Goal: Task Accomplishment & Management: Complete application form

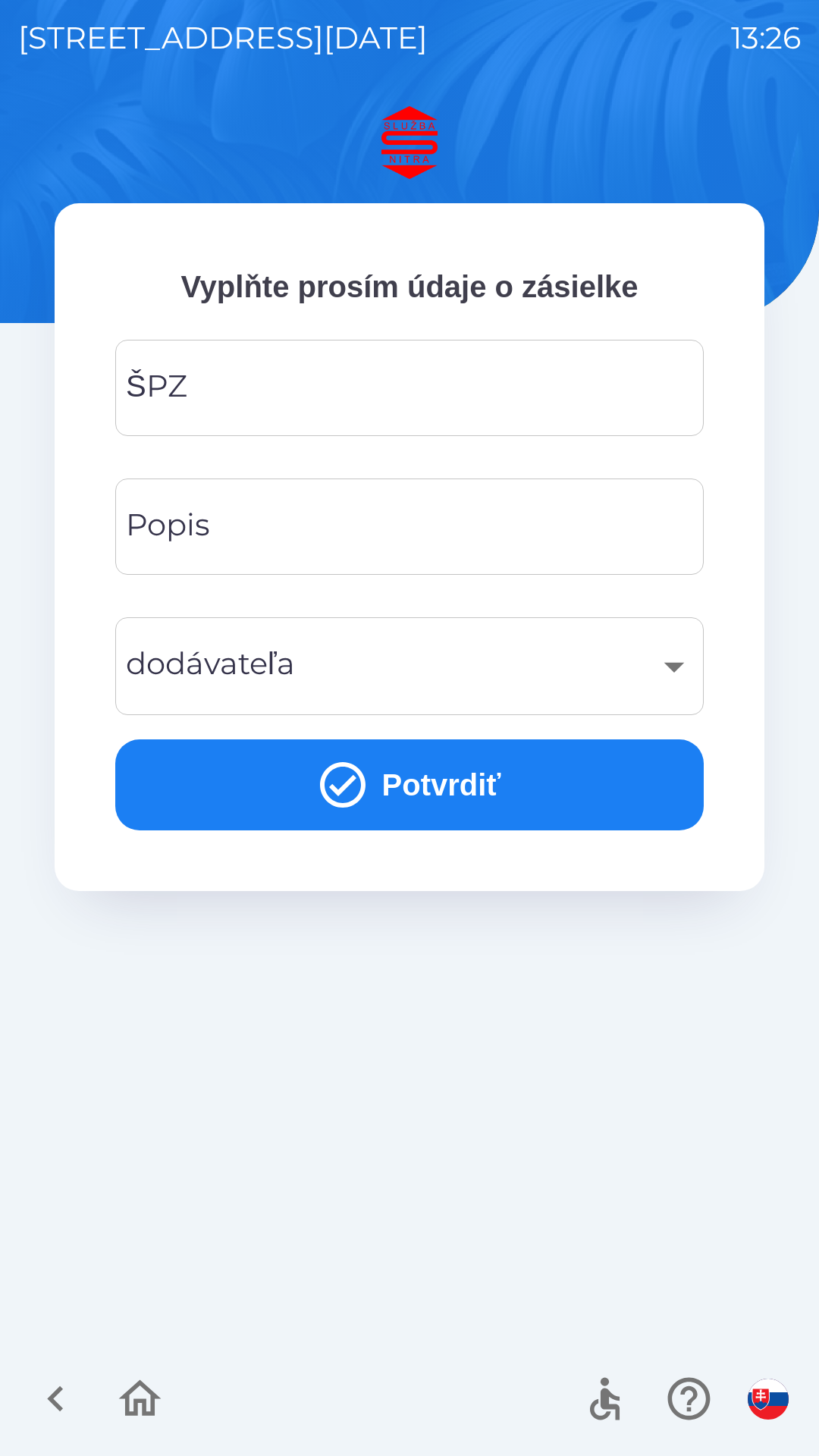
click at [334, 393] on input "ŠPZ" at bounding box center [409, 388] width 552 height 60
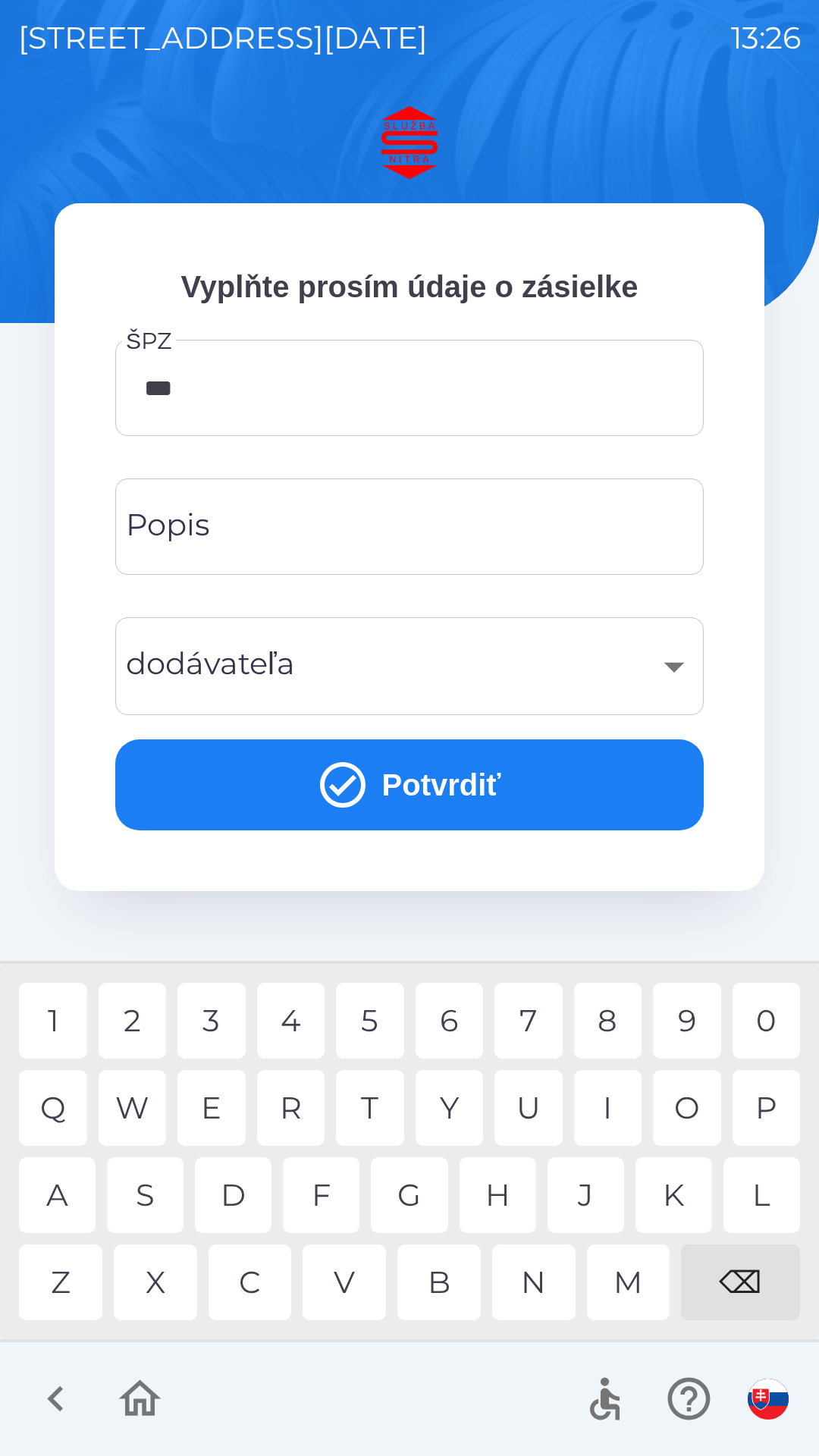
click at [221, 1027] on div "3" at bounding box center [211, 1020] width 68 height 76
click at [518, 1028] on div "7" at bounding box center [528, 1020] width 68 height 76
click at [455, 1026] on div "6" at bounding box center [449, 1020] width 68 height 76
click at [433, 1282] on div "B" at bounding box center [439, 1282] width 83 height 76
type input "*******"
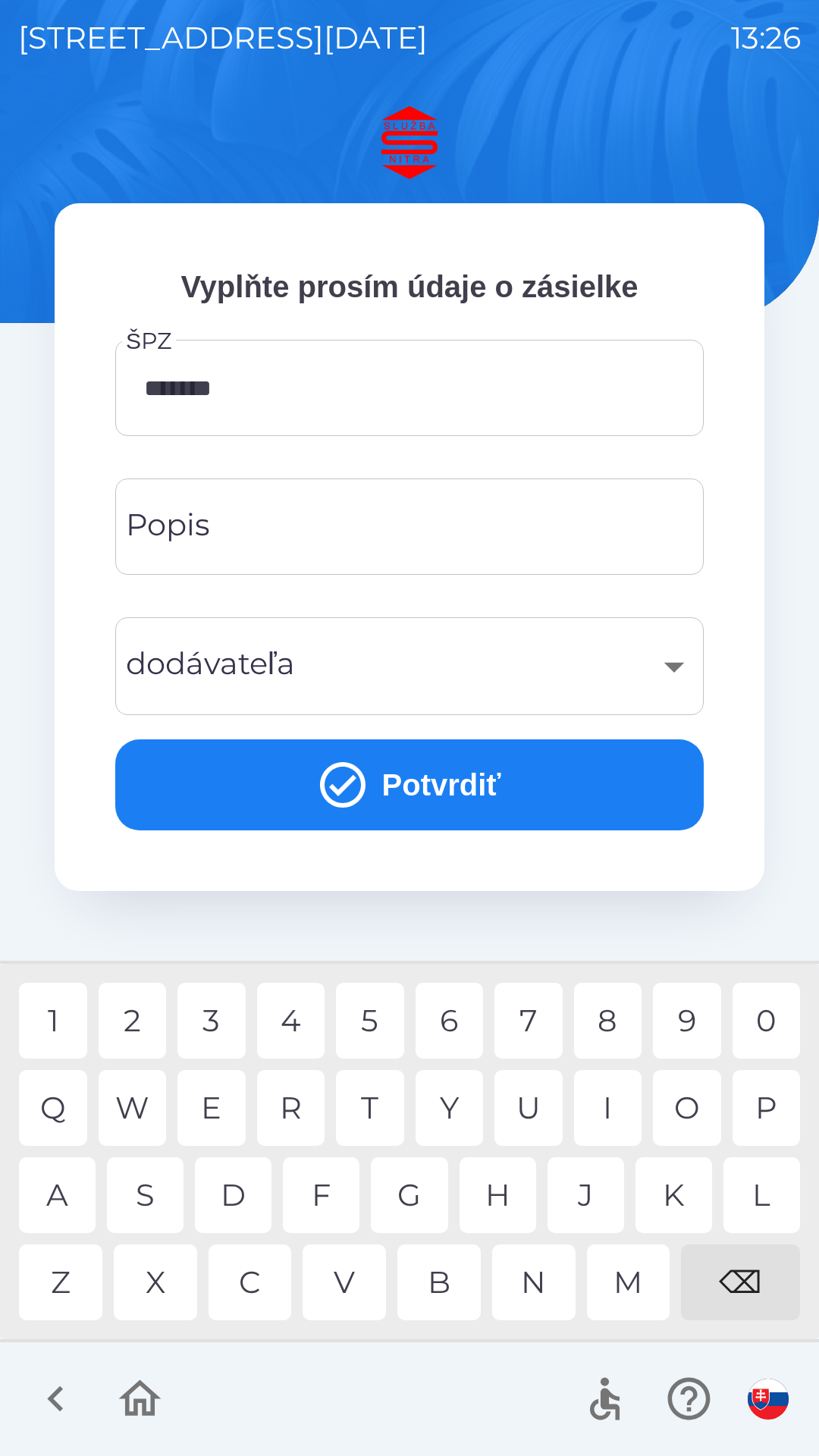
click at [283, 528] on input "Popis" at bounding box center [409, 527] width 552 height 60
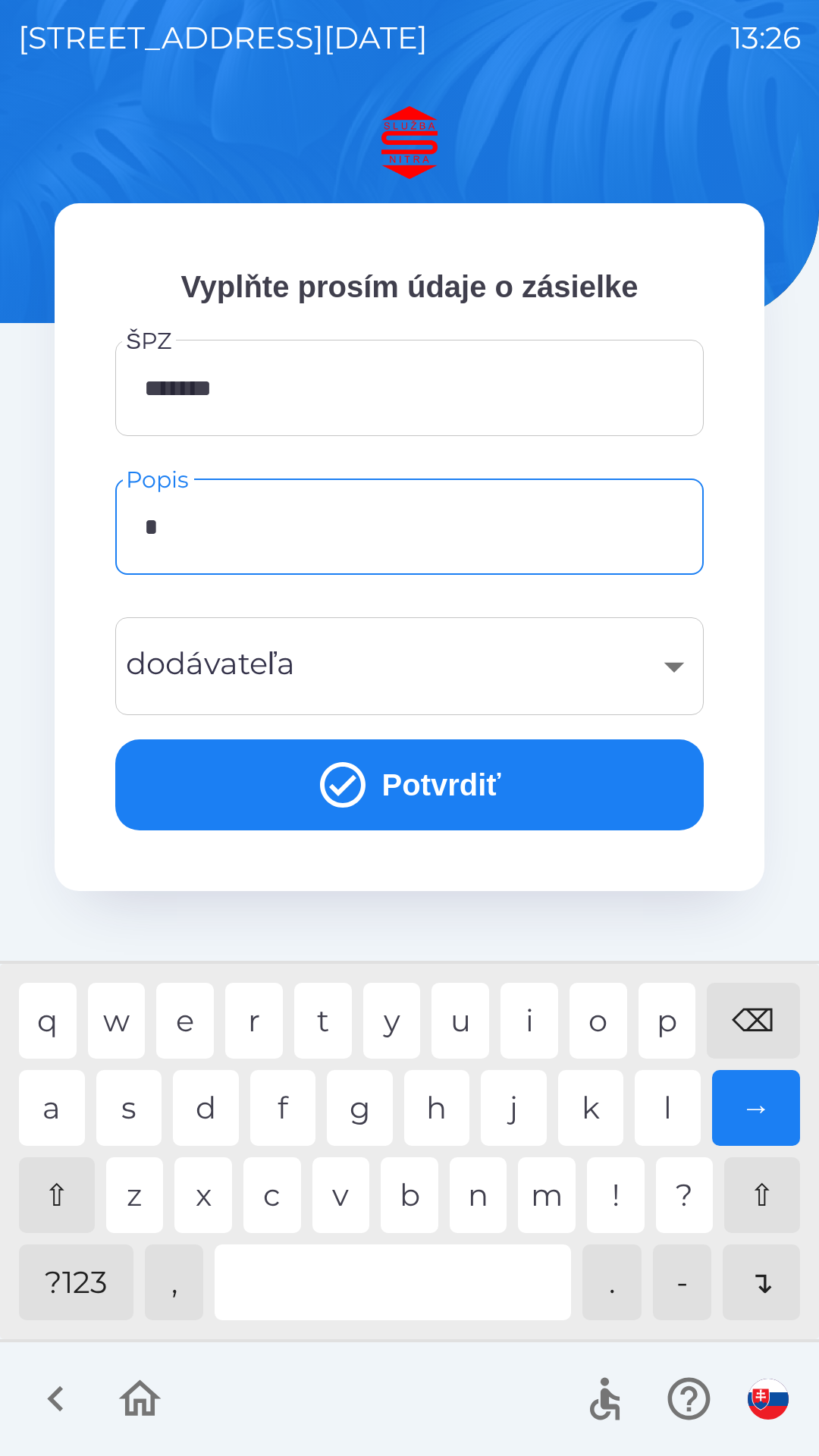
click at [476, 1189] on div "n" at bounding box center [478, 1195] width 58 height 76
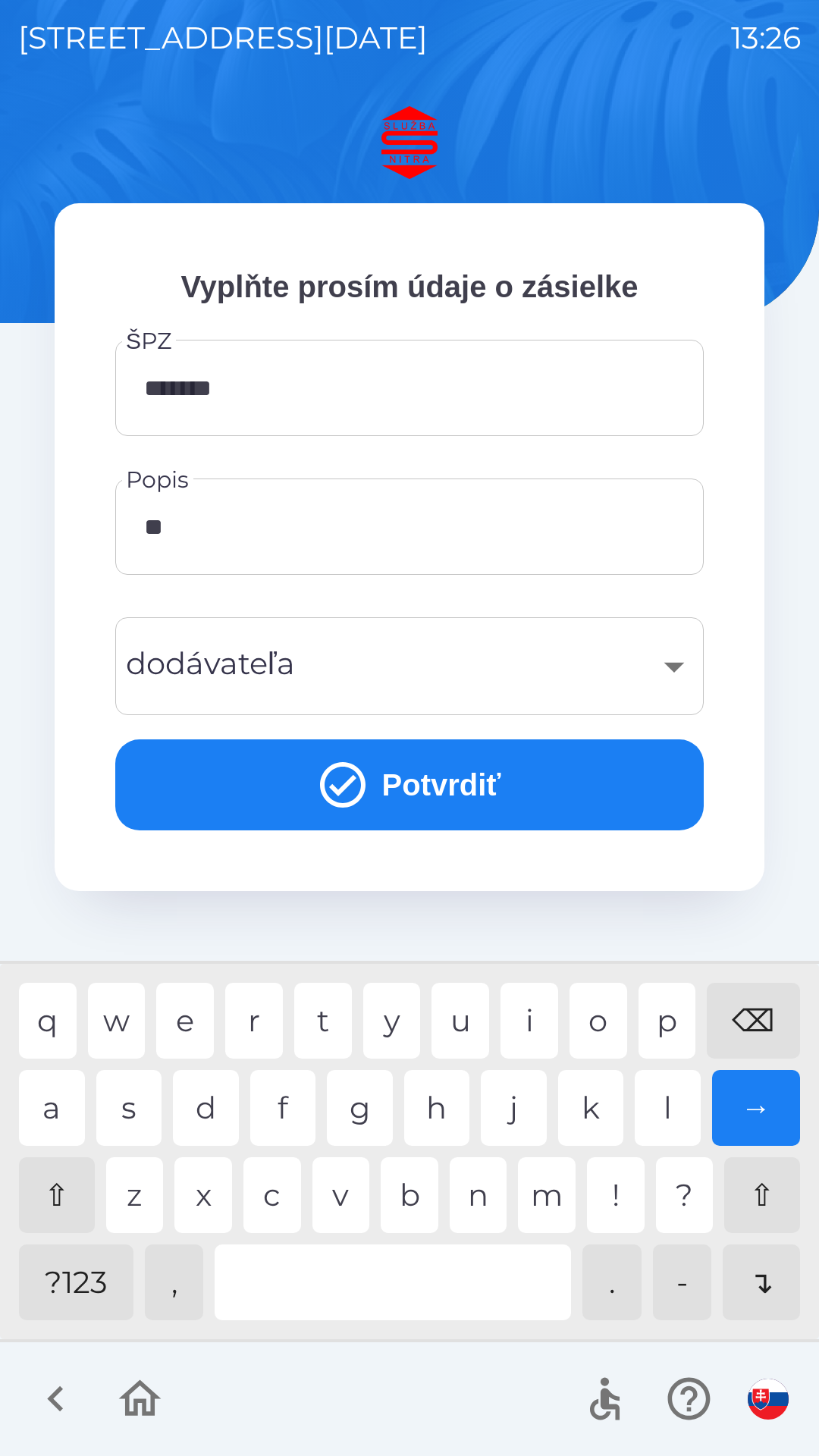
click at [57, 1094] on div "a" at bounding box center [52, 1108] width 66 height 76
click at [215, 1110] on div "d" at bounding box center [205, 1108] width 66 height 76
click at [60, 1101] on div "a" at bounding box center [52, 1108] width 66 height 76
click at [410, 1293] on div at bounding box center [392, 1282] width 356 height 76
click at [357, 1112] on div "g" at bounding box center [360, 1108] width 66 height 76
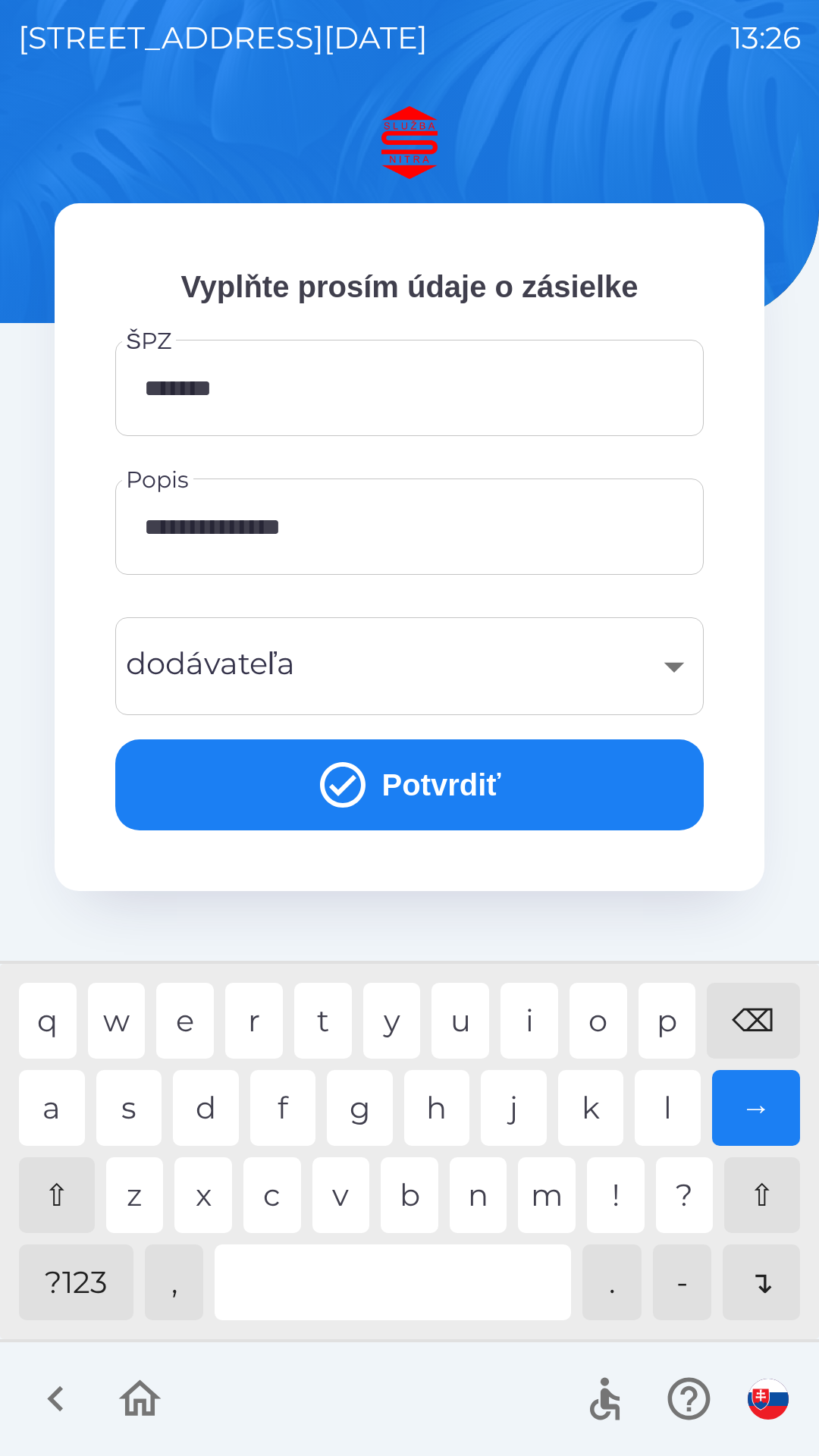
click at [260, 1027] on div "r" at bounding box center [253, 1020] width 58 height 76
click at [136, 1112] on div "s" at bounding box center [129, 1108] width 66 height 76
click at [441, 1115] on div "h" at bounding box center [437, 1108] width 66 height 76
click at [528, 1027] on div "i" at bounding box center [529, 1020] width 58 height 76
type input "**********"
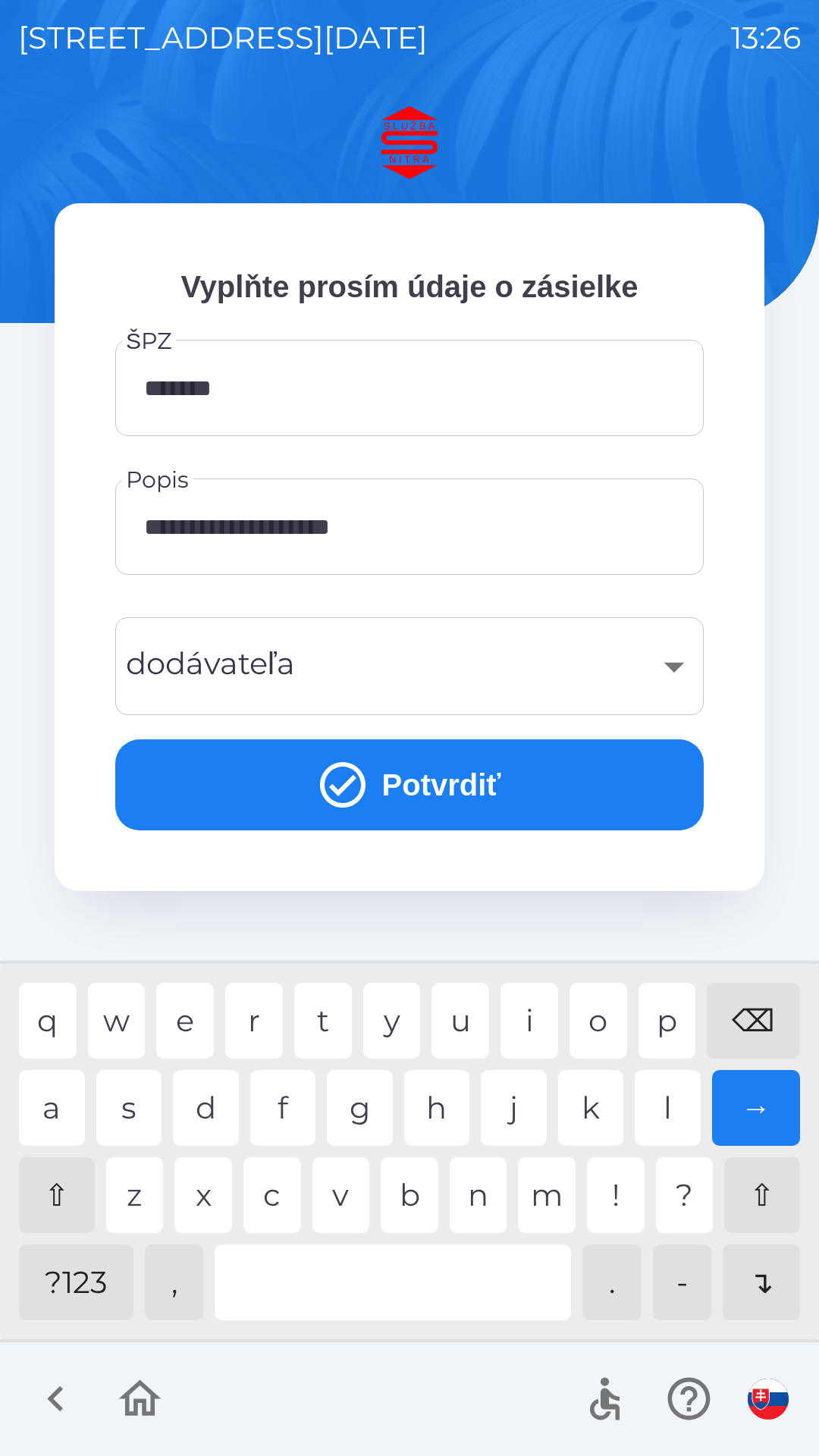
click at [668, 662] on div "​" at bounding box center [409, 667] width 552 height 62
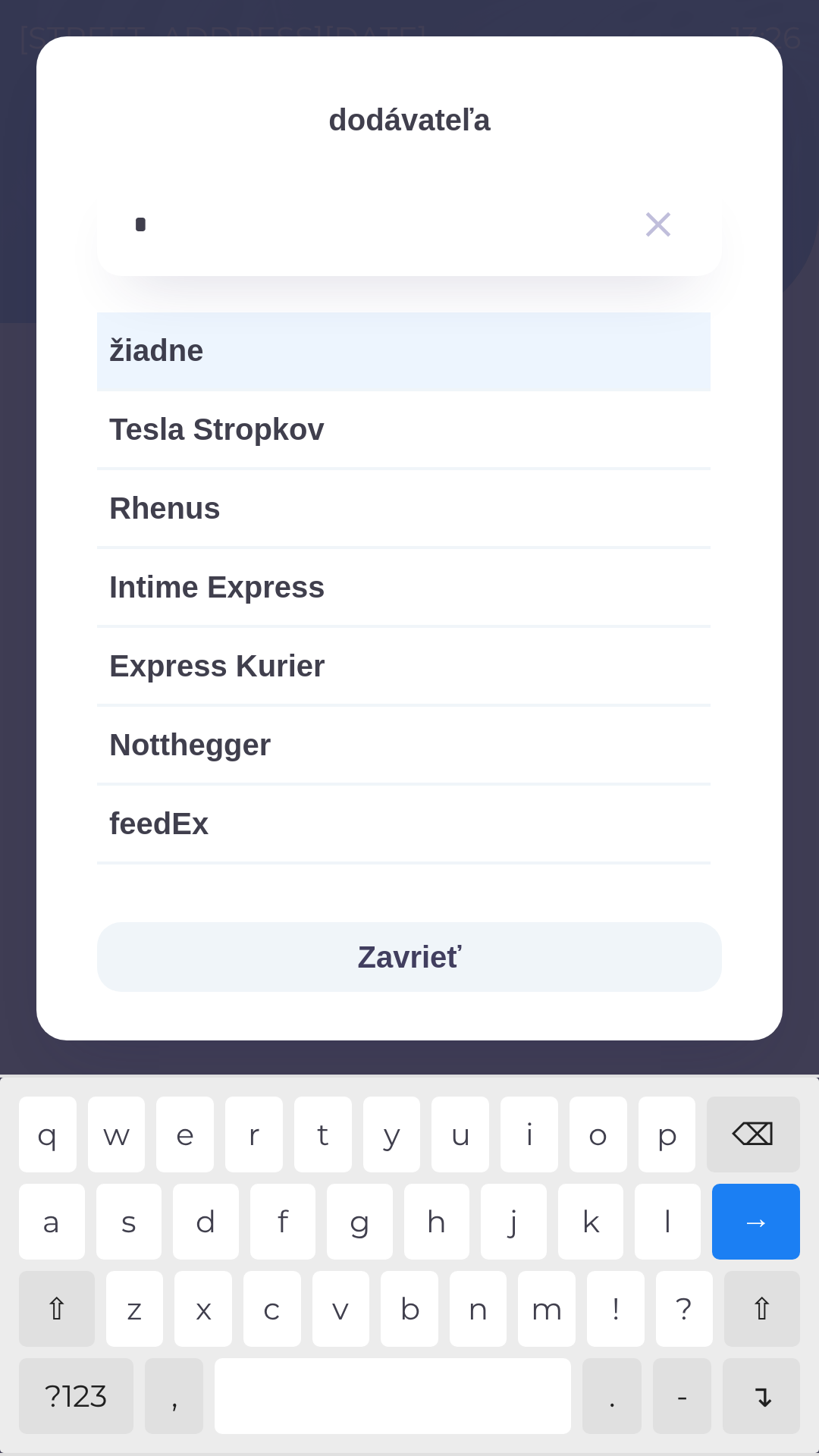
click at [183, 1133] on div "e" at bounding box center [185, 1135] width 58 height 76
type input "**"
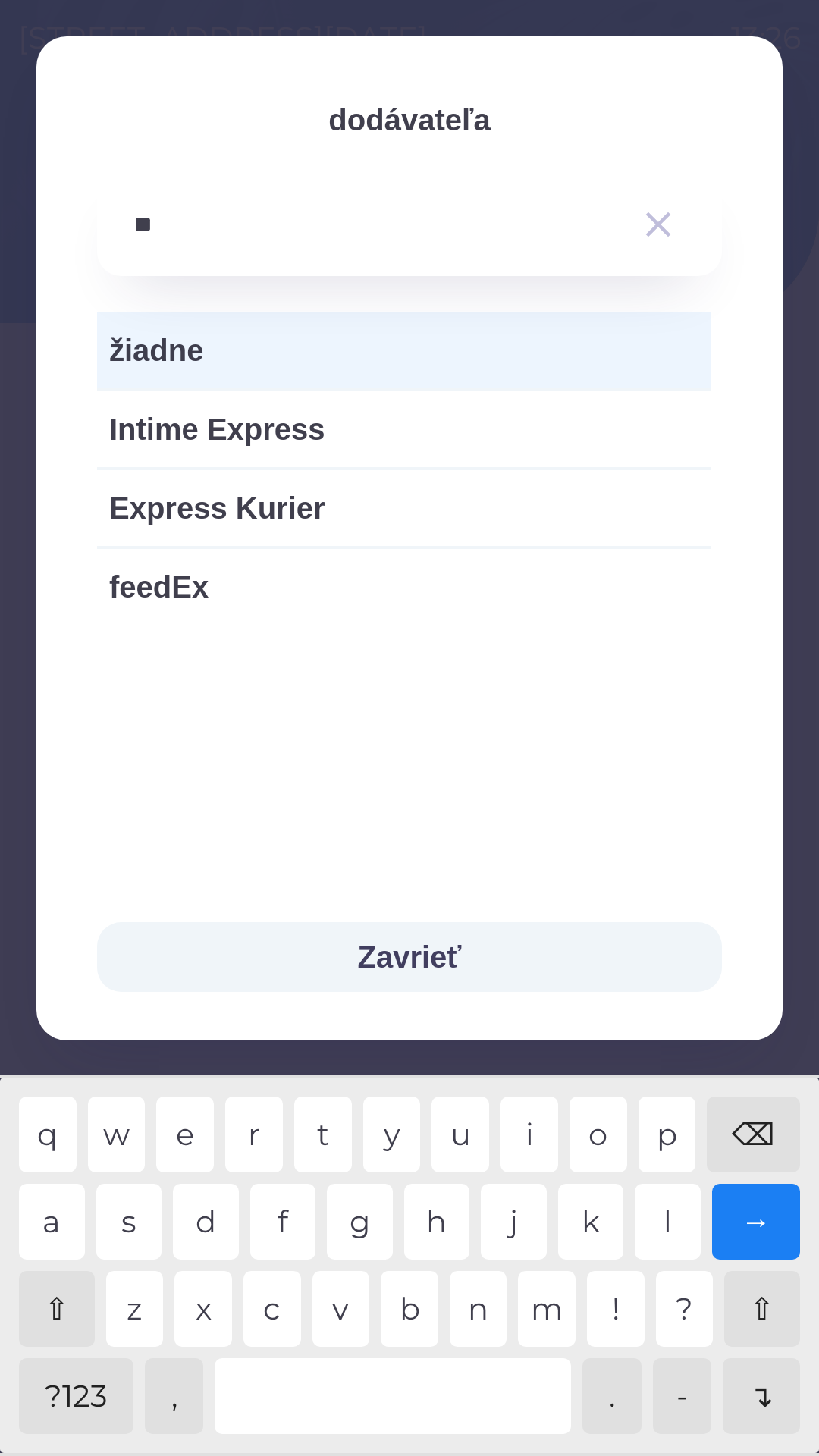
click at [208, 1311] on div "x" at bounding box center [203, 1309] width 58 height 76
click at [335, 528] on span "Express Kurier" at bounding box center [403, 508] width 589 height 46
type input "***"
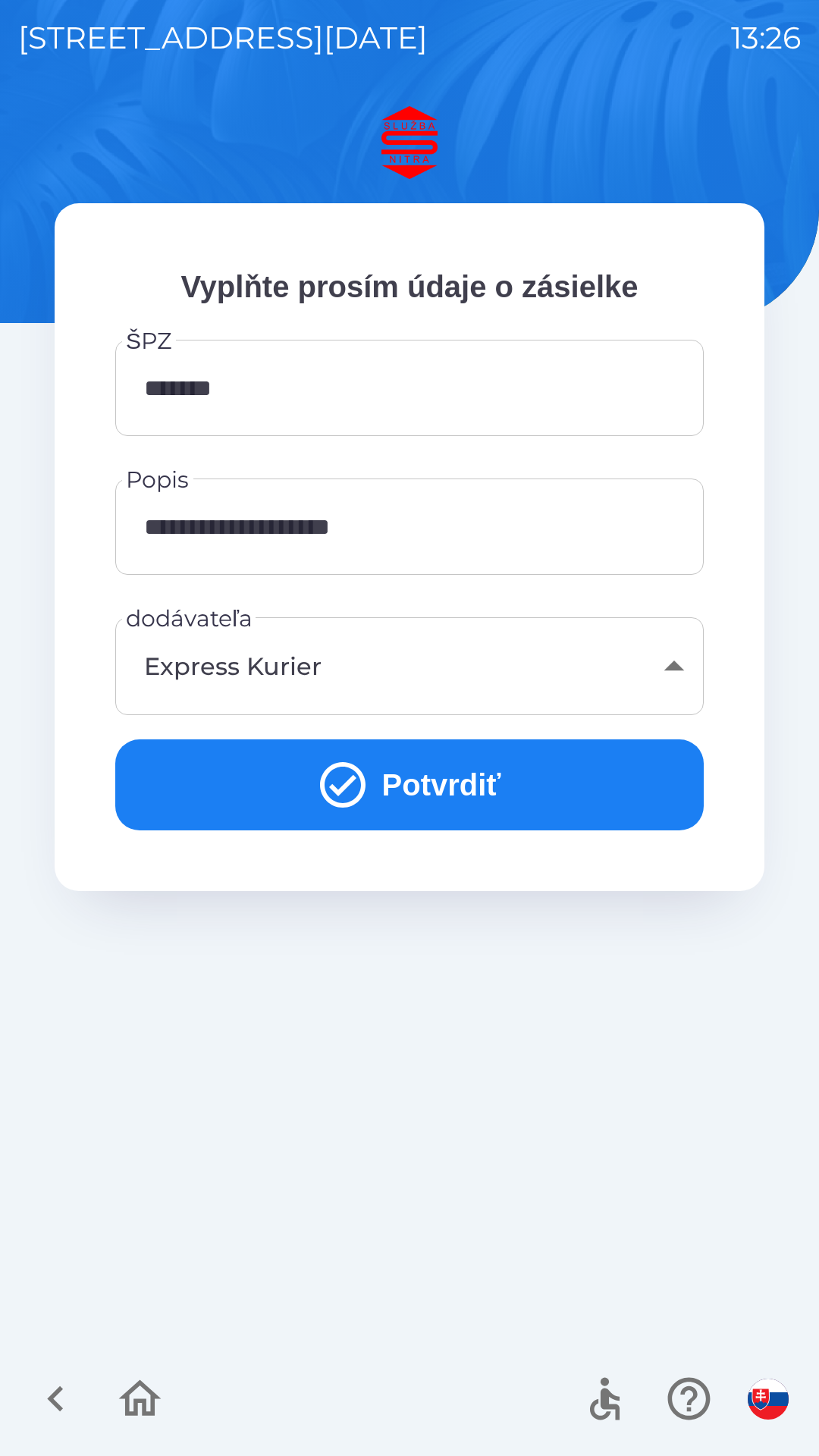
click at [437, 785] on button "Potvrdiť" at bounding box center [409, 785] width 588 height 91
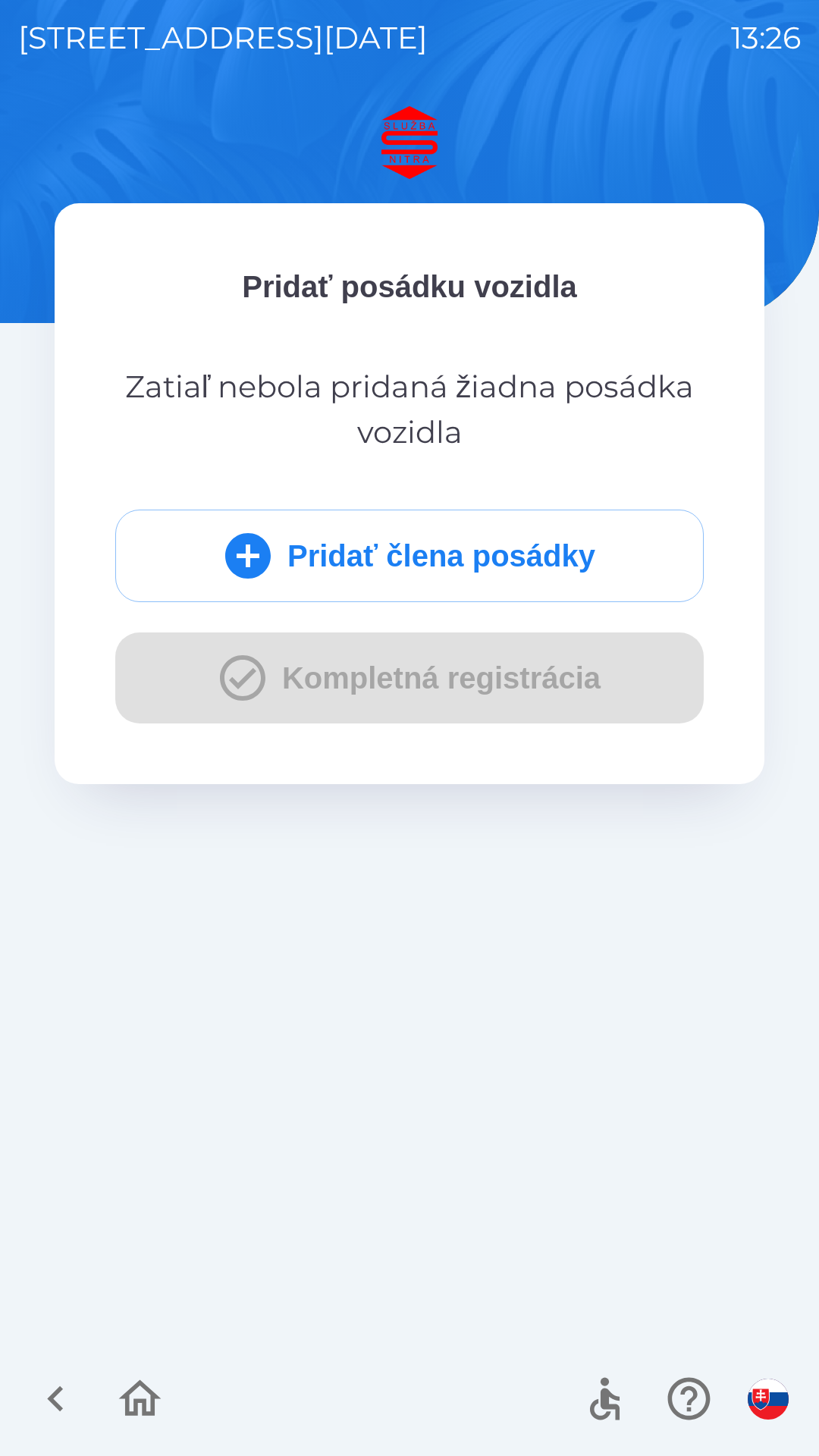
click at [318, 555] on button "Pridať člena posádky" at bounding box center [409, 556] width 588 height 93
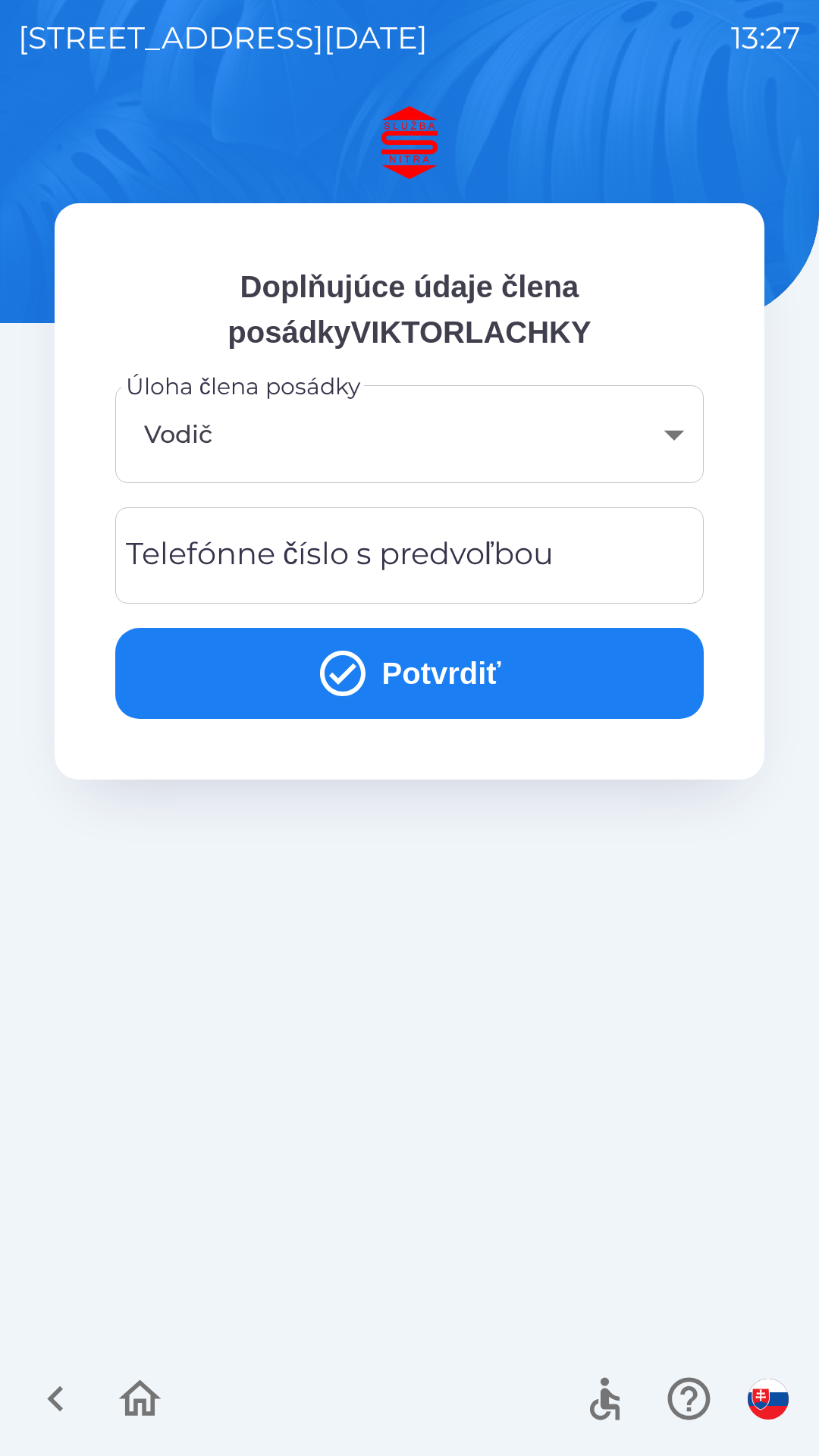
click at [408, 547] on div "Telefónne číslo s predvoľbou Telefónne číslo s predvoľbou" at bounding box center [409, 556] width 588 height 96
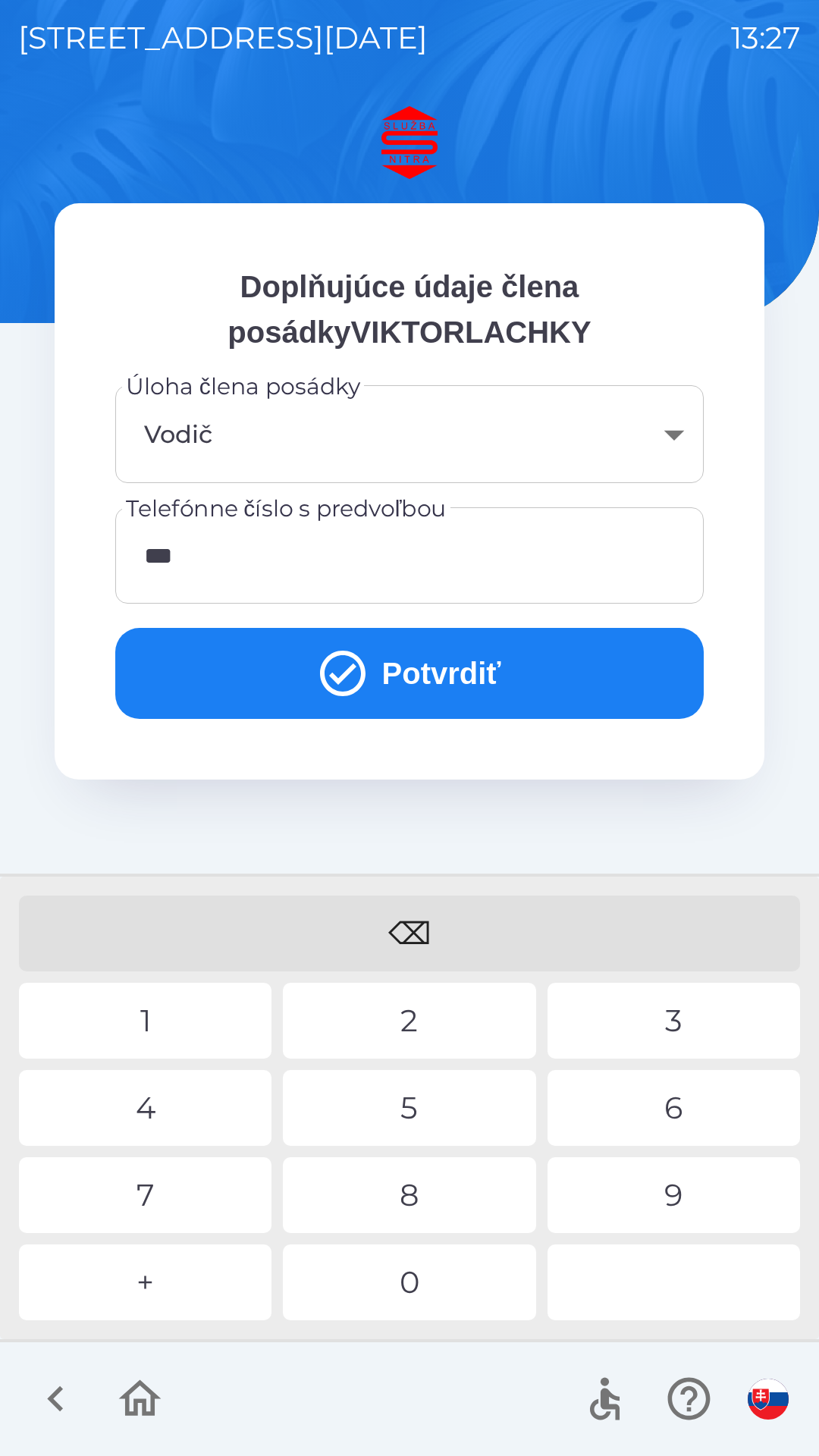
click at [395, 1020] on div "2" at bounding box center [409, 1020] width 252 height 76
click at [639, 1194] on div "9" at bounding box center [674, 1195] width 252 height 76
click at [438, 1282] on div "0" at bounding box center [409, 1282] width 252 height 76
click at [668, 1022] on div "3" at bounding box center [674, 1020] width 252 height 76
type input "**********"
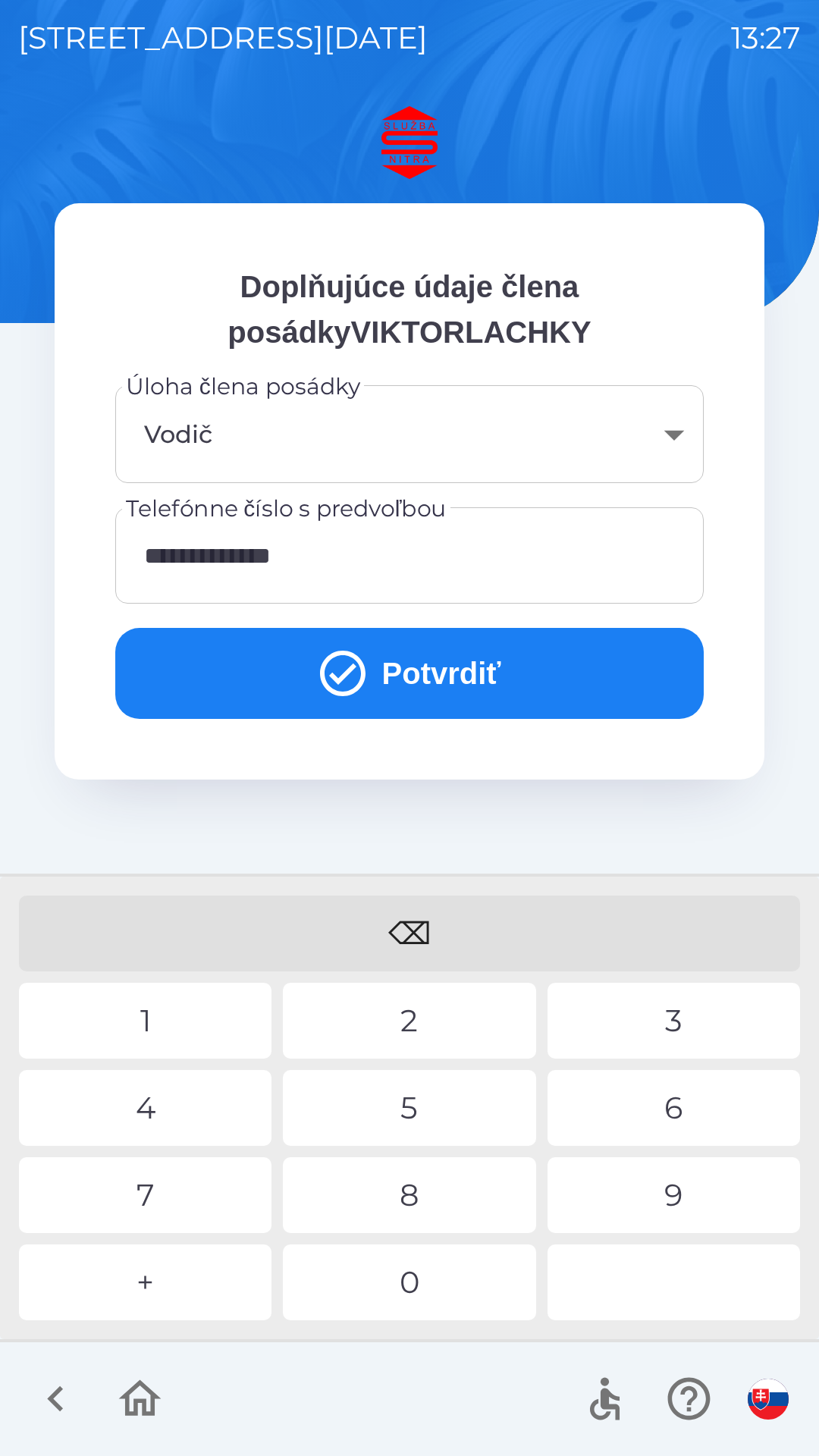
click at [397, 673] on button "Potvrdiť" at bounding box center [409, 673] width 588 height 91
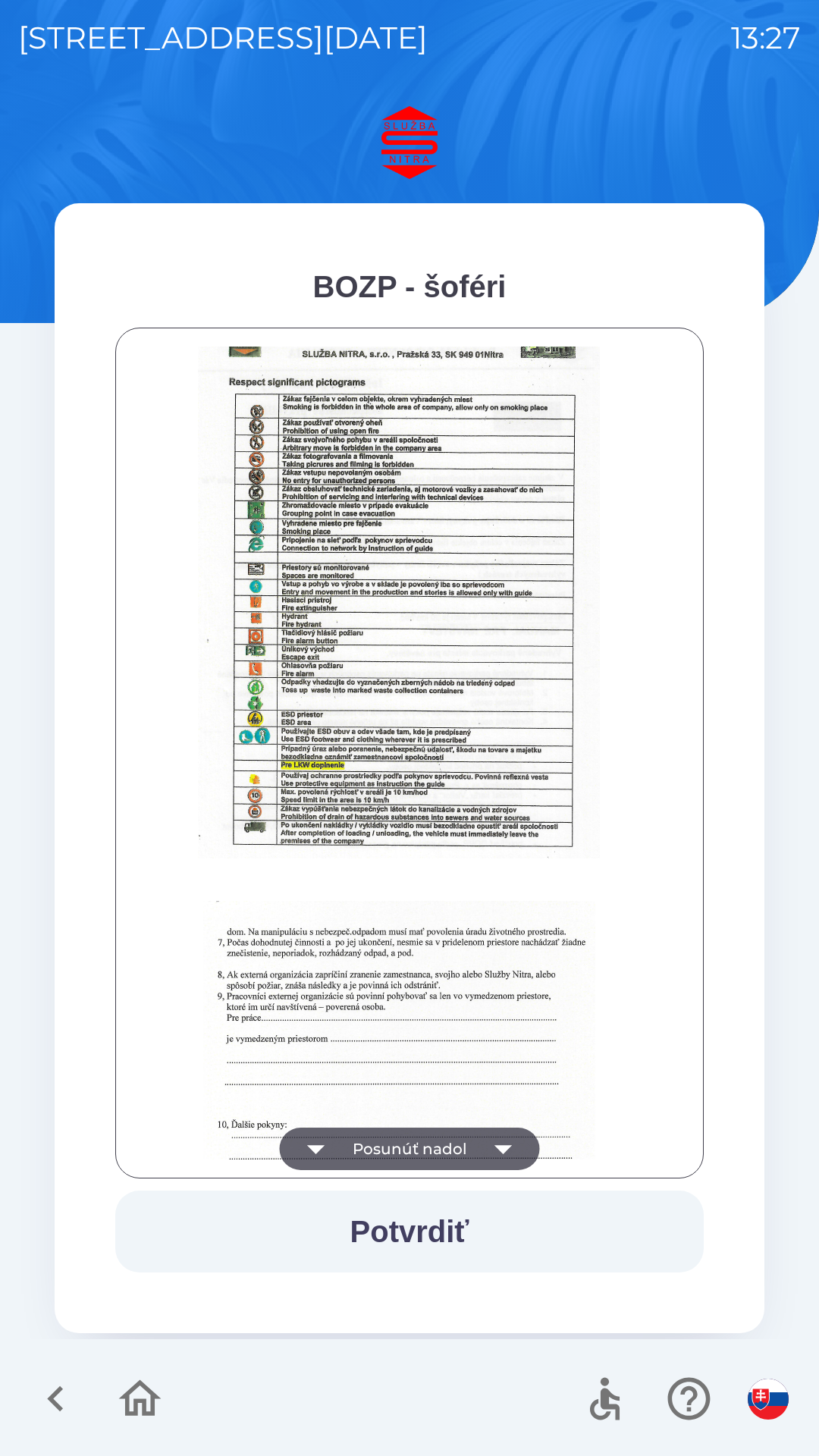
scroll to position [1700, 0]
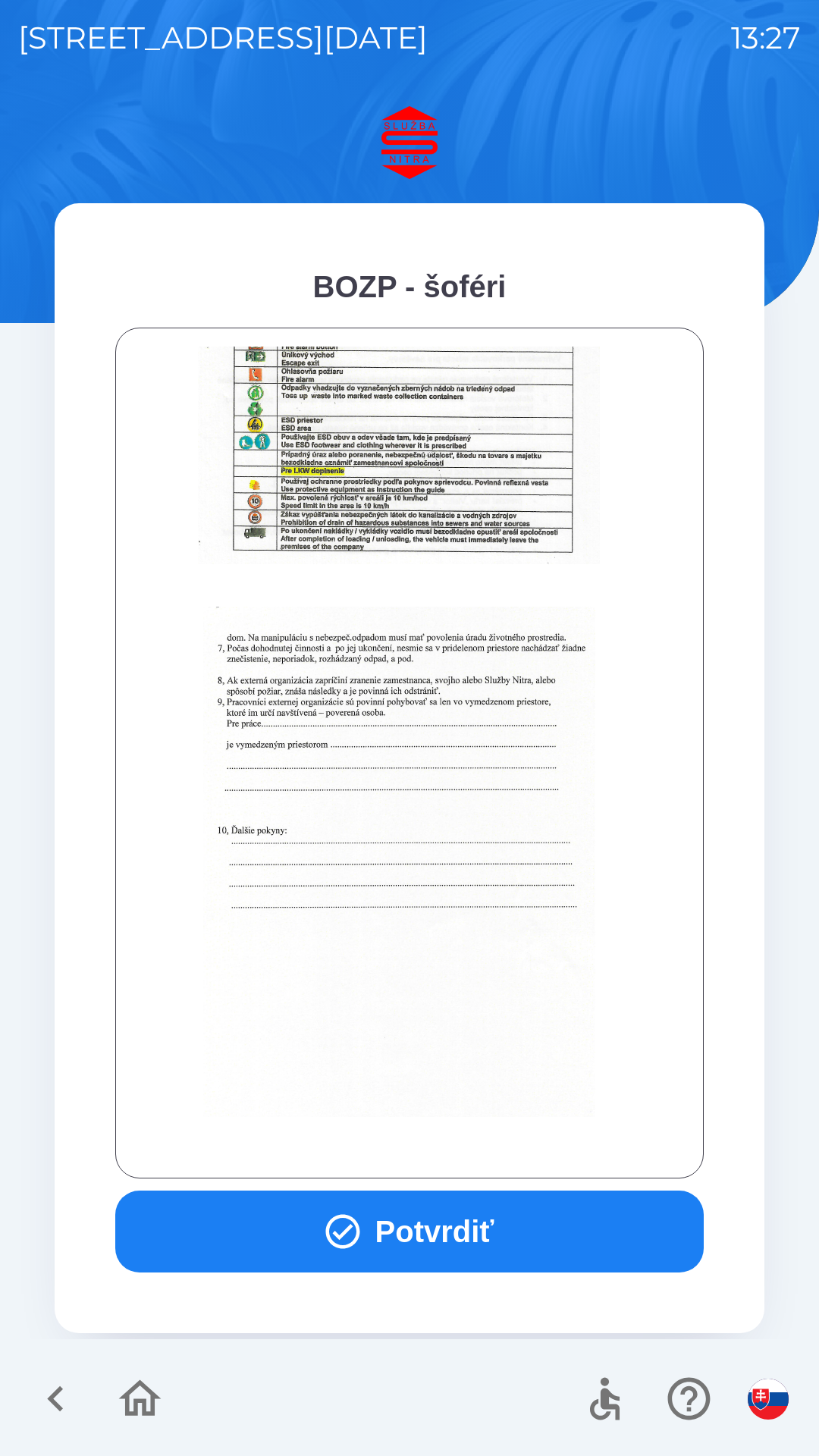
click at [442, 1237] on button "Potvrdiť" at bounding box center [409, 1231] width 588 height 82
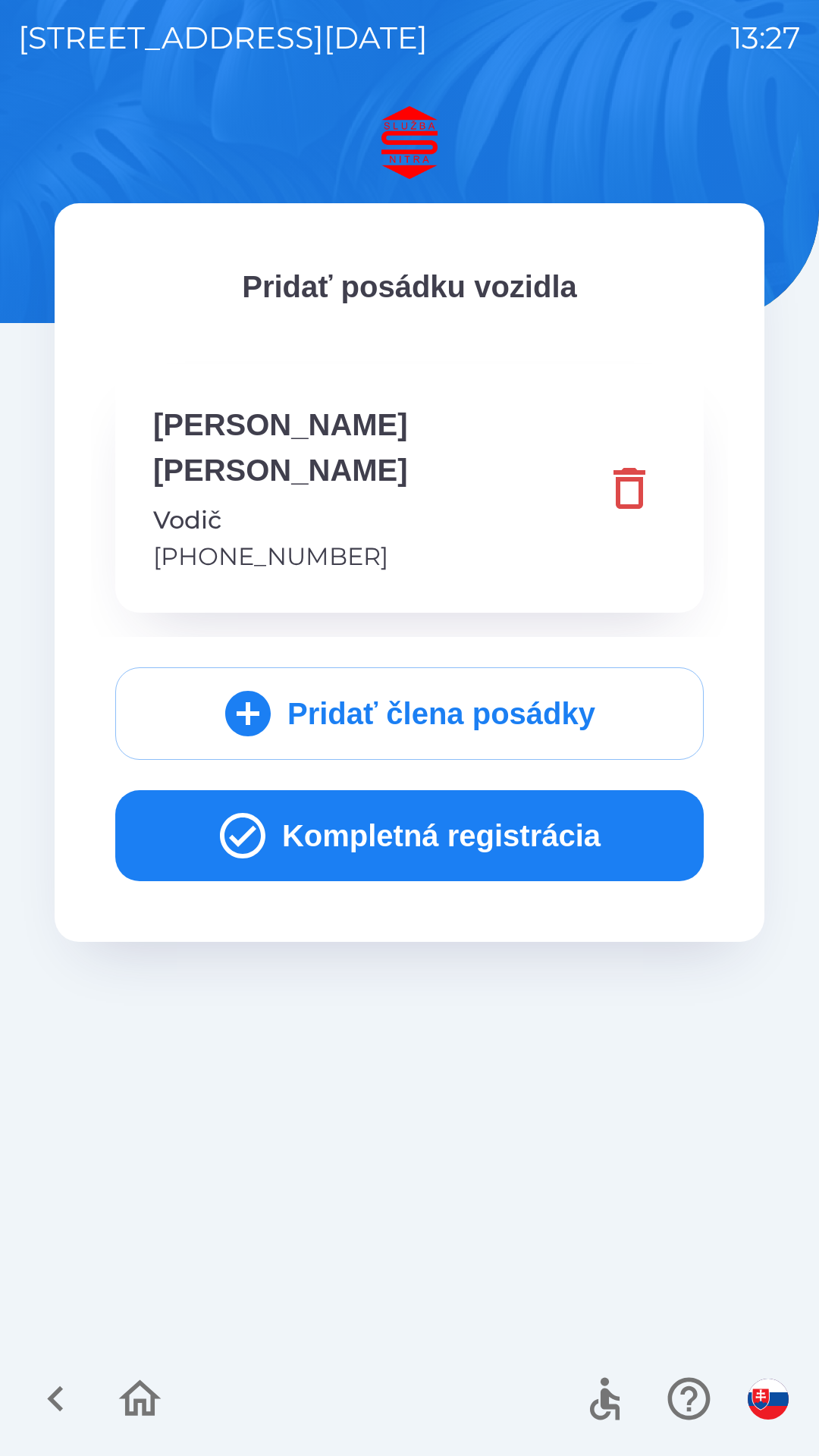
click at [401, 673] on button "Pridať člena posádky" at bounding box center [409, 714] width 588 height 93
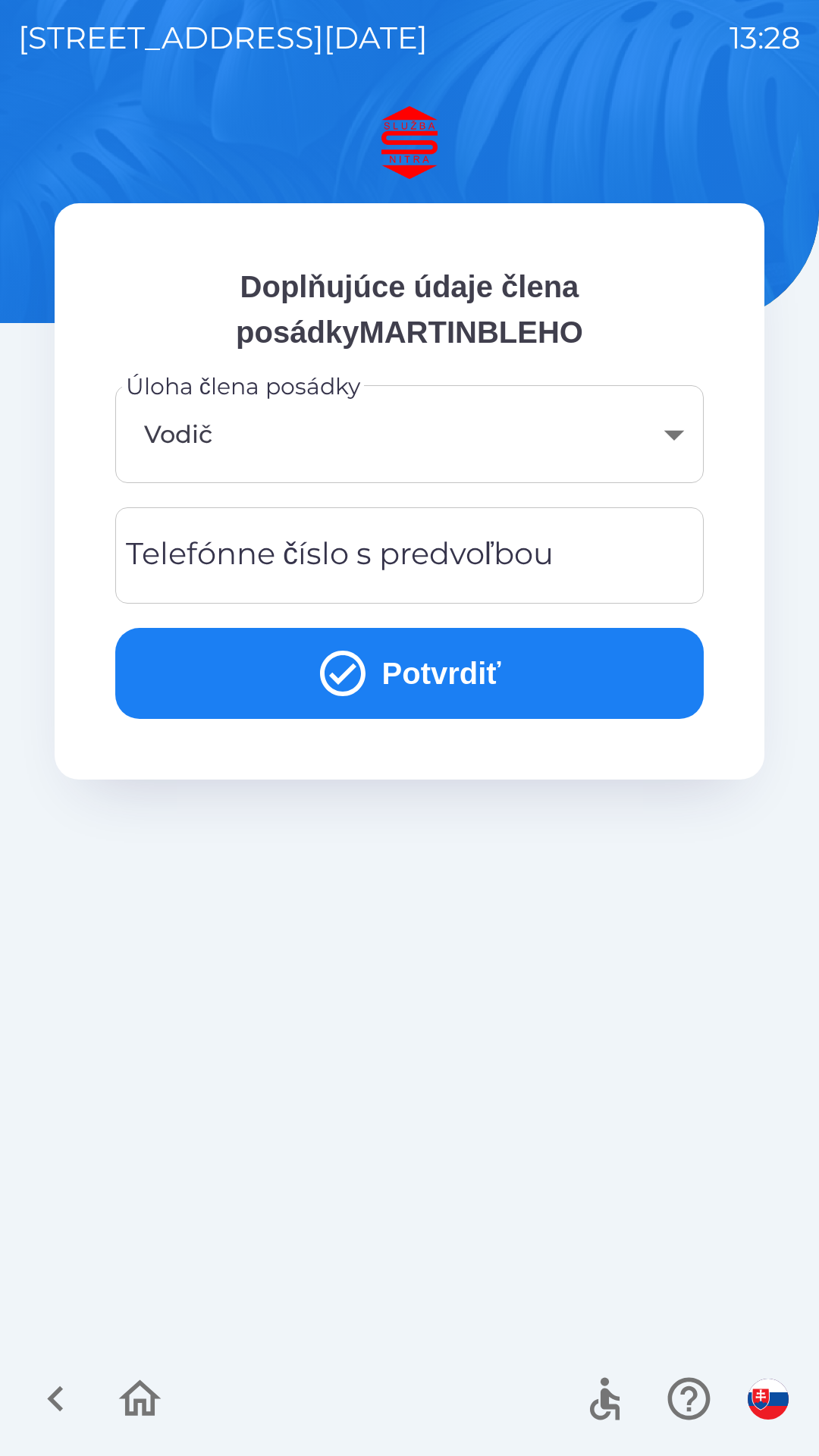
click at [682, 449] on body "[STREET_ADDRESS][DATE] 13:28 Doplňujúce údaje člena posádkyMARTINBLEHO Úloha čl…" at bounding box center [410, 728] width 819 height 1456
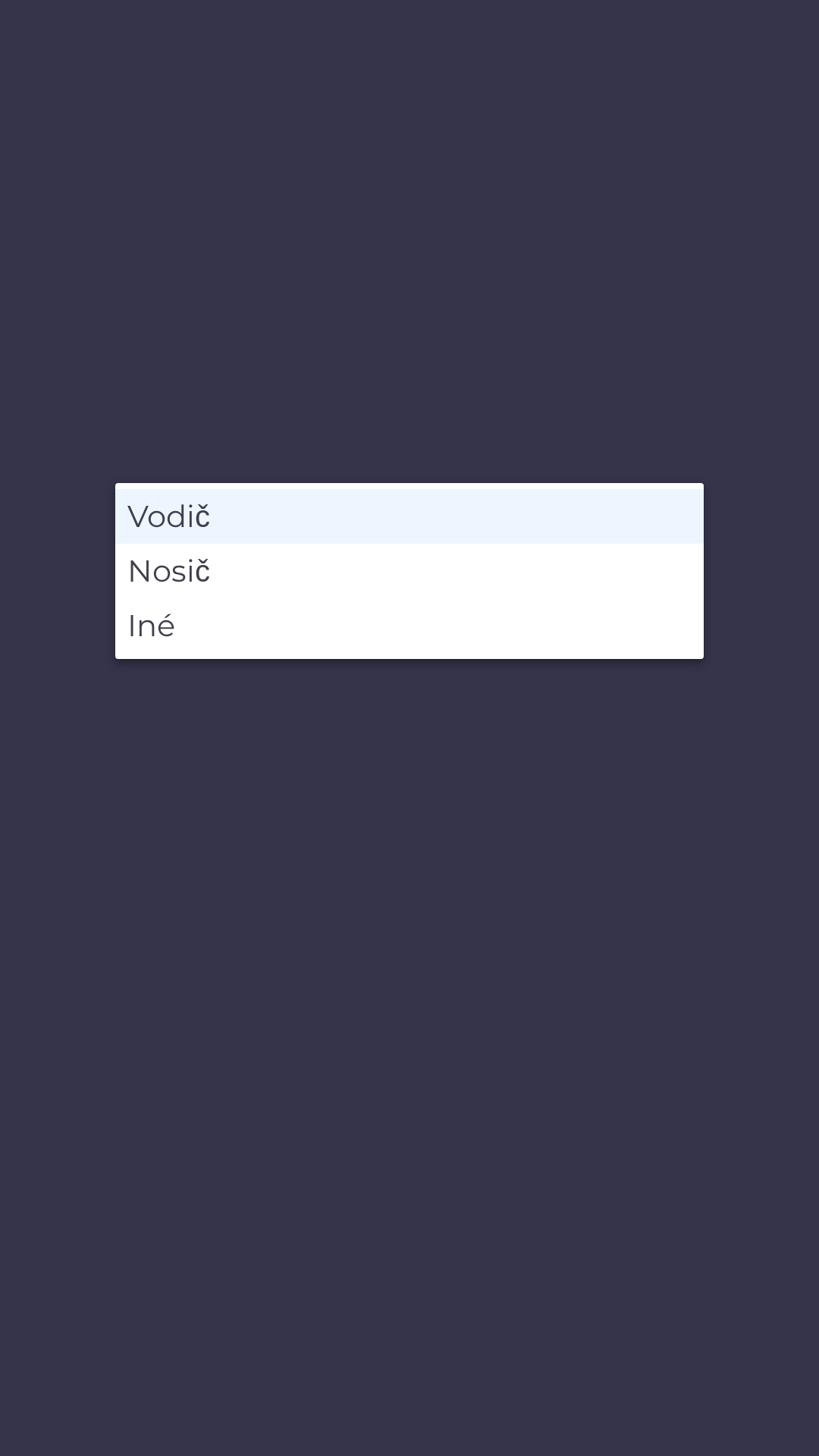
click at [207, 572] on li "Nosič" at bounding box center [409, 571] width 588 height 55
type input "******"
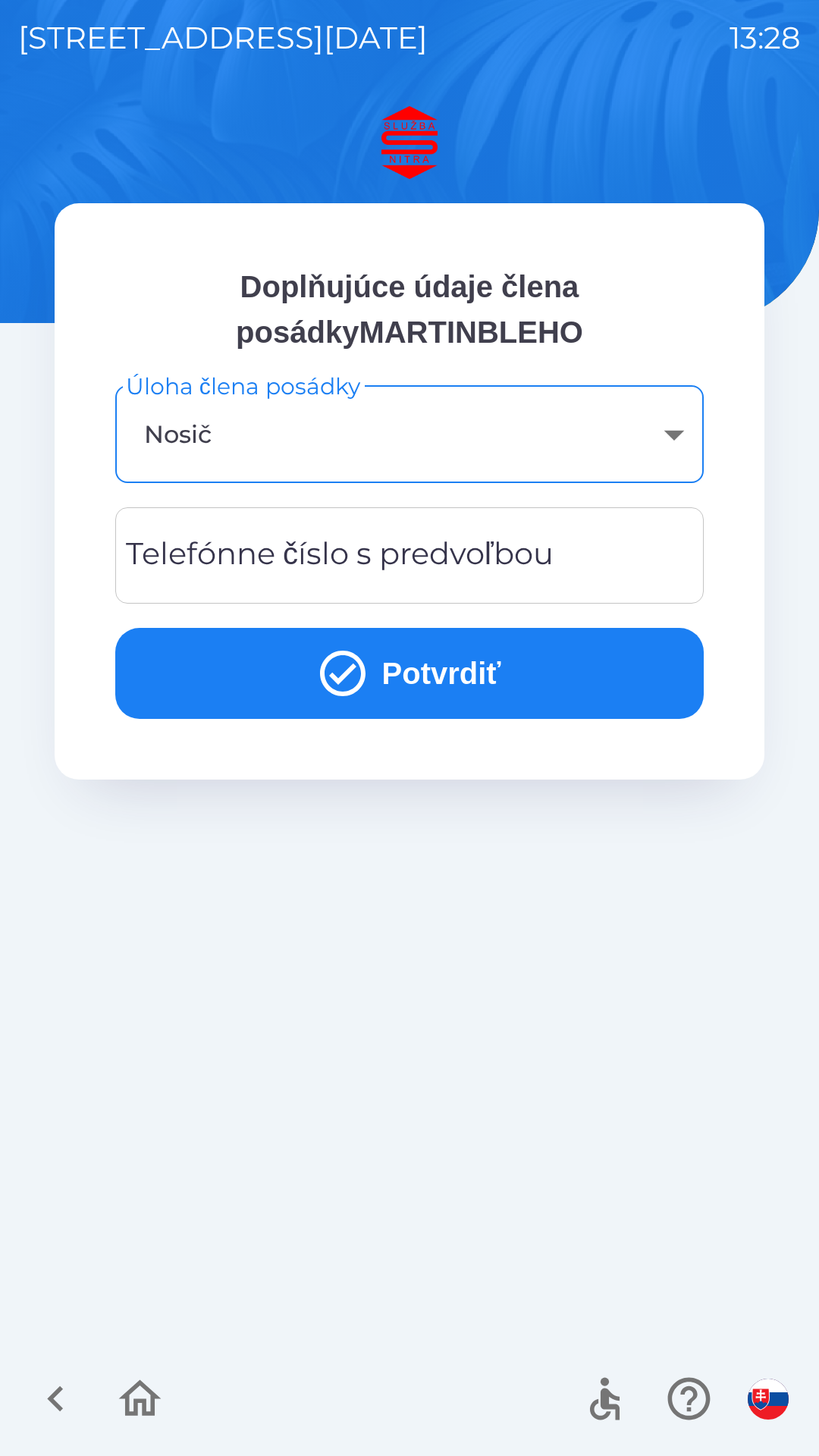
click at [484, 660] on button "Potvrdiť" at bounding box center [409, 673] width 588 height 91
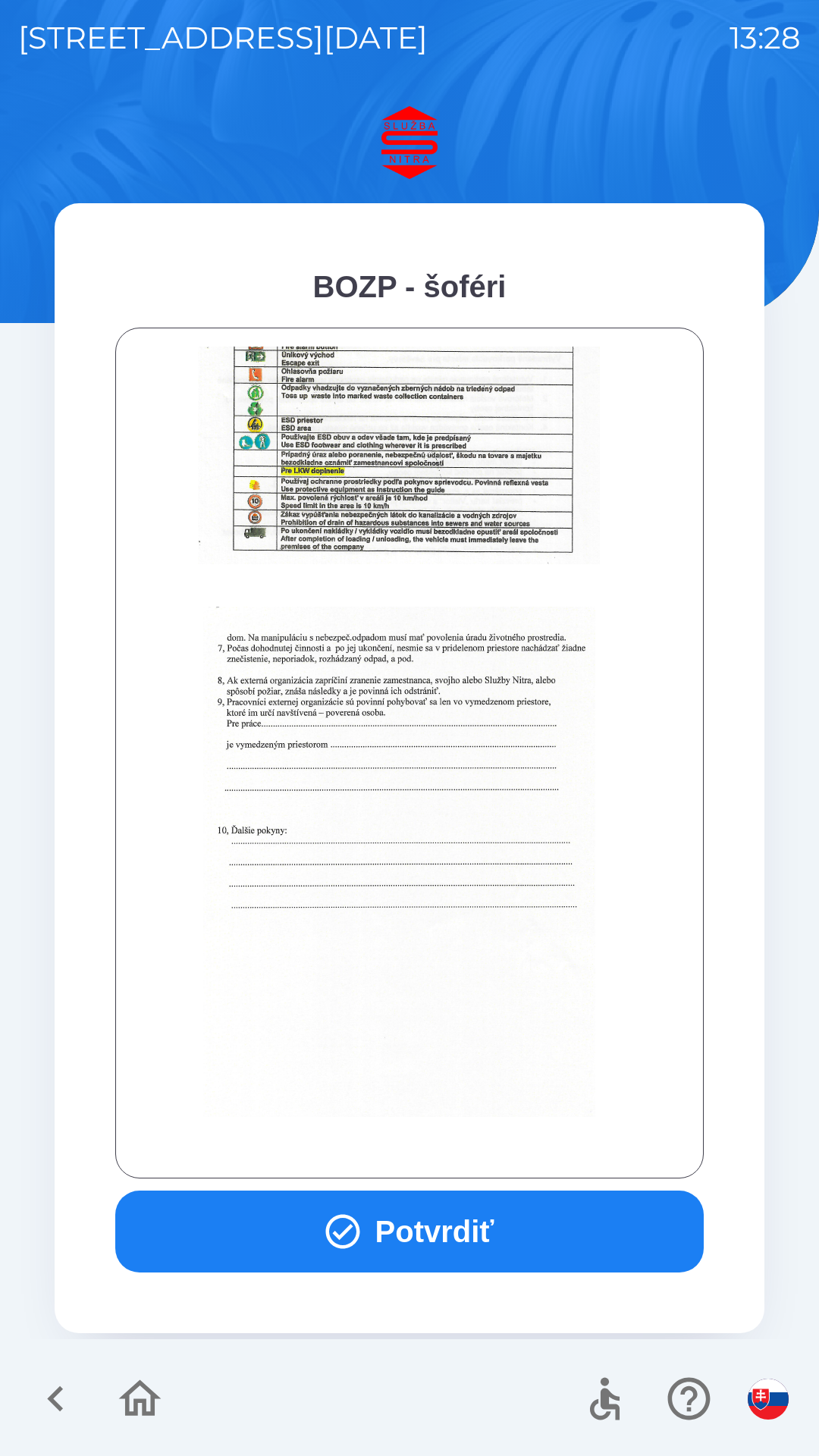
click at [492, 1210] on button "Potvrdiť" at bounding box center [409, 1231] width 588 height 82
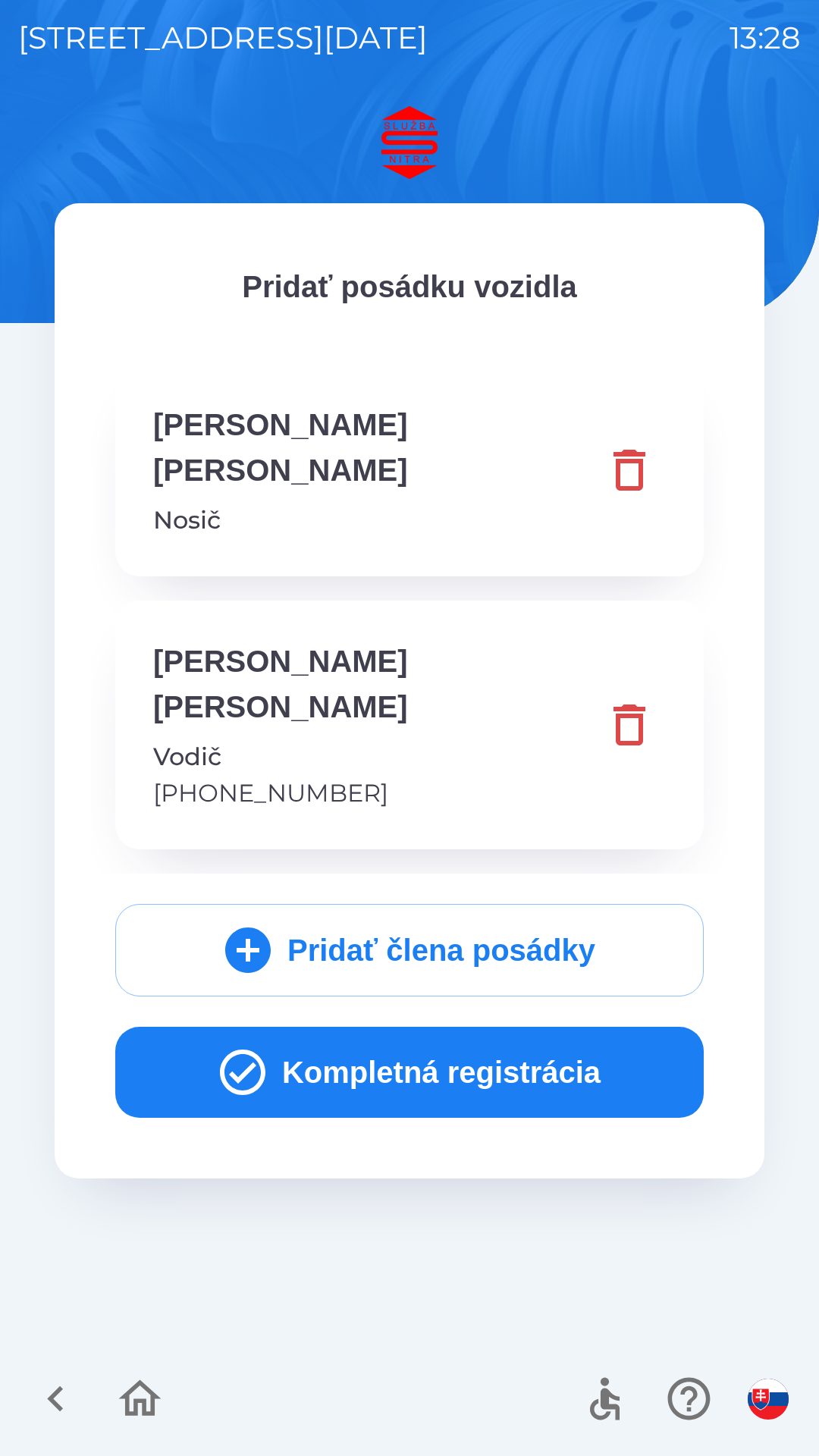
click at [461, 1027] on button "Kompletná registrácia" at bounding box center [409, 1073] width 588 height 91
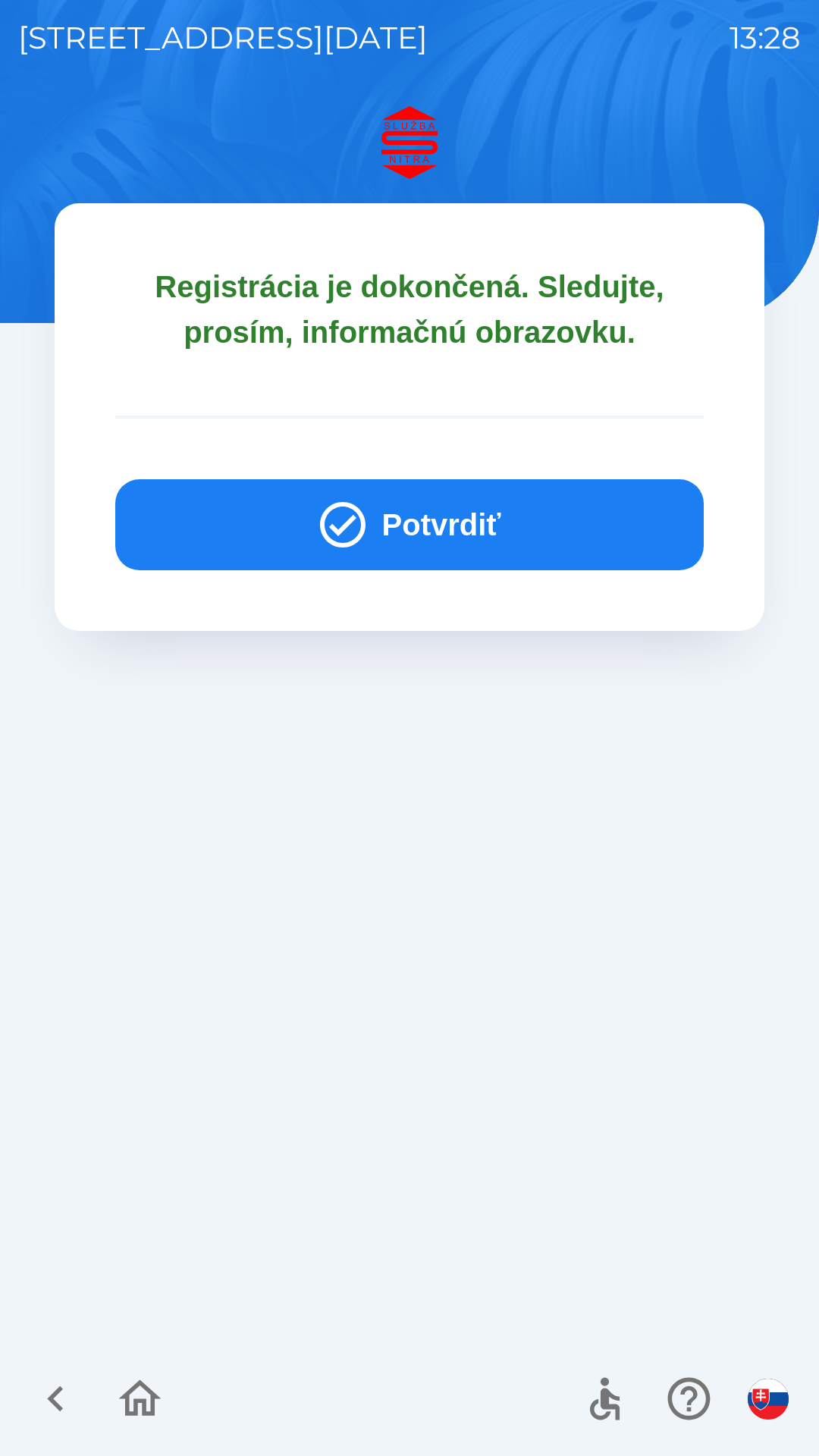
click at [431, 537] on button "Potvrdiť" at bounding box center [409, 525] width 588 height 91
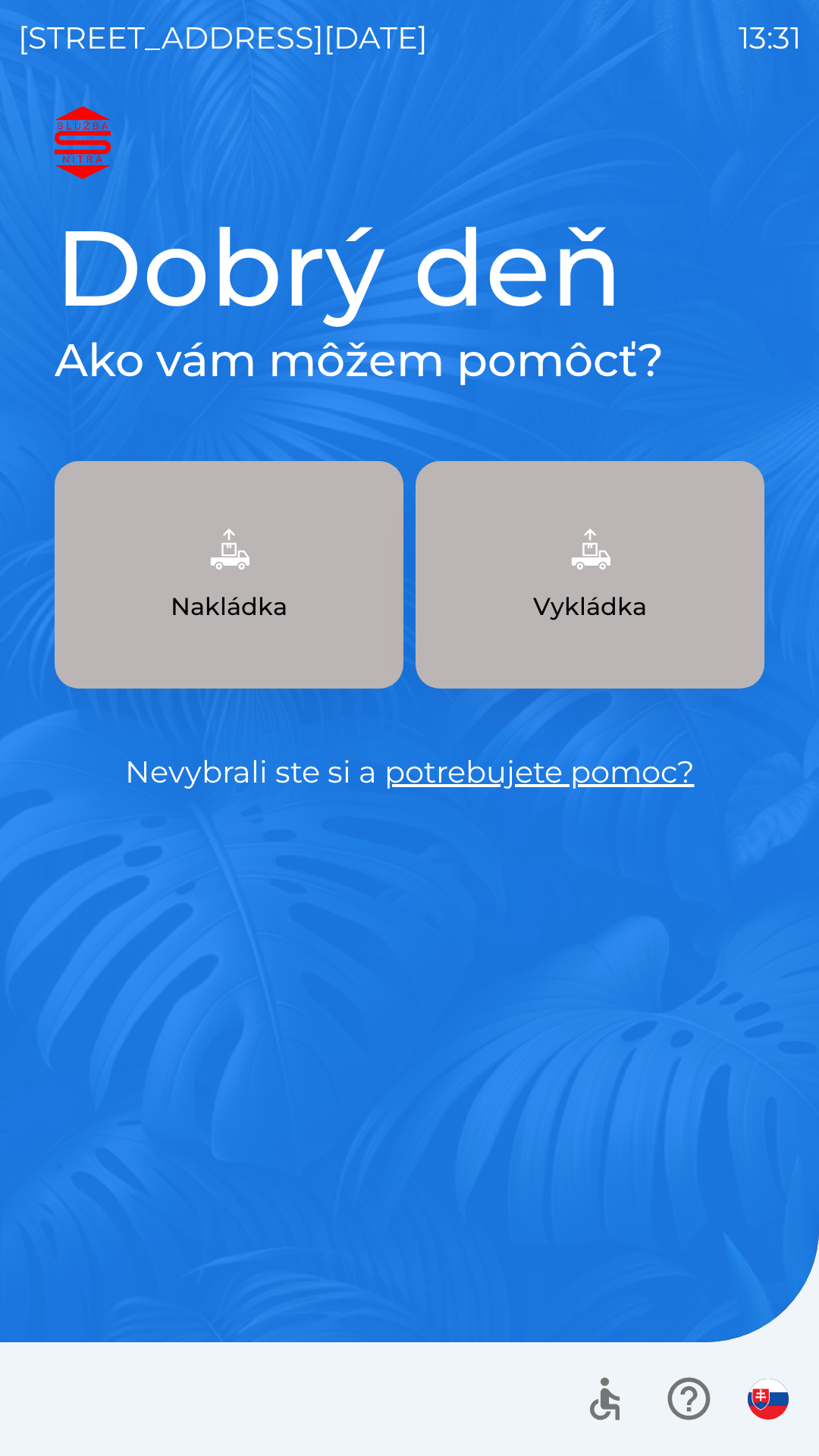
click at [619, 567] on img "button" at bounding box center [590, 549] width 67 height 67
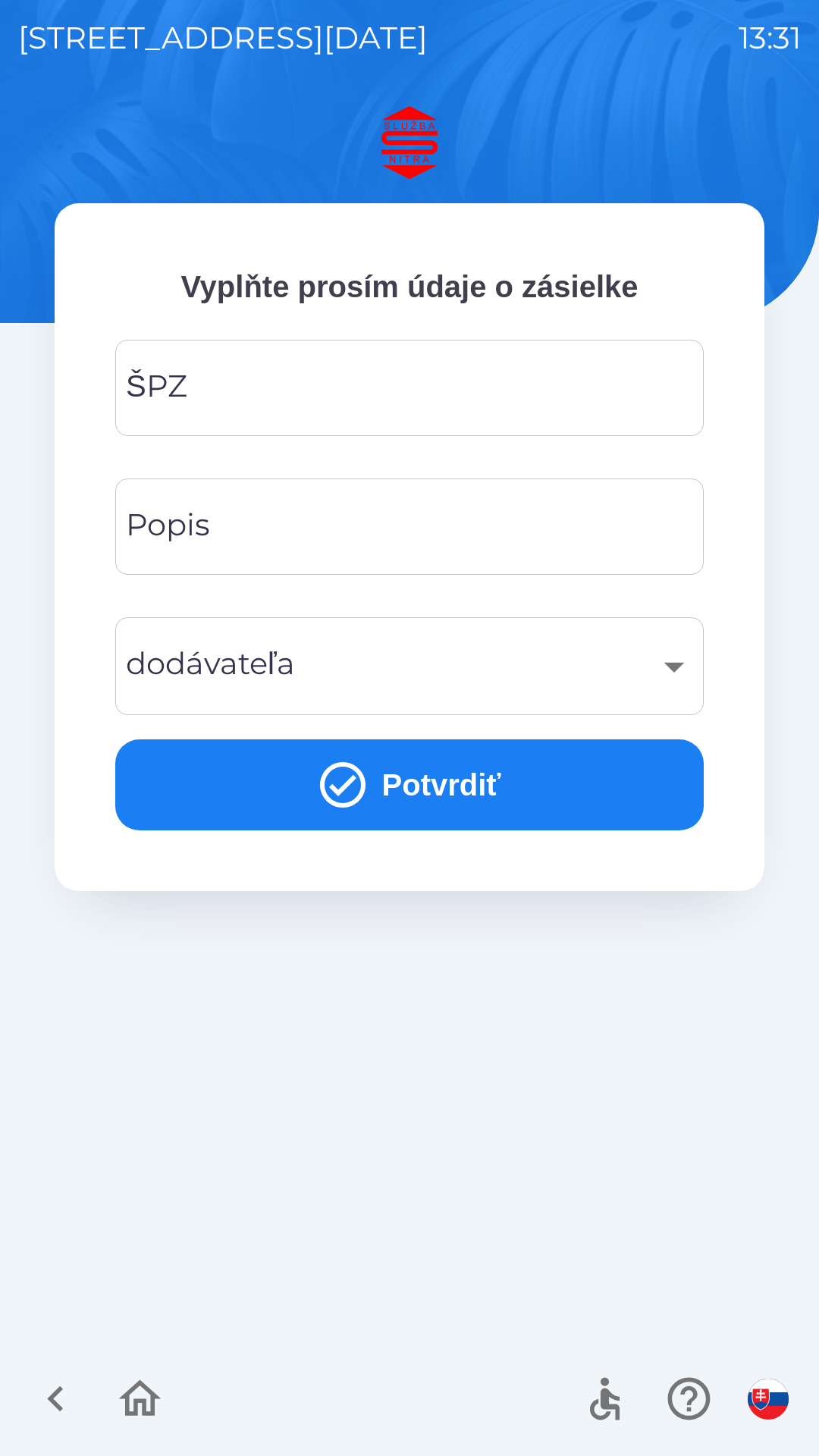
click at [452, 401] on input "ŠPZ" at bounding box center [409, 388] width 552 height 60
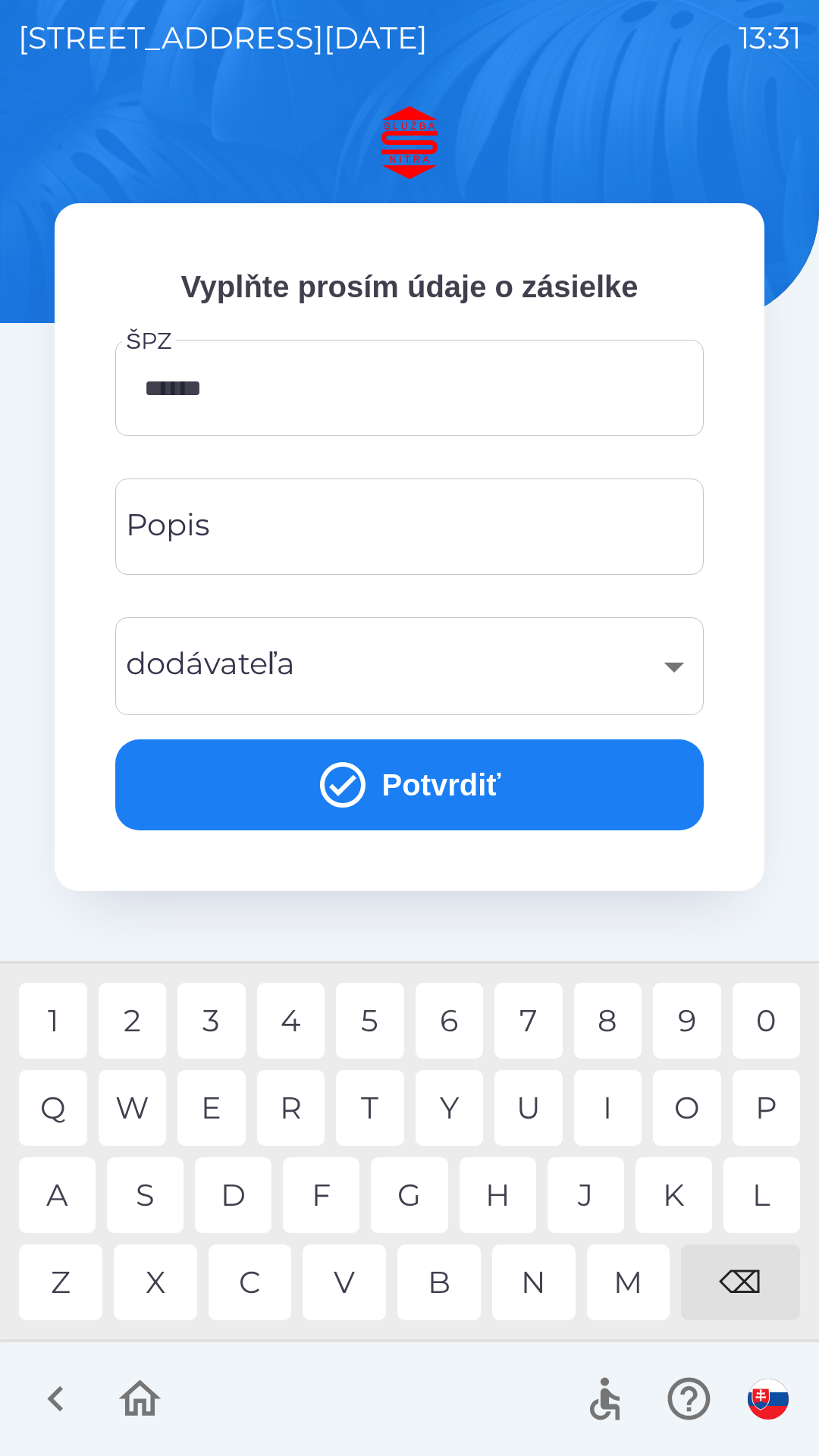
type input "*******"
click at [329, 537] on input "Popis" at bounding box center [409, 527] width 552 height 60
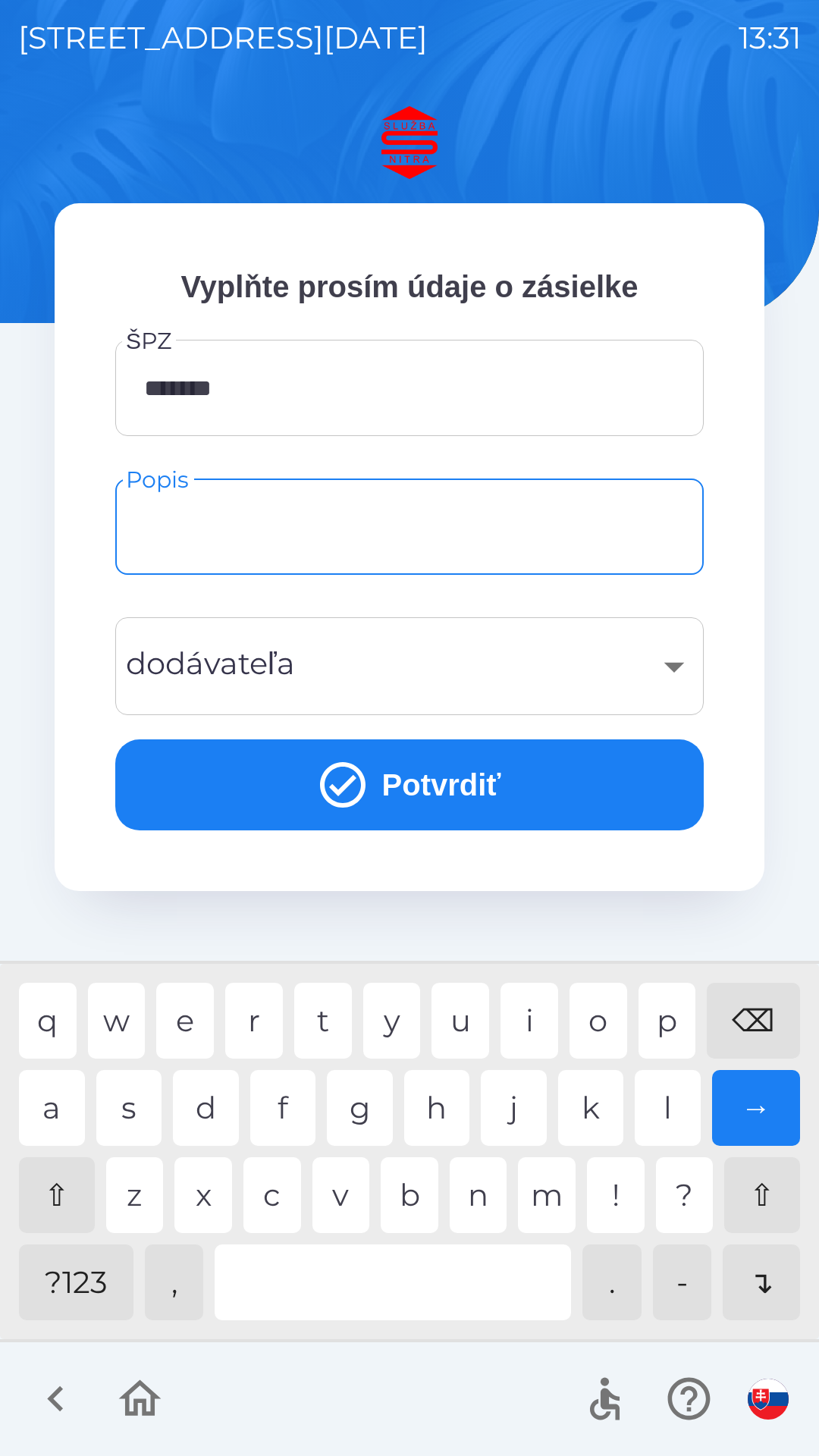
click at [415, 678] on div "​" at bounding box center [409, 667] width 552 height 62
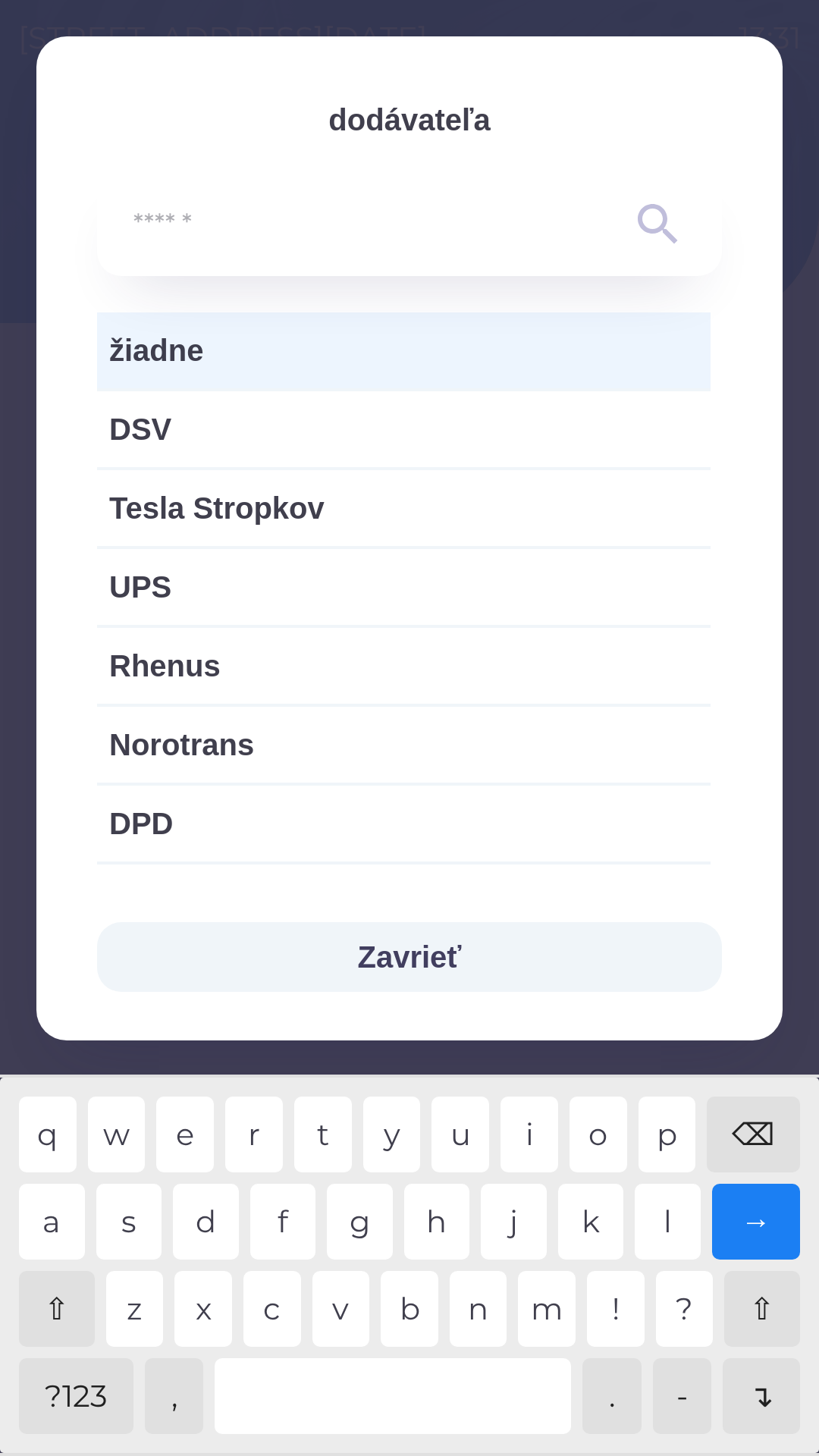
click at [276, 230] on input "text" at bounding box center [379, 225] width 491 height 42
click at [180, 222] on input "text" at bounding box center [379, 225] width 491 height 42
click at [357, 1321] on div "v" at bounding box center [341, 1309] width 58 height 76
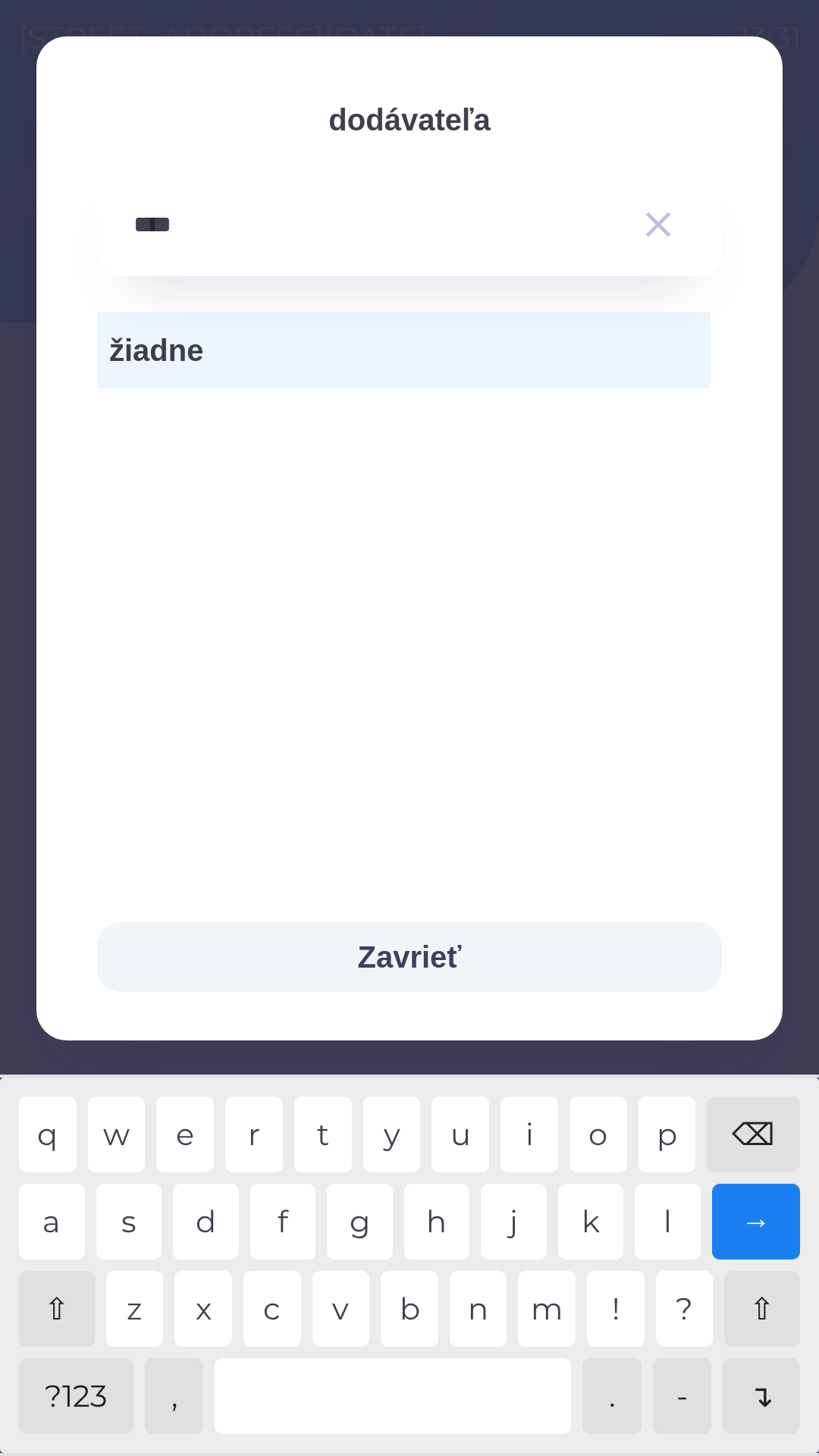
click at [144, 1235] on div "s" at bounding box center [129, 1221] width 66 height 76
type input "******"
click at [664, 223] on icon "button" at bounding box center [658, 224] width 42 height 42
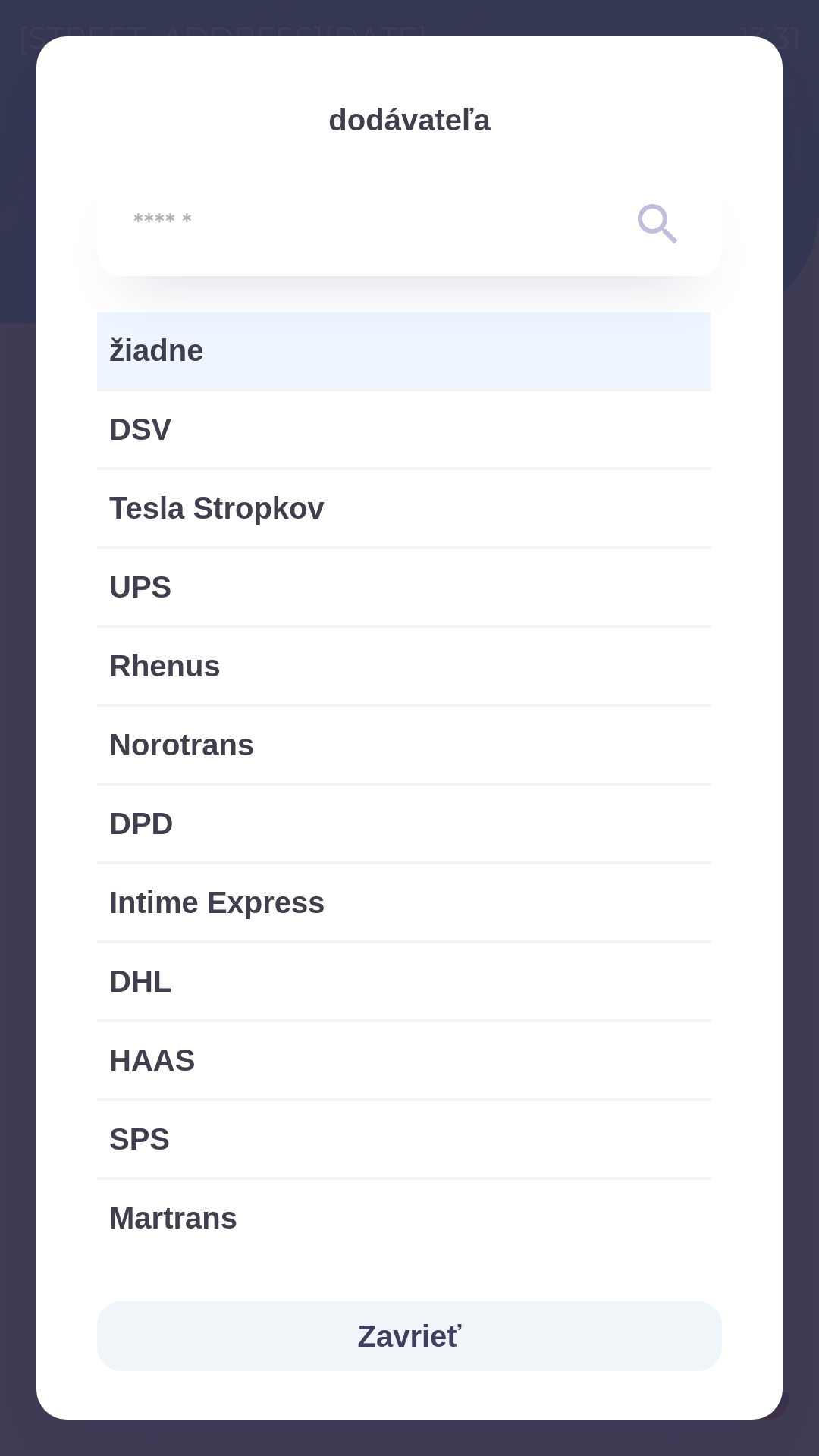
click at [451, 354] on span "žiadne" at bounding box center [403, 350] width 589 height 46
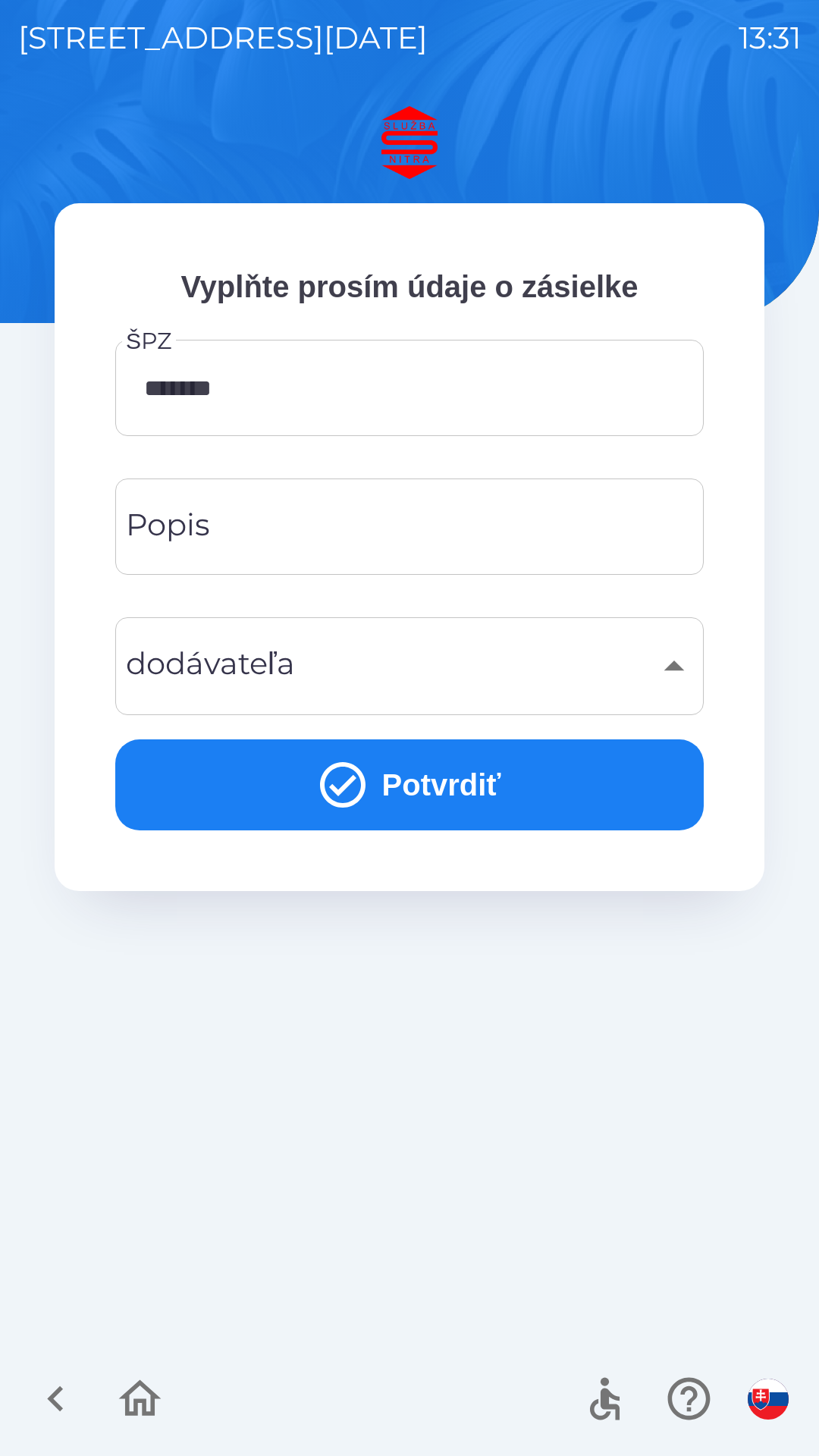
click at [475, 805] on button "Potvrdiť" at bounding box center [409, 785] width 588 height 91
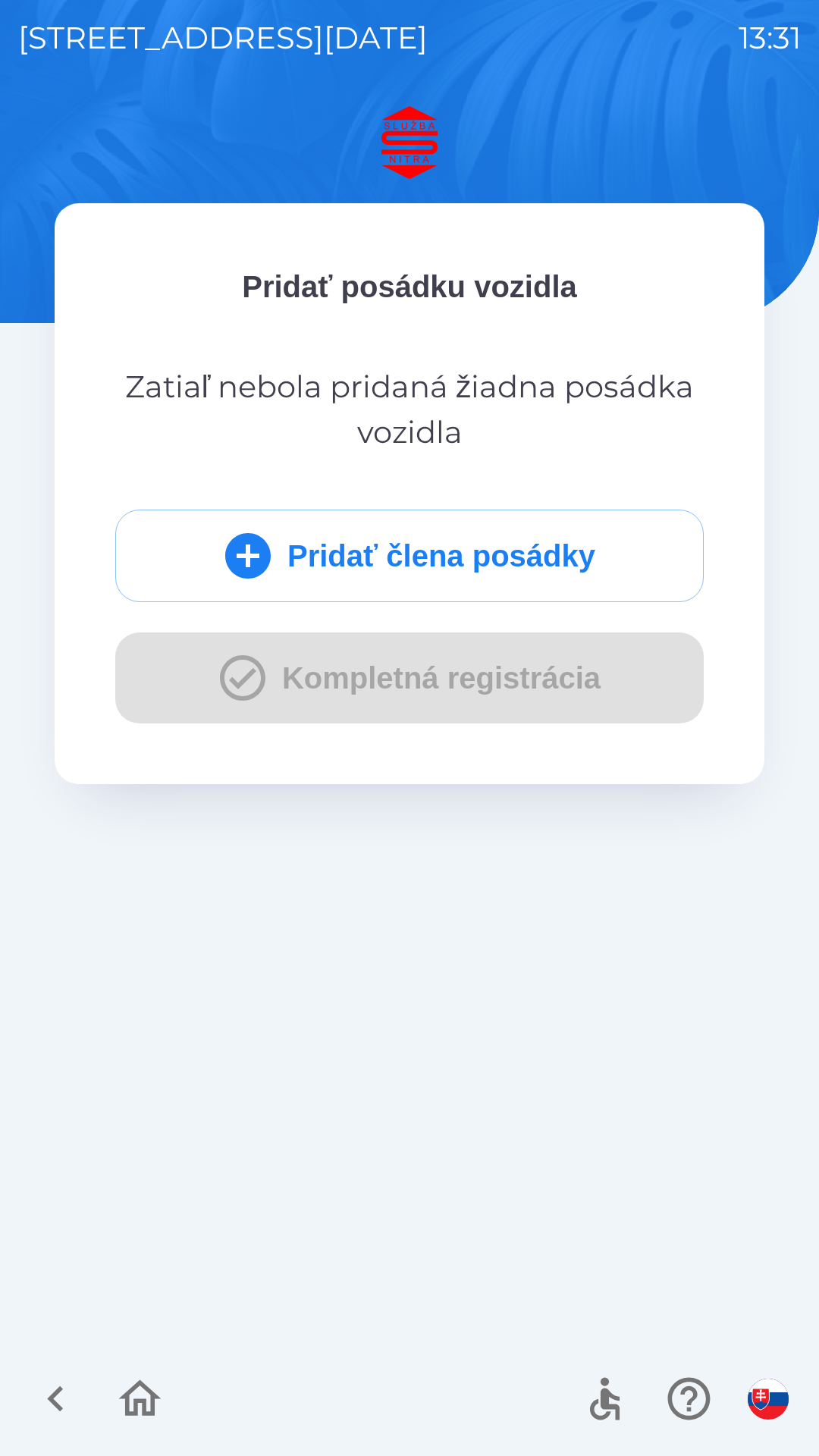
click at [253, 671] on div "Pridať člena posádky Kompletná registrácia" at bounding box center [409, 616] width 588 height 214
click at [275, 679] on div "Pridať člena posádky Kompletná registrácia" at bounding box center [409, 616] width 588 height 214
click at [313, 677] on div "Pridať člena posádky Kompletná registrácia" at bounding box center [409, 616] width 588 height 214
click at [454, 552] on button "Pridať člena posádky" at bounding box center [409, 556] width 588 height 93
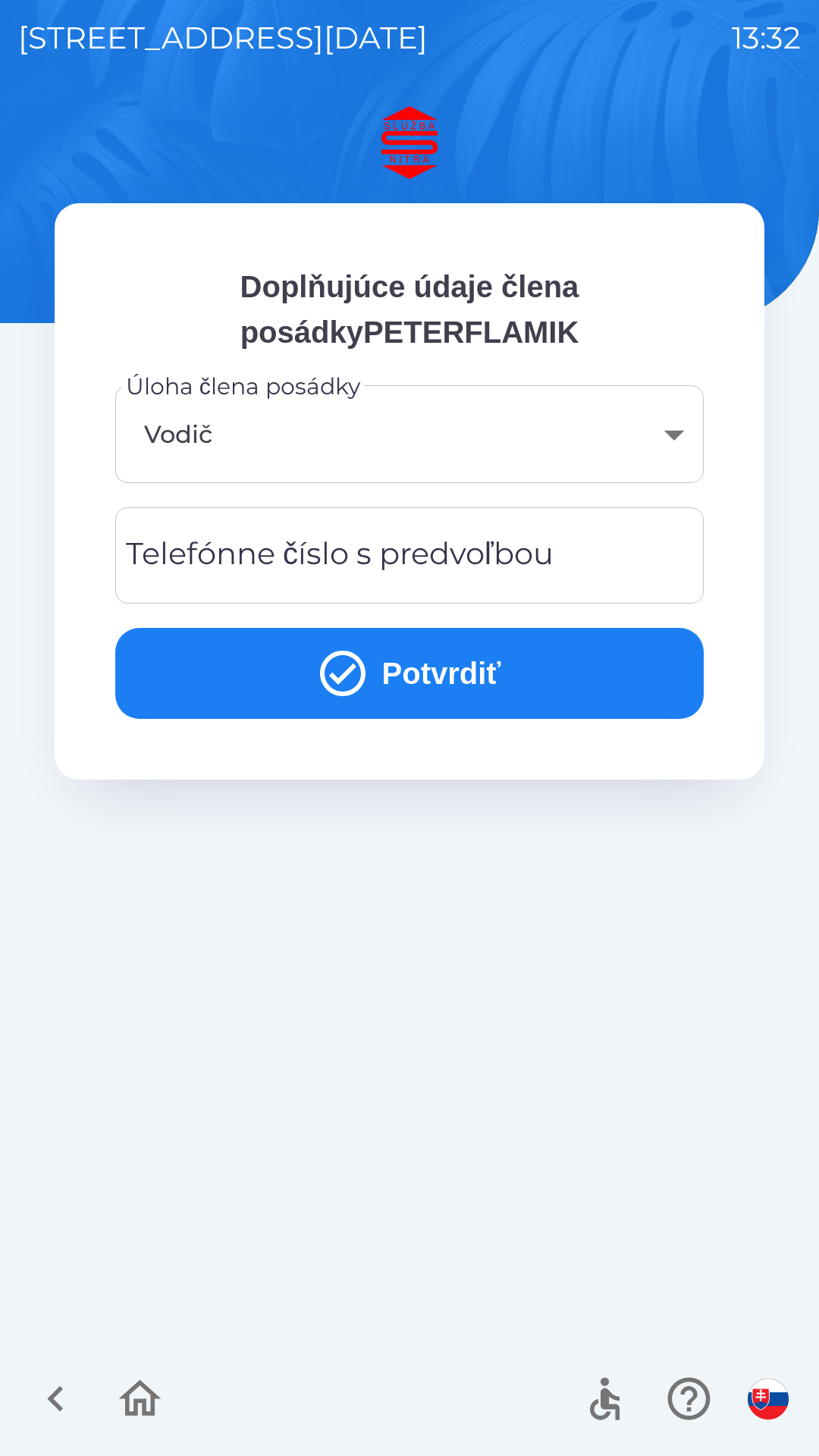
click at [665, 437] on body "[STREET_ADDRESS][DATE] 13:32 Doplňujúce údaje člena posádkyPETERFLAMIK Úloha čl…" at bounding box center [410, 728] width 819 height 1456
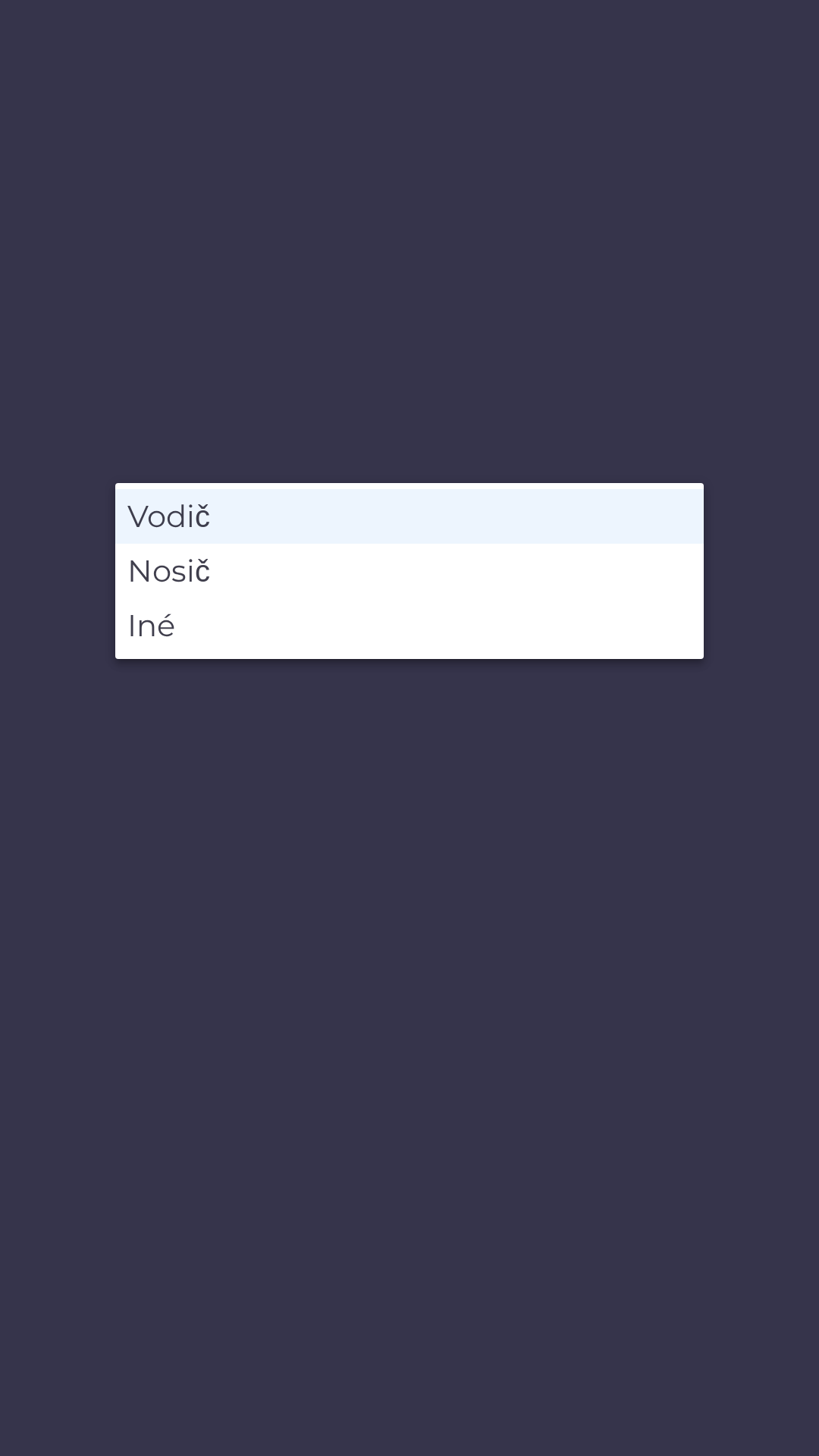
click at [509, 896] on div at bounding box center [410, 728] width 819 height 1456
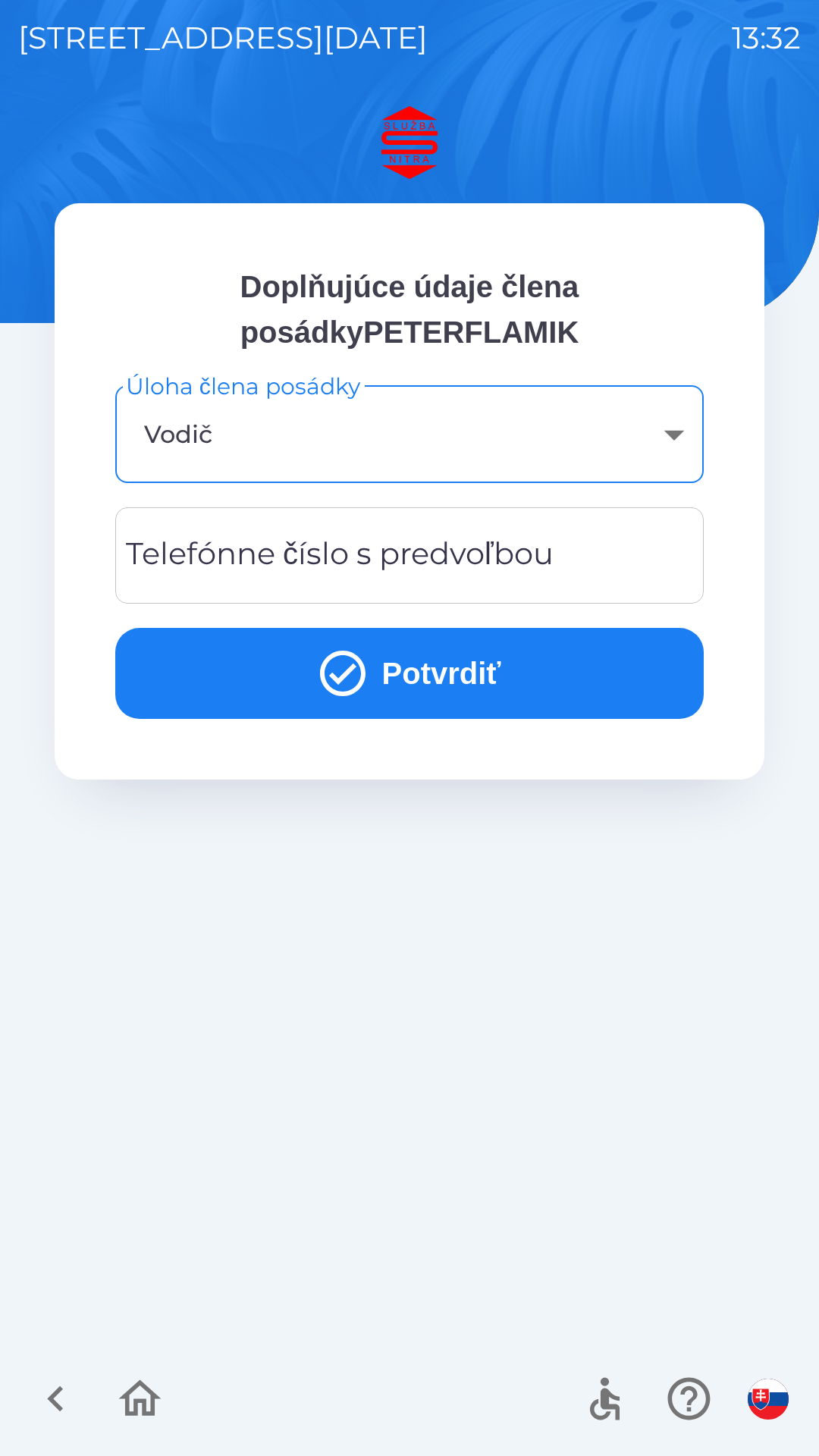
click at [457, 554] on div "Telefónne číslo s predvoľbou Telefónne číslo s predvoľbou" at bounding box center [409, 556] width 588 height 96
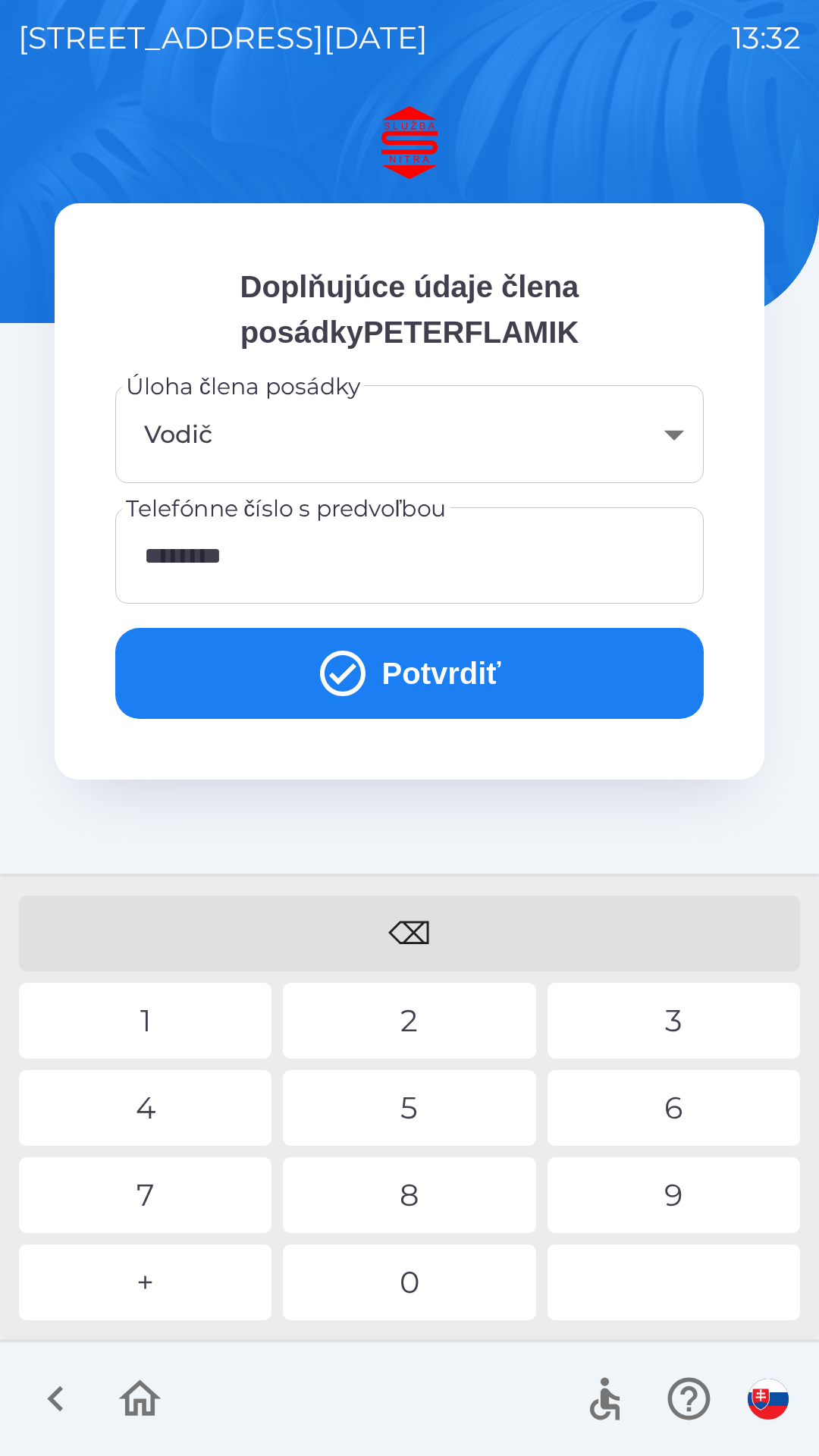
click at [213, 1110] on div "4" at bounding box center [145, 1108] width 252 height 76
click at [470, 661] on button "Potvrdiť" at bounding box center [409, 673] width 588 height 91
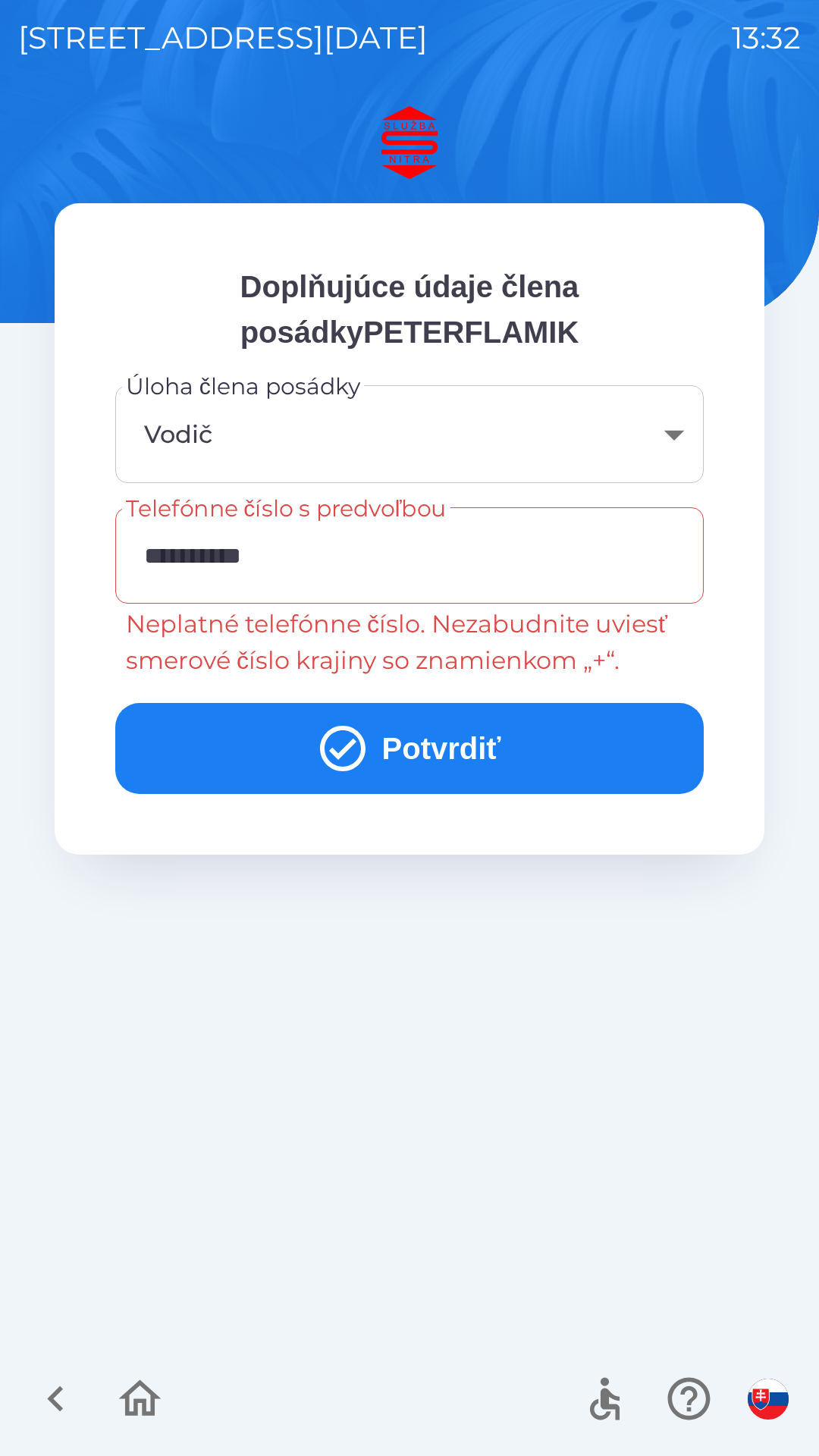
click at [360, 561] on input "**********" at bounding box center [409, 556] width 552 height 60
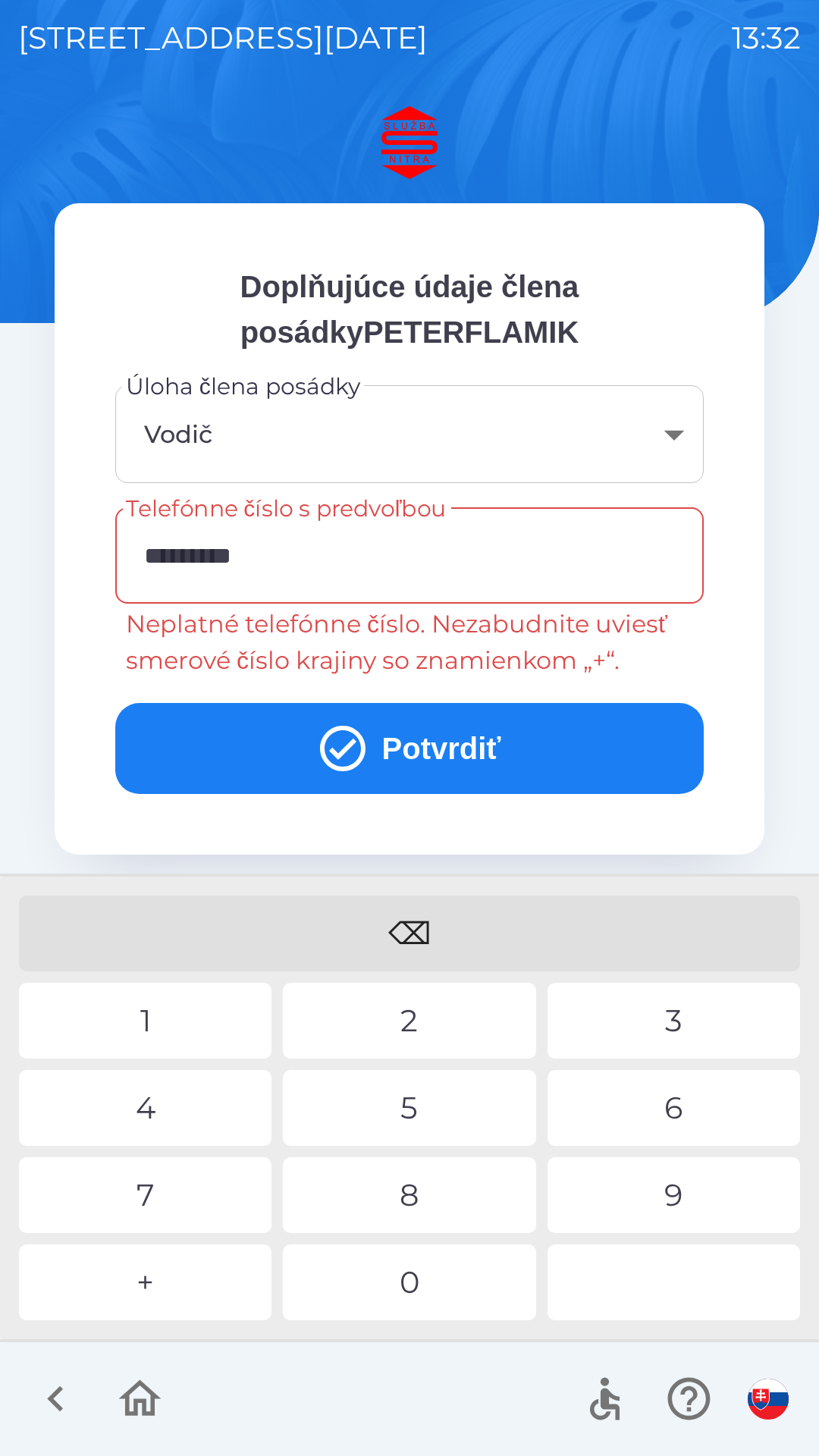
click at [413, 937] on div "⌫" at bounding box center [410, 934] width 781 height 76
click at [418, 924] on div "⌫" at bounding box center [410, 934] width 781 height 76
click at [404, 940] on div "⌫" at bounding box center [410, 934] width 781 height 76
click at [410, 938] on div "⌫" at bounding box center [410, 934] width 781 height 76
type input "*"
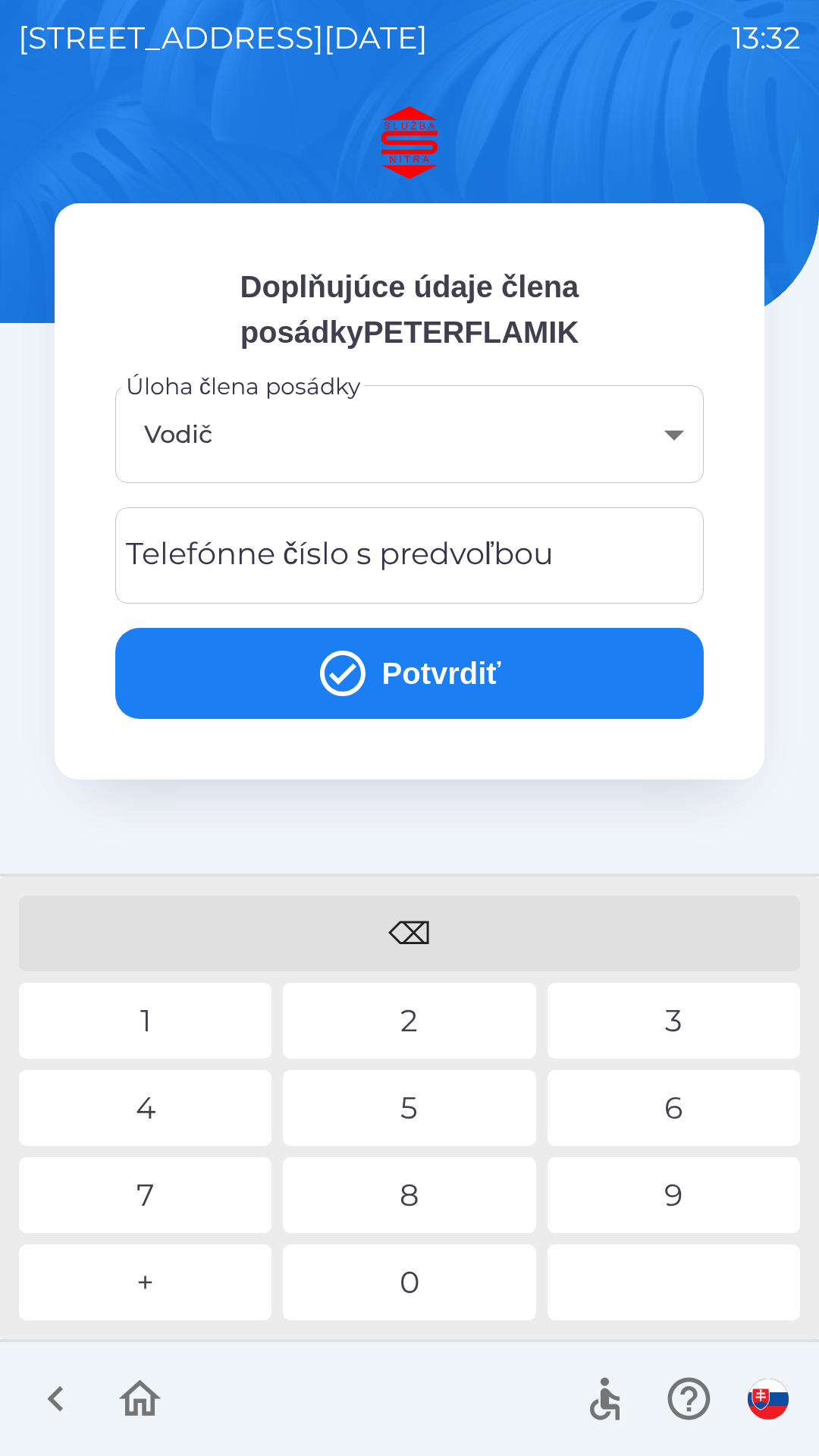
click at [419, 932] on div "⌫" at bounding box center [410, 934] width 781 height 76
click at [427, 928] on div "⌫" at bounding box center [410, 934] width 781 height 76
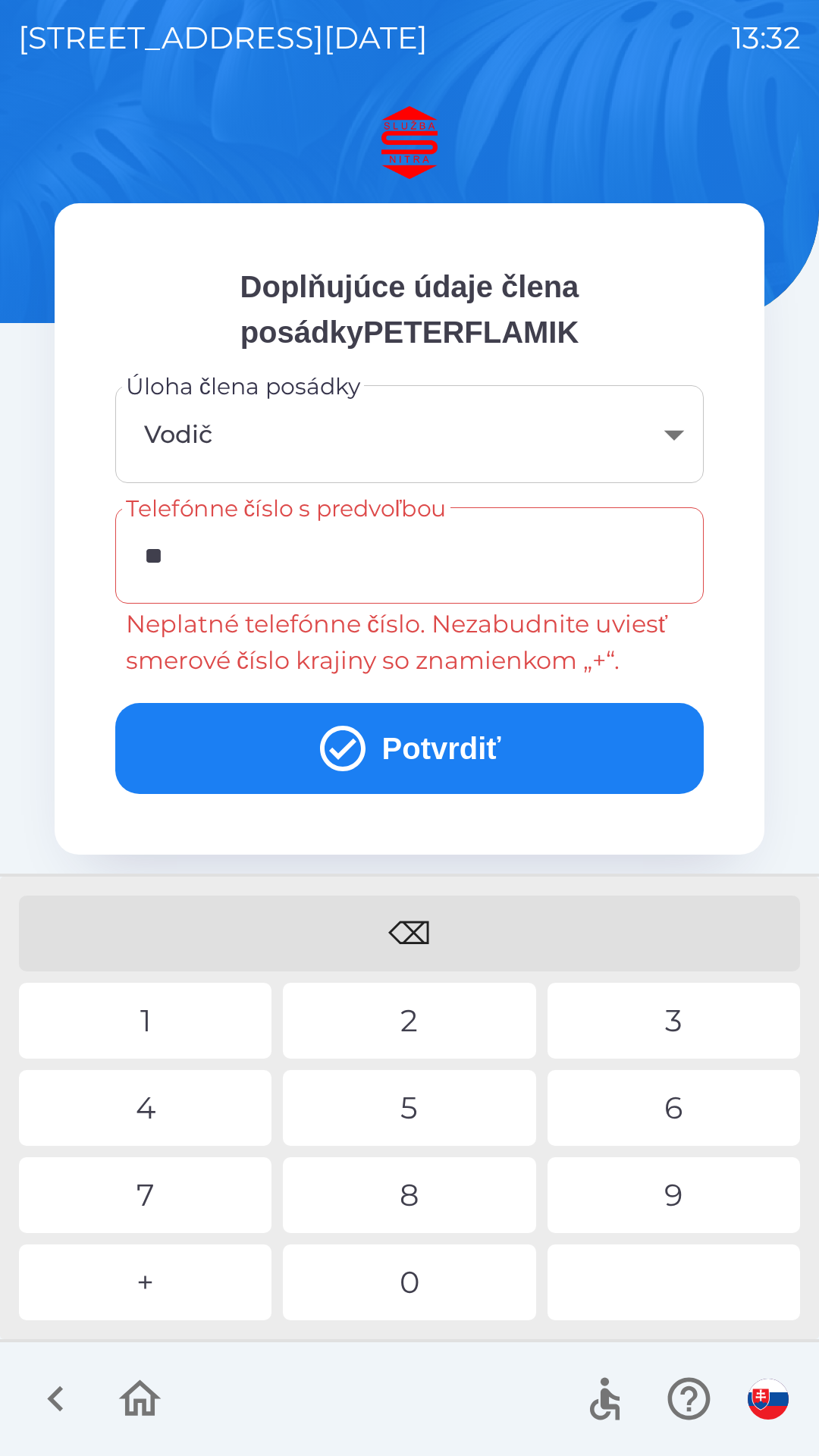
click at [203, 1112] on div "4" at bounding box center [145, 1108] width 252 height 76
click at [423, 1031] on div "2" at bounding box center [409, 1020] width 252 height 76
click at [683, 1179] on div "9" at bounding box center [674, 1195] width 252 height 76
click at [197, 1109] on div "4" at bounding box center [145, 1108] width 252 height 76
click at [215, 562] on input "**********" at bounding box center [409, 556] width 552 height 60
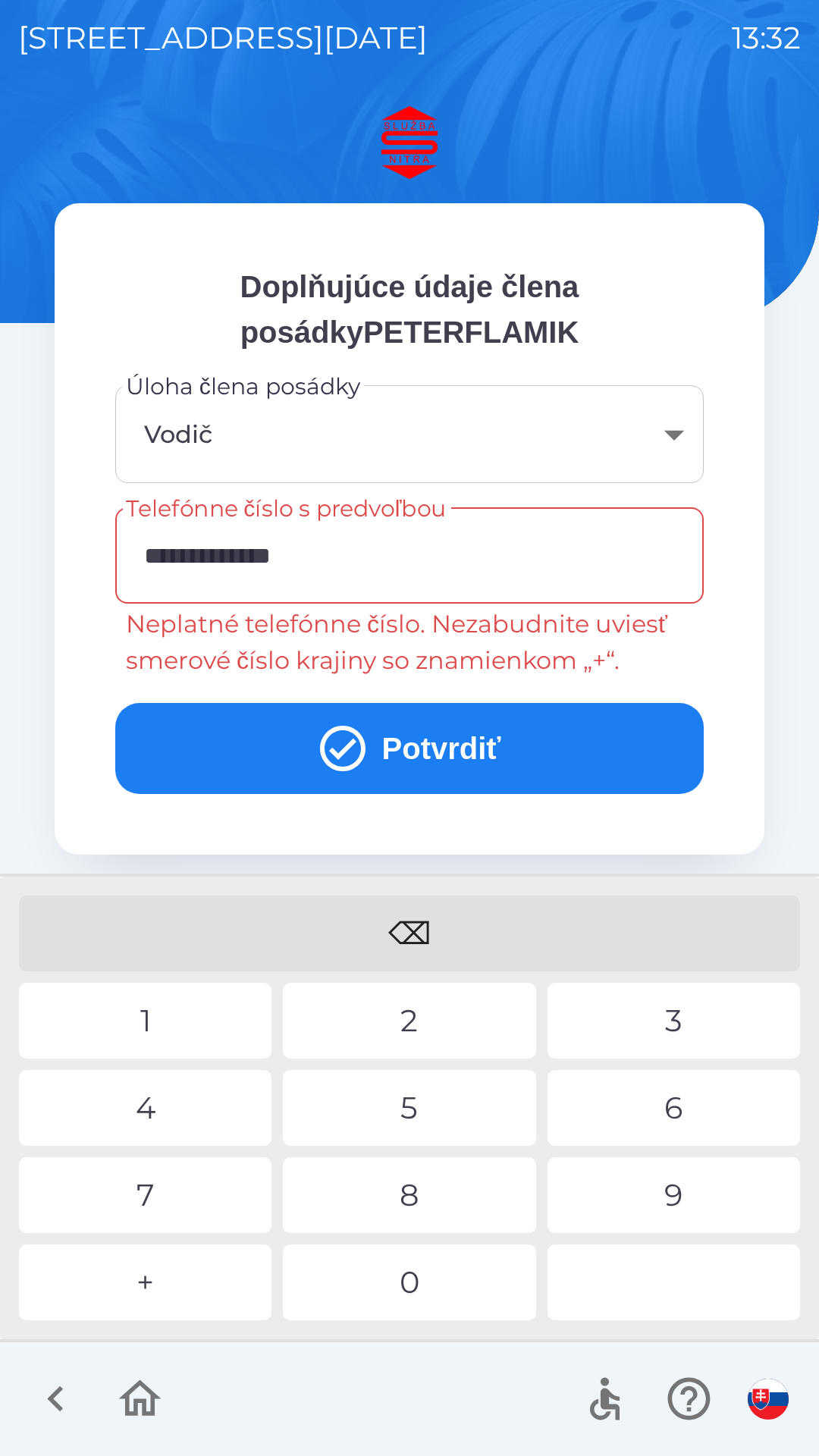
click at [205, 565] on input "**********" at bounding box center [409, 556] width 552 height 60
type input "**********"
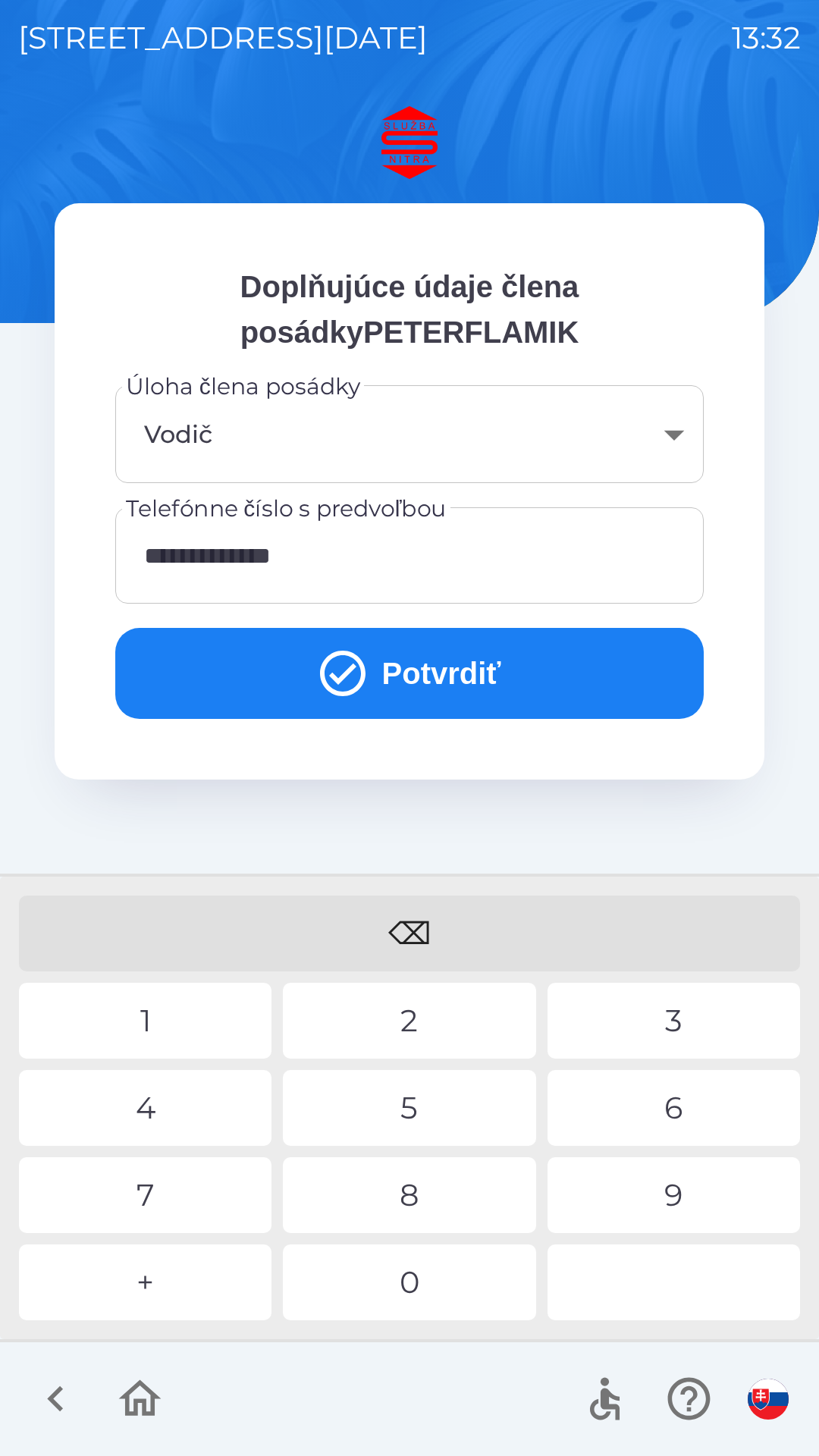
click at [466, 673] on button "Potvrdiť" at bounding box center [409, 673] width 588 height 91
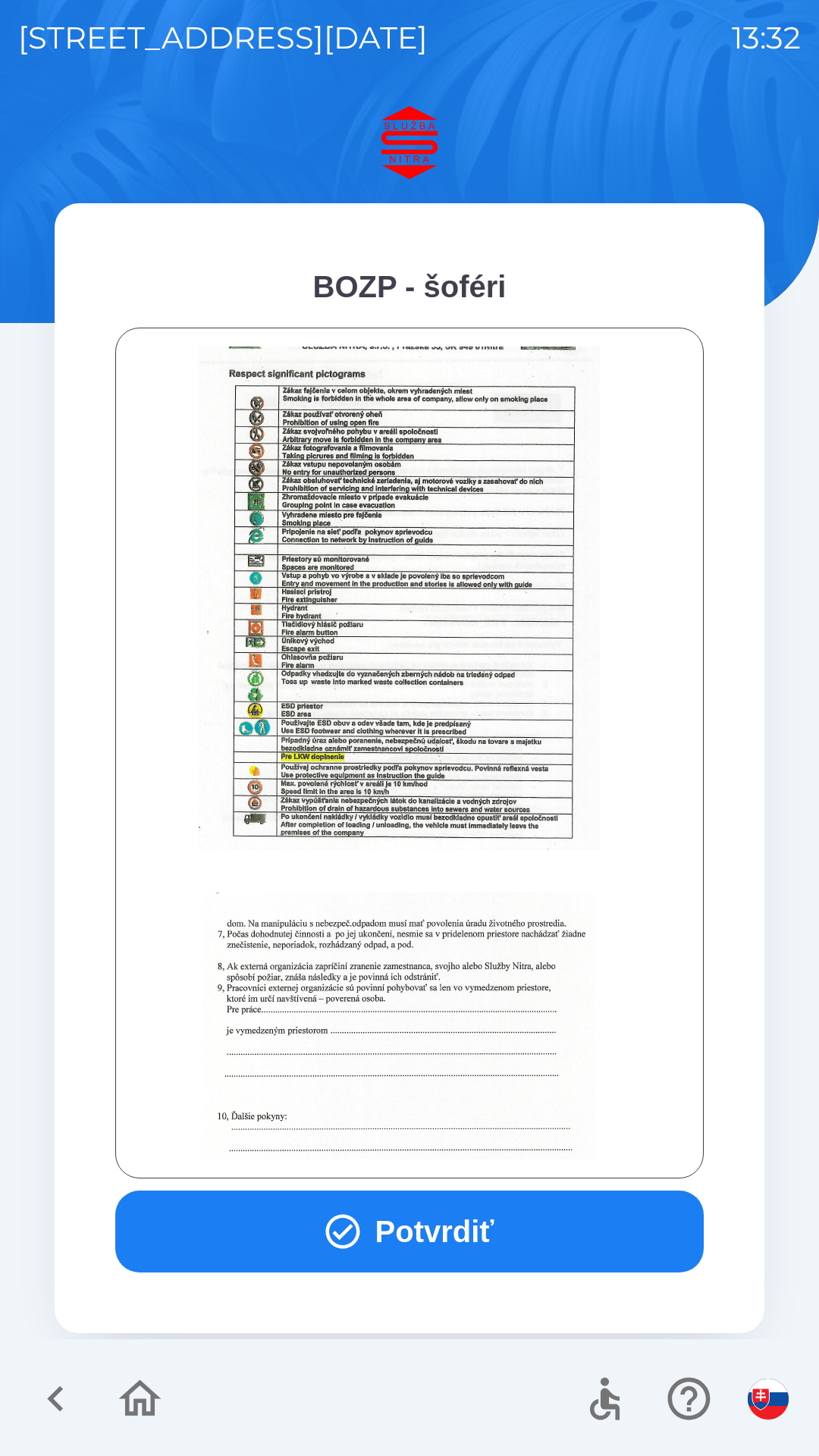
scroll to position [1700, 0]
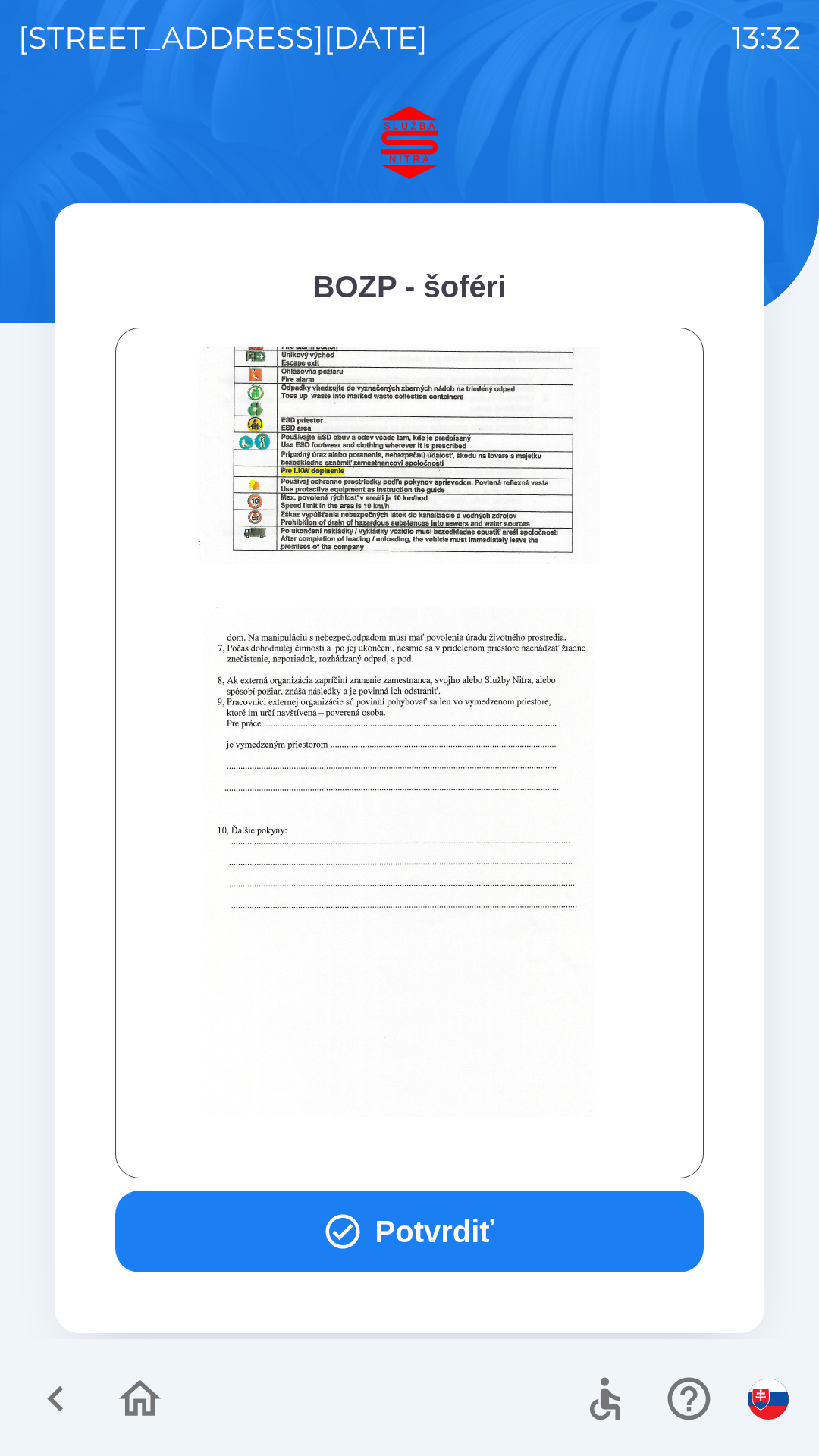
click at [424, 1244] on button "Potvrdiť" at bounding box center [409, 1231] width 588 height 82
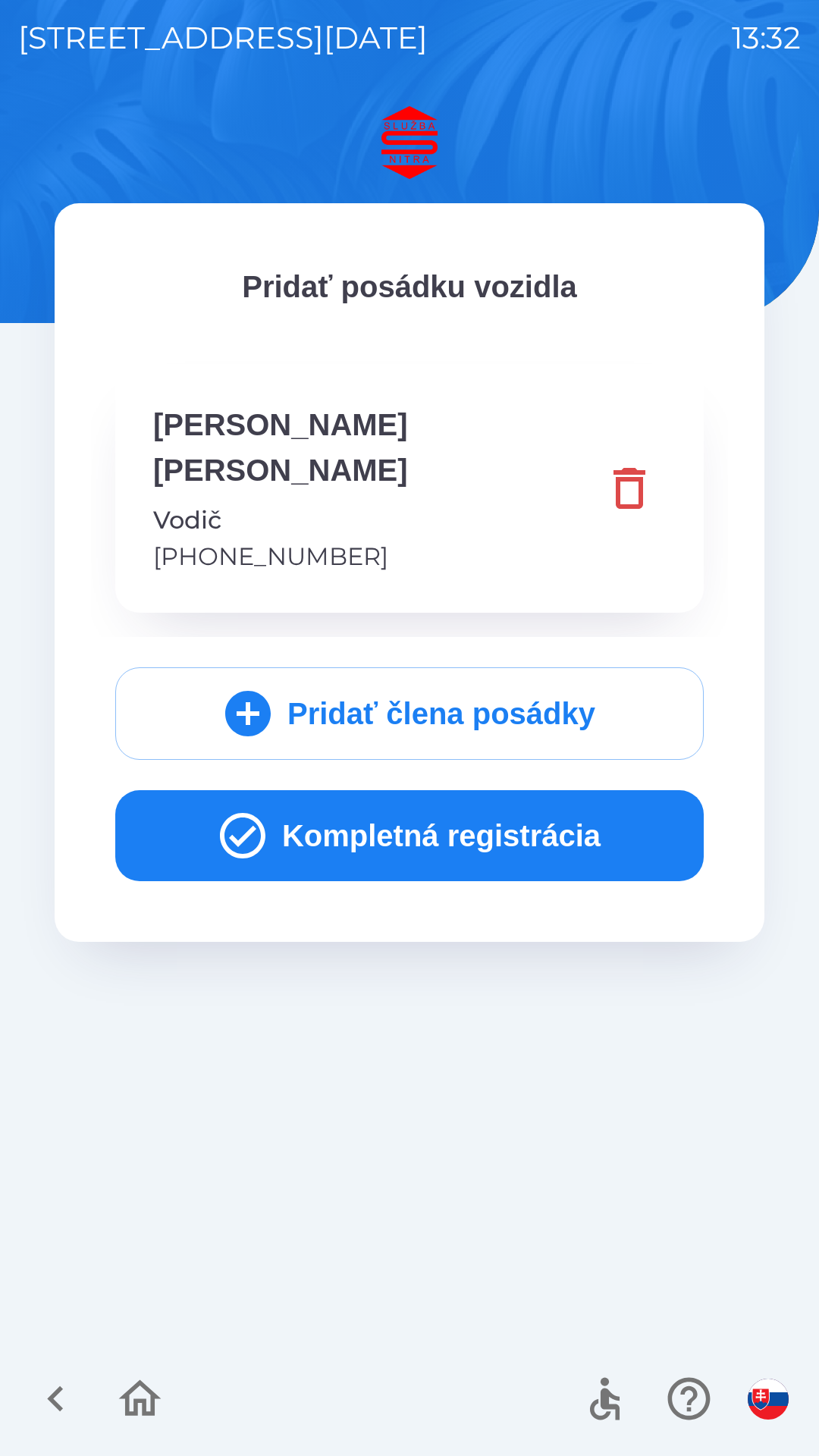
click at [464, 793] on button "Kompletná registrácia" at bounding box center [409, 836] width 588 height 91
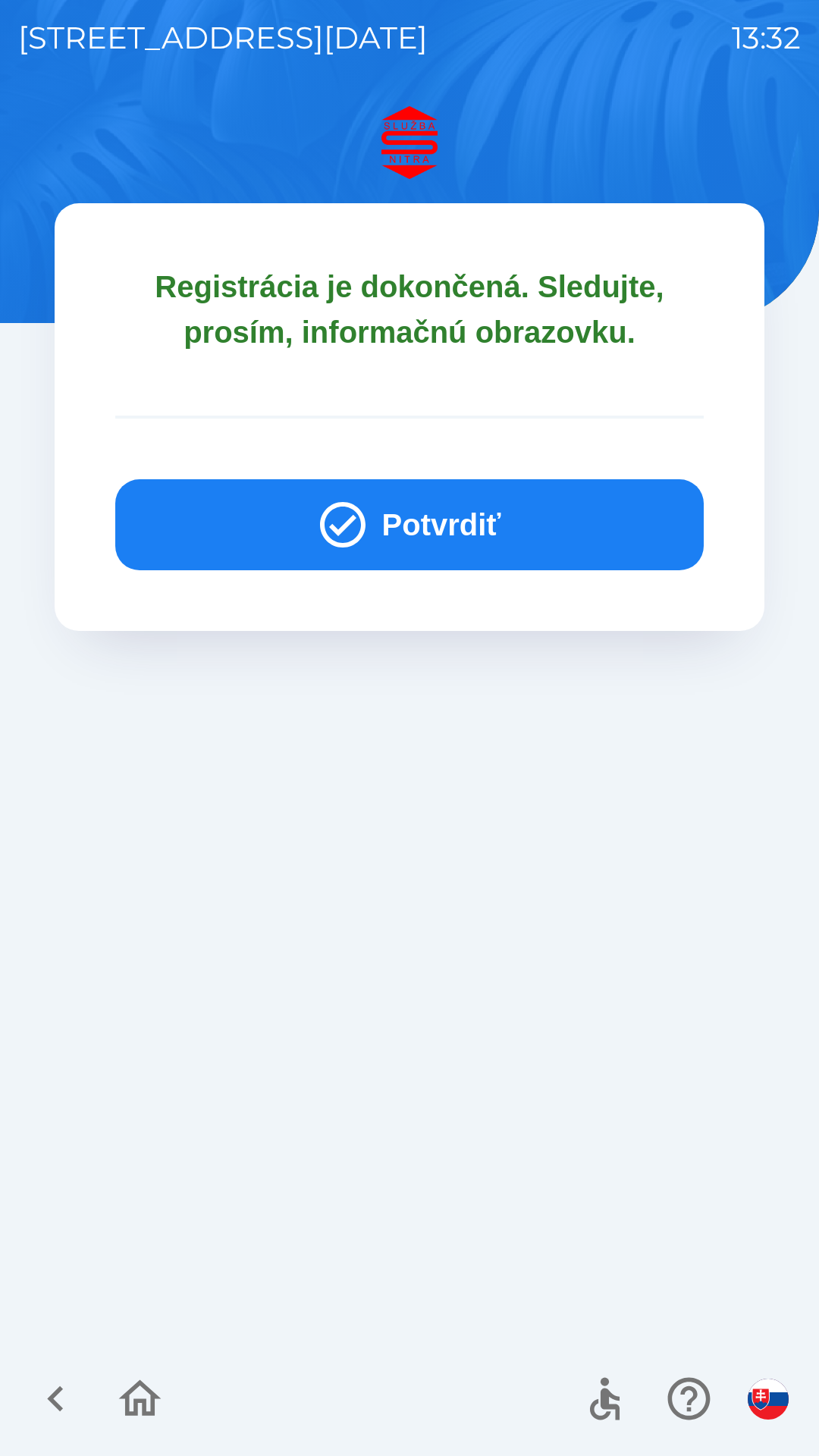
click at [519, 532] on button "Potvrdiť" at bounding box center [409, 525] width 588 height 91
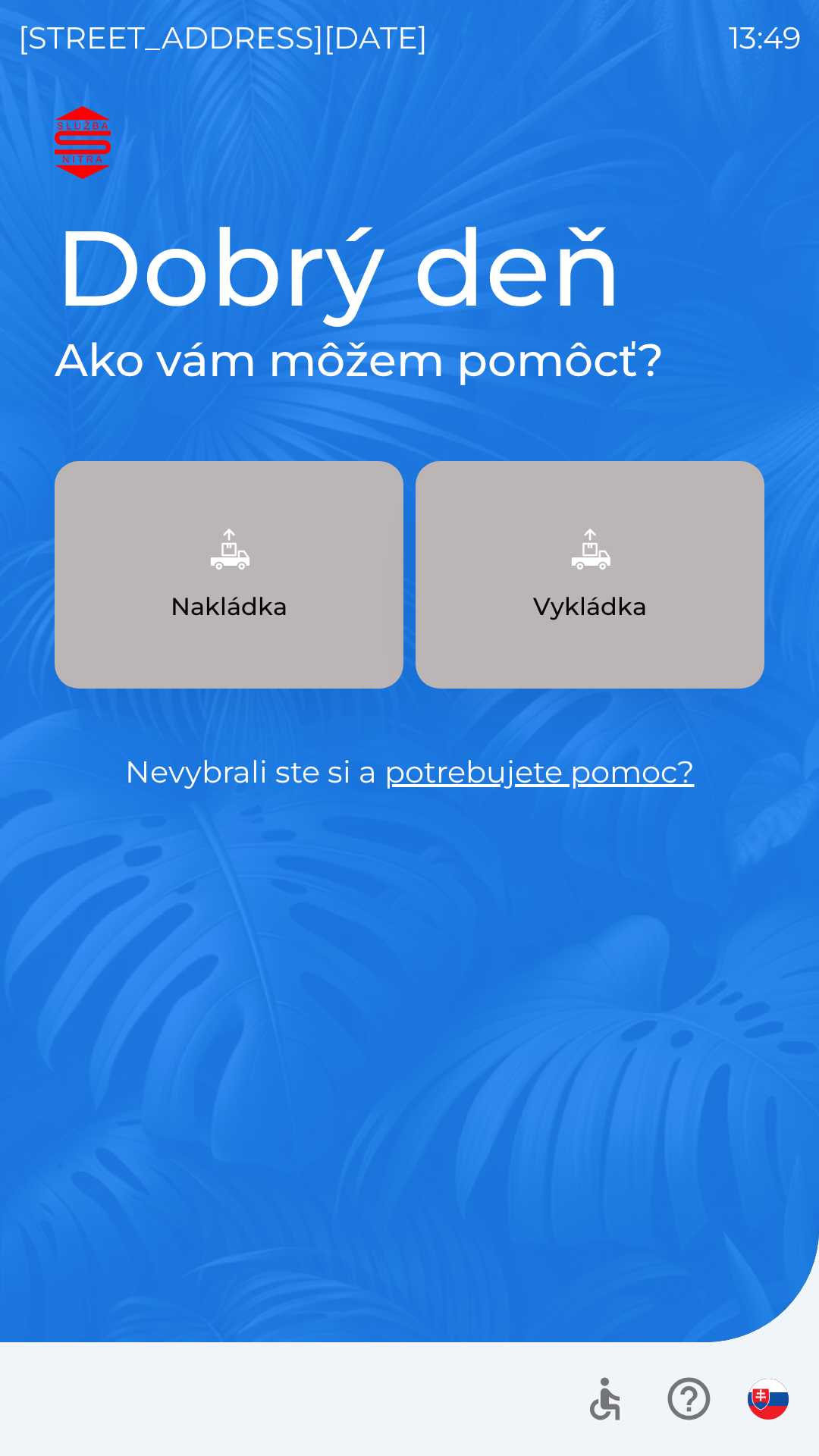
click at [233, 567] on img "button" at bounding box center [229, 549] width 67 height 67
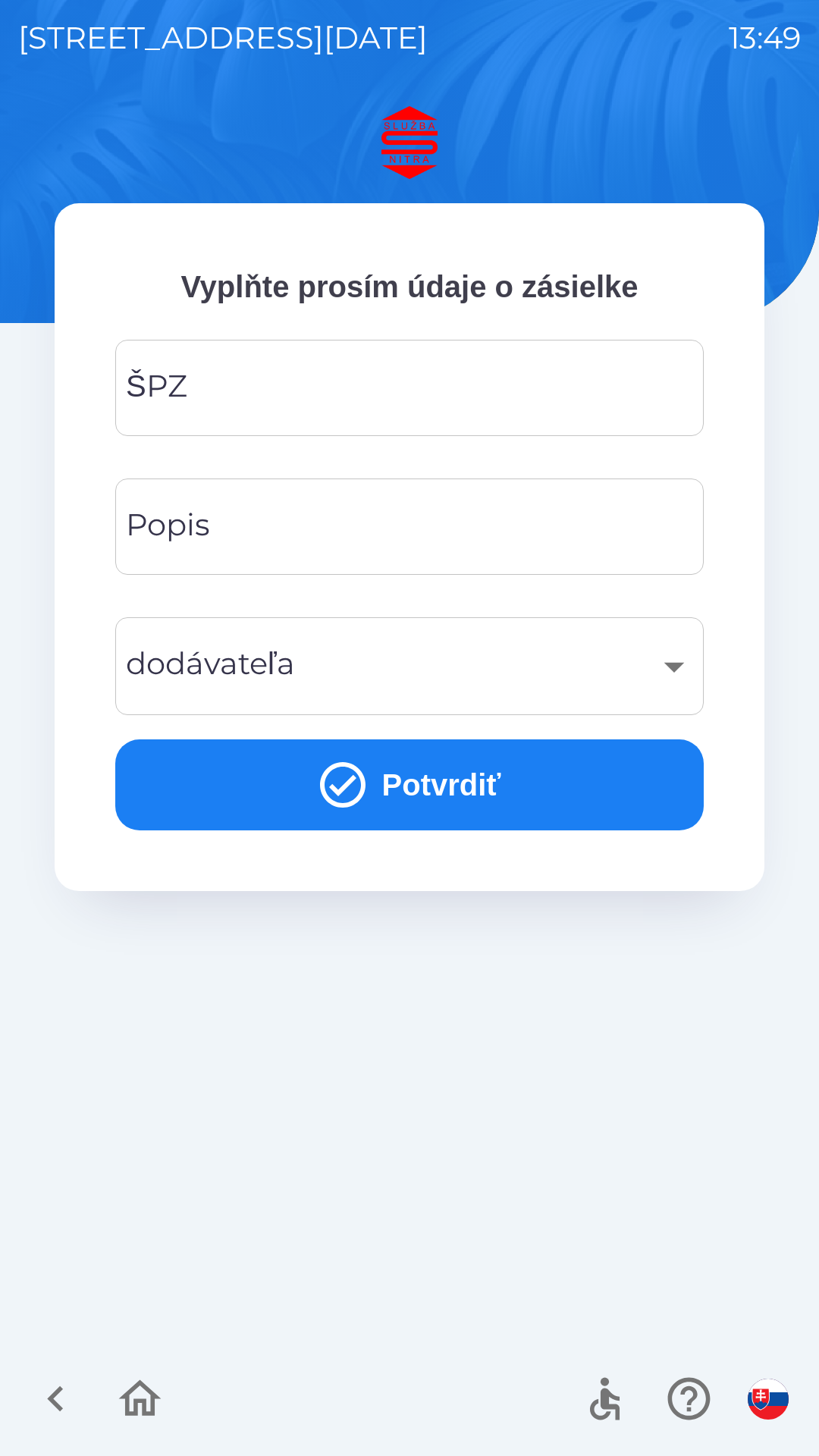
click at [353, 375] on input "ŠPZ" at bounding box center [409, 388] width 552 height 60
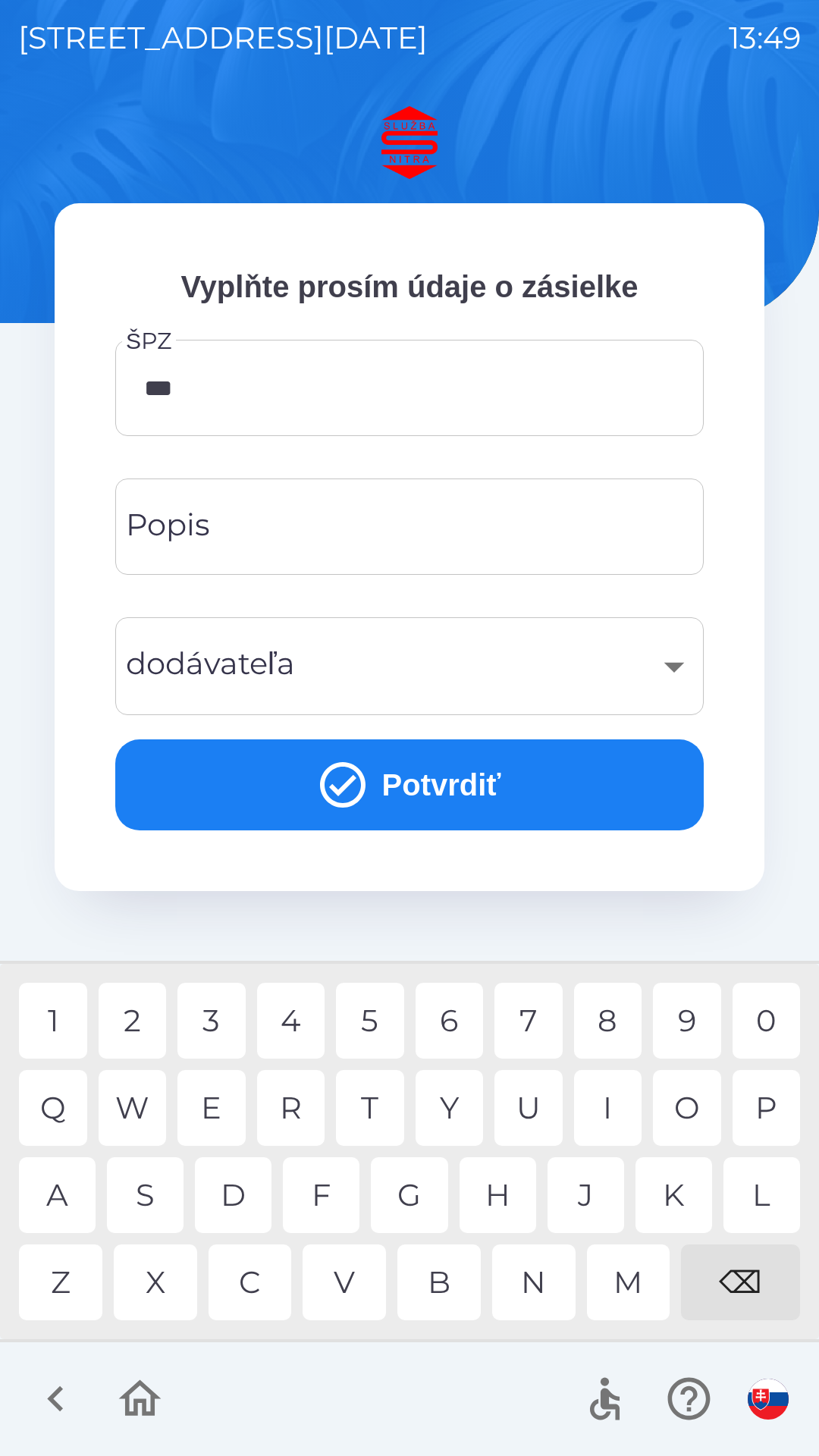
click at [524, 1021] on div "7" at bounding box center [528, 1020] width 68 height 76
click at [375, 1027] on div "5" at bounding box center [369, 1020] width 68 height 76
type input "*******"
click at [293, 521] on input "Popis" at bounding box center [409, 527] width 552 height 60
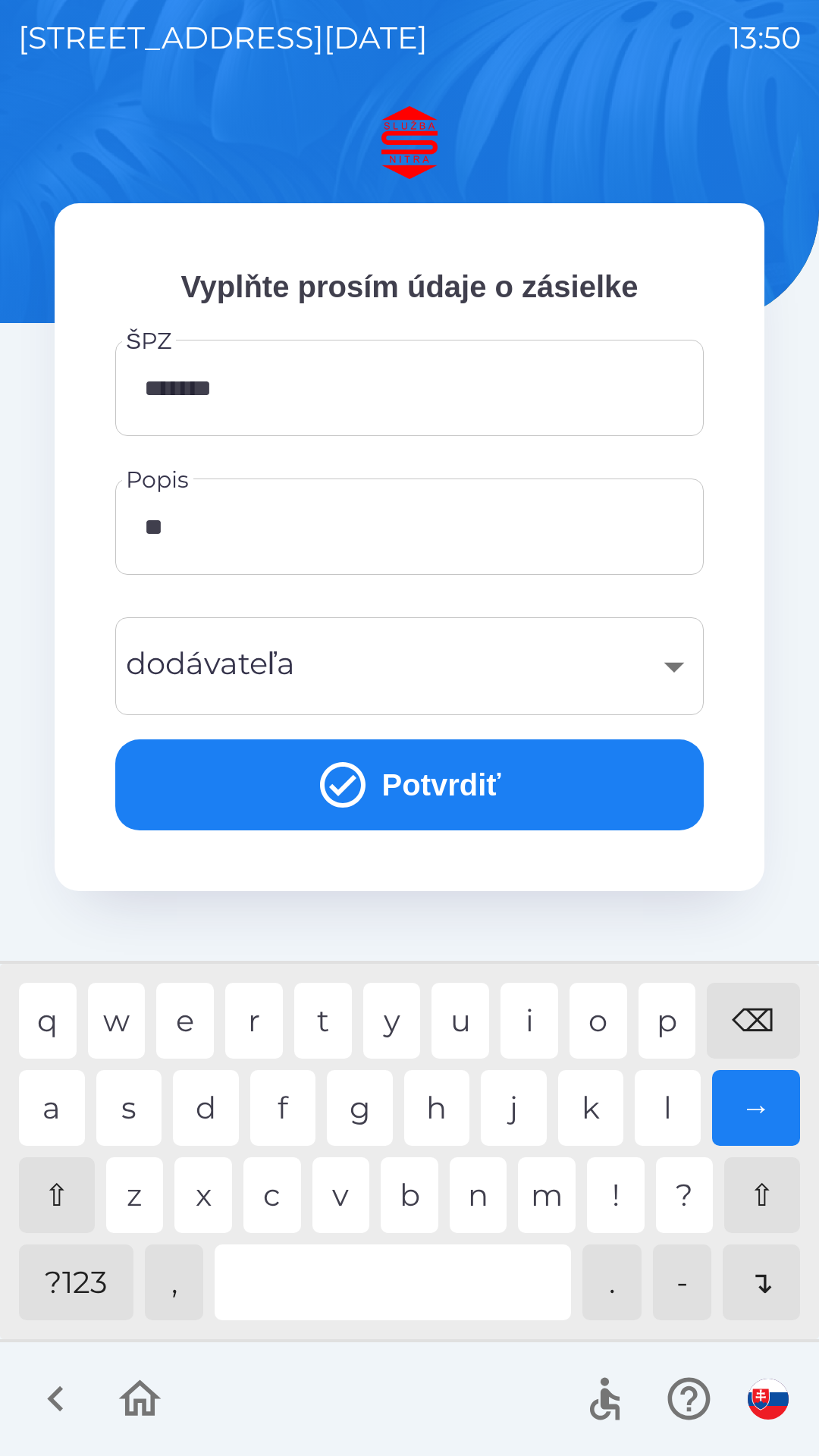
click at [657, 1029] on div "p" at bounding box center [666, 1020] width 58 height 76
type input "*******"
click at [369, 660] on div "​" at bounding box center [409, 667] width 552 height 62
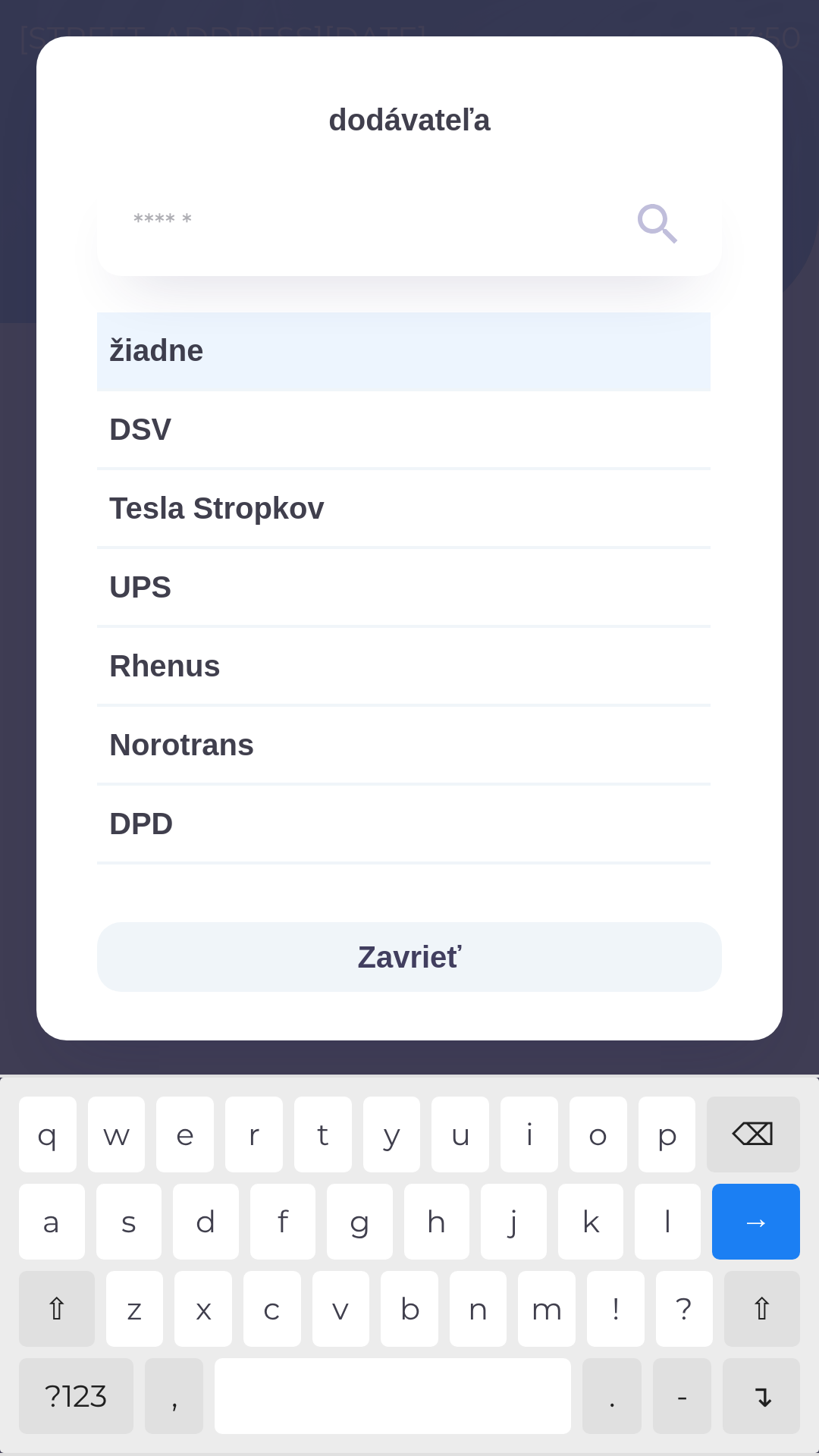
click at [332, 350] on span "žiadne" at bounding box center [403, 350] width 589 height 46
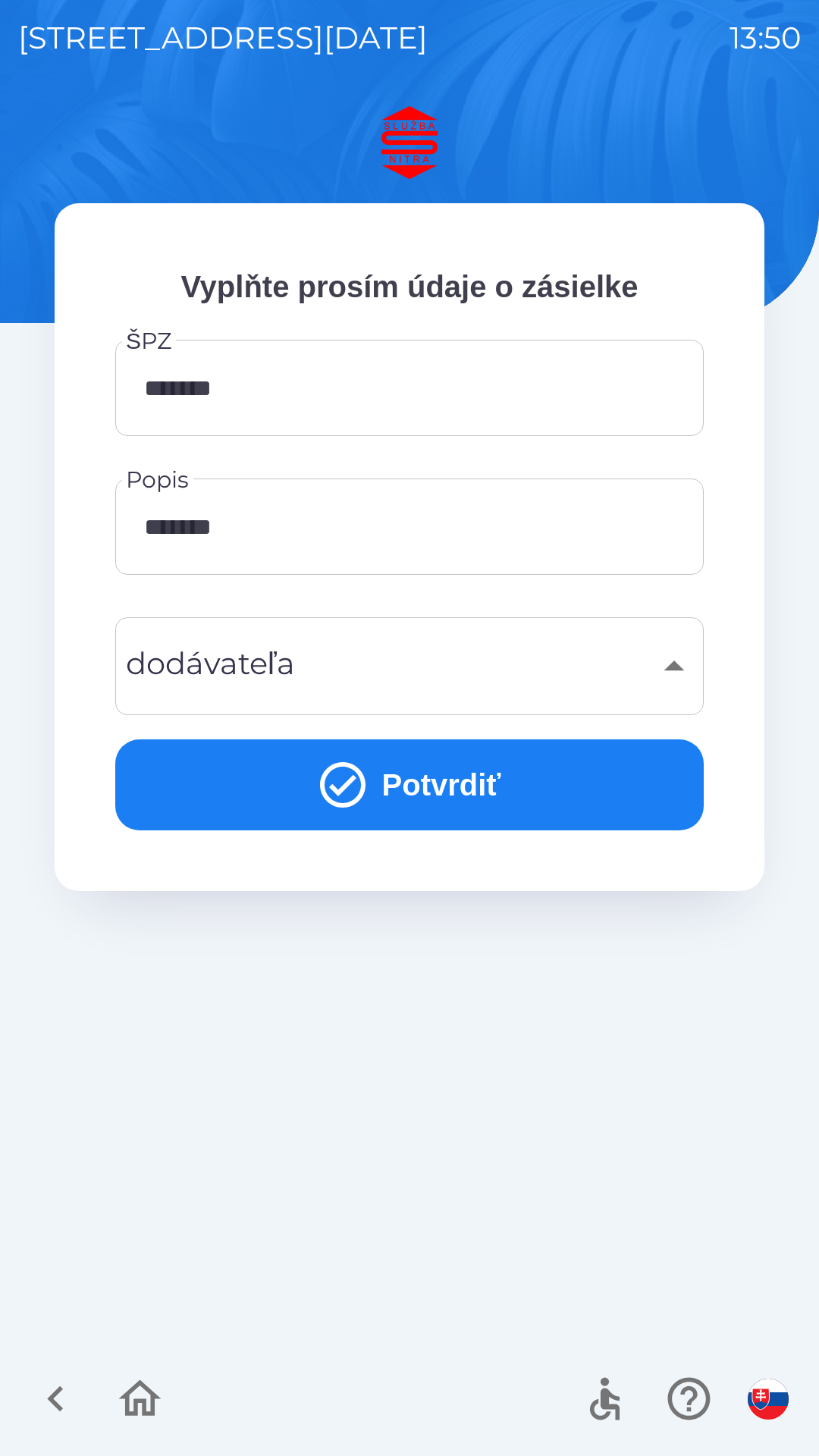
click at [424, 781] on button "Potvrdiť" at bounding box center [409, 785] width 588 height 91
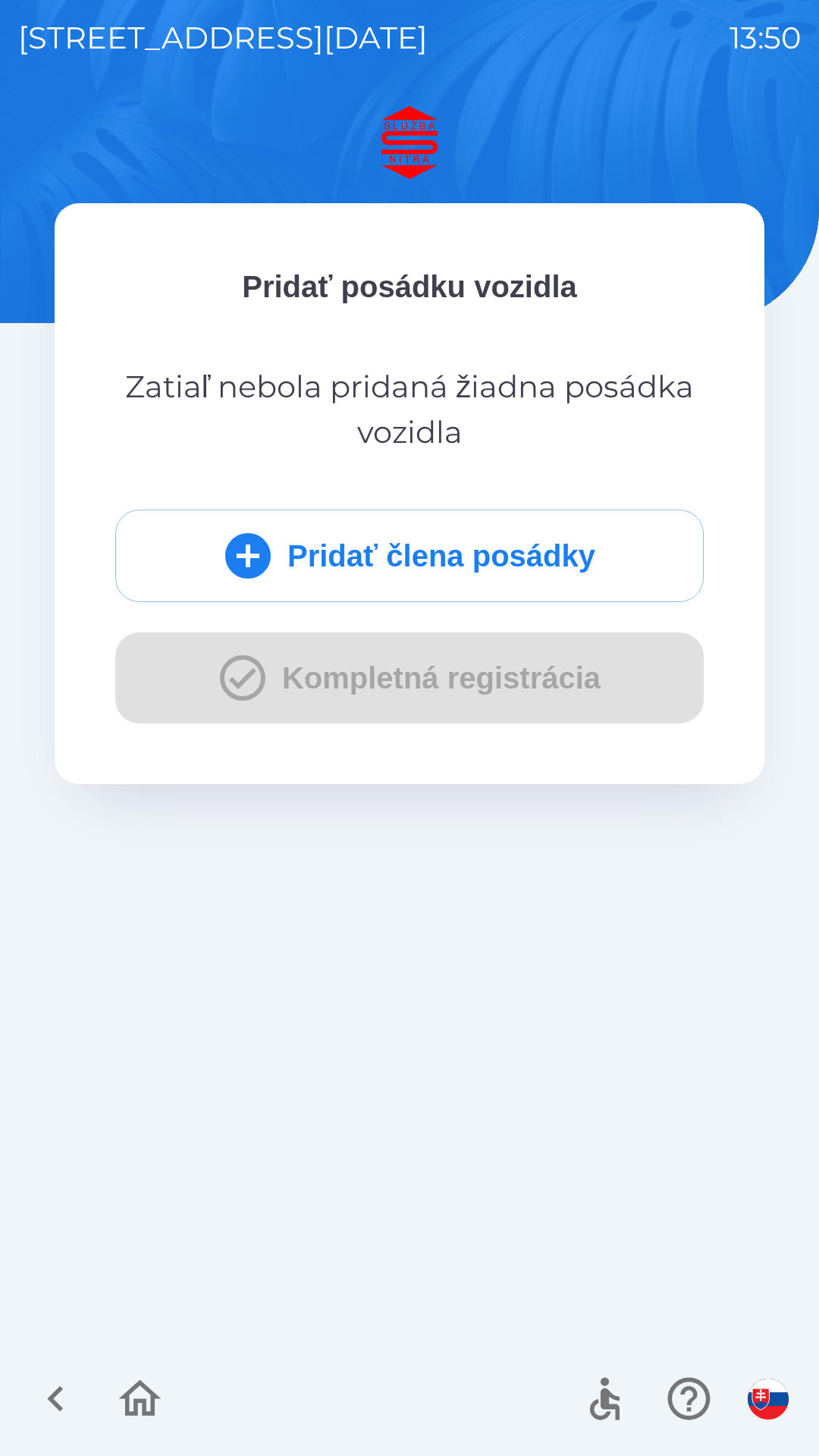
click at [365, 684] on div "Pridať člena posádky Kompletná registrácia" at bounding box center [409, 616] width 588 height 214
click at [393, 557] on button "Pridať člena posádky" at bounding box center [409, 556] width 588 height 93
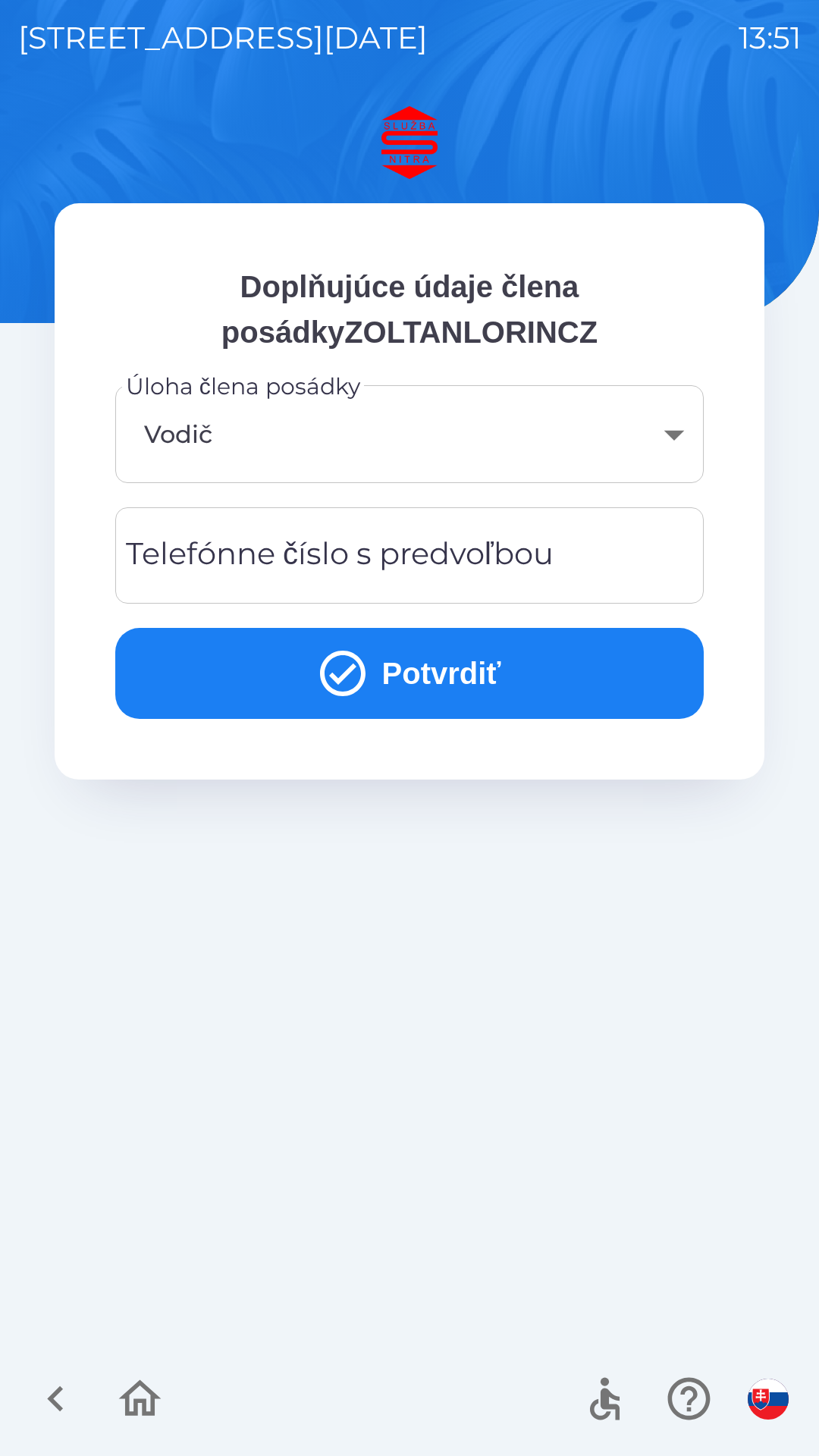
click at [429, 680] on button "Potvrdiť" at bounding box center [409, 673] width 588 height 91
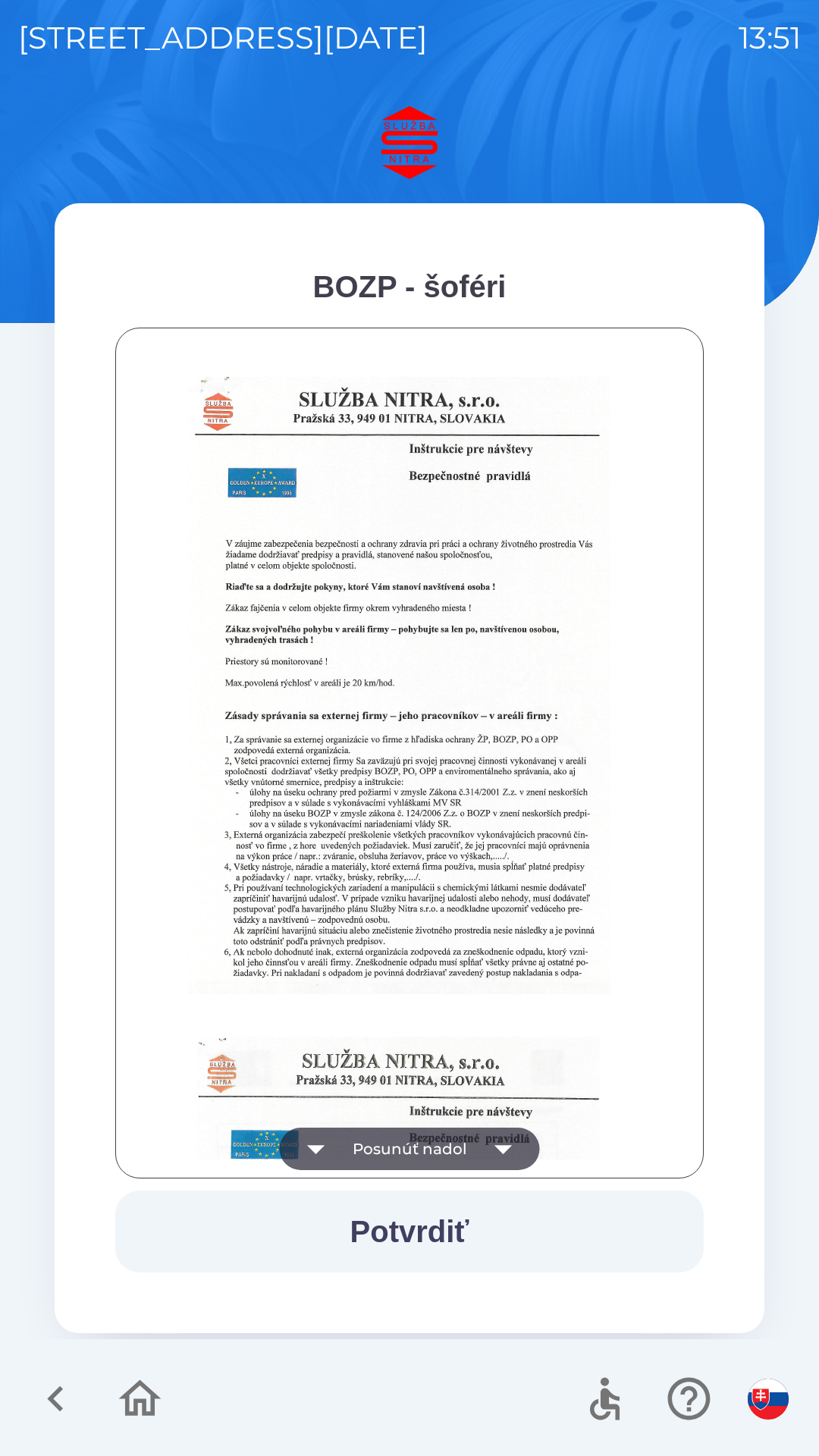
click at [407, 1237] on button "Potvrdiť" at bounding box center [409, 1231] width 588 height 82
click at [501, 1149] on icon "button" at bounding box center [503, 1149] width 17 height 9
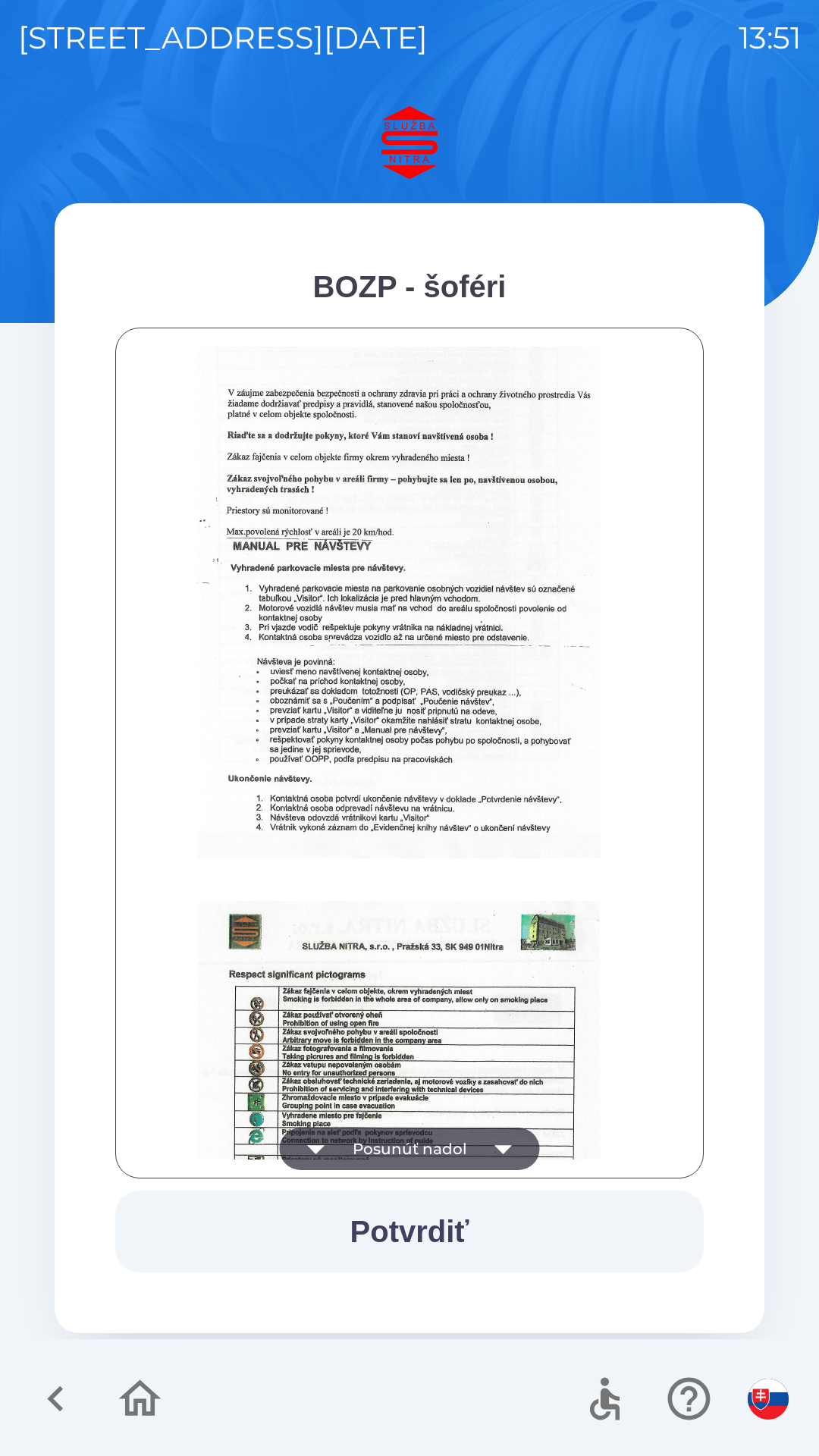
click at [509, 1154] on icon "button" at bounding box center [503, 1148] width 42 height 42
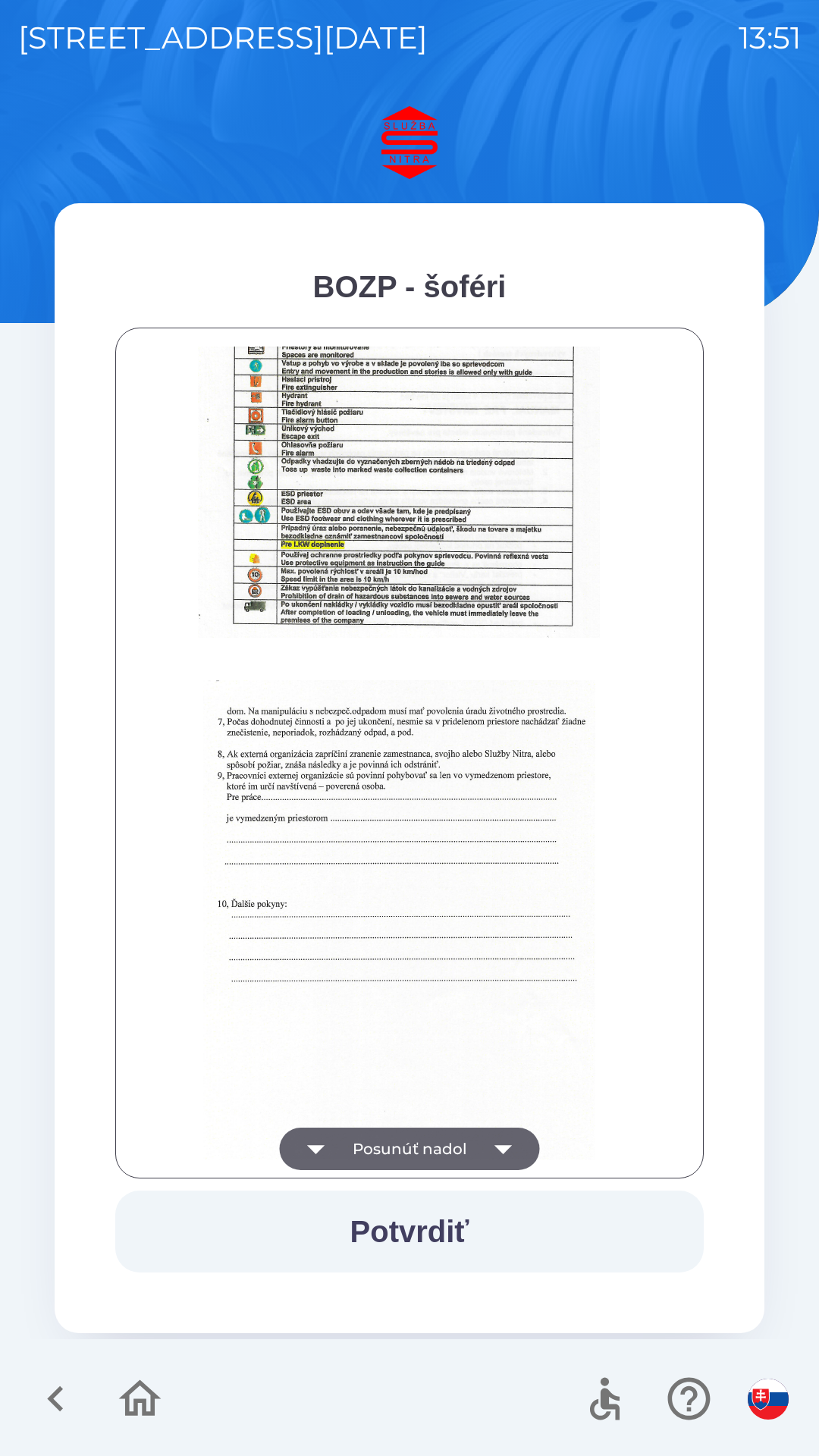
click at [500, 1151] on icon "button" at bounding box center [503, 1149] width 17 height 9
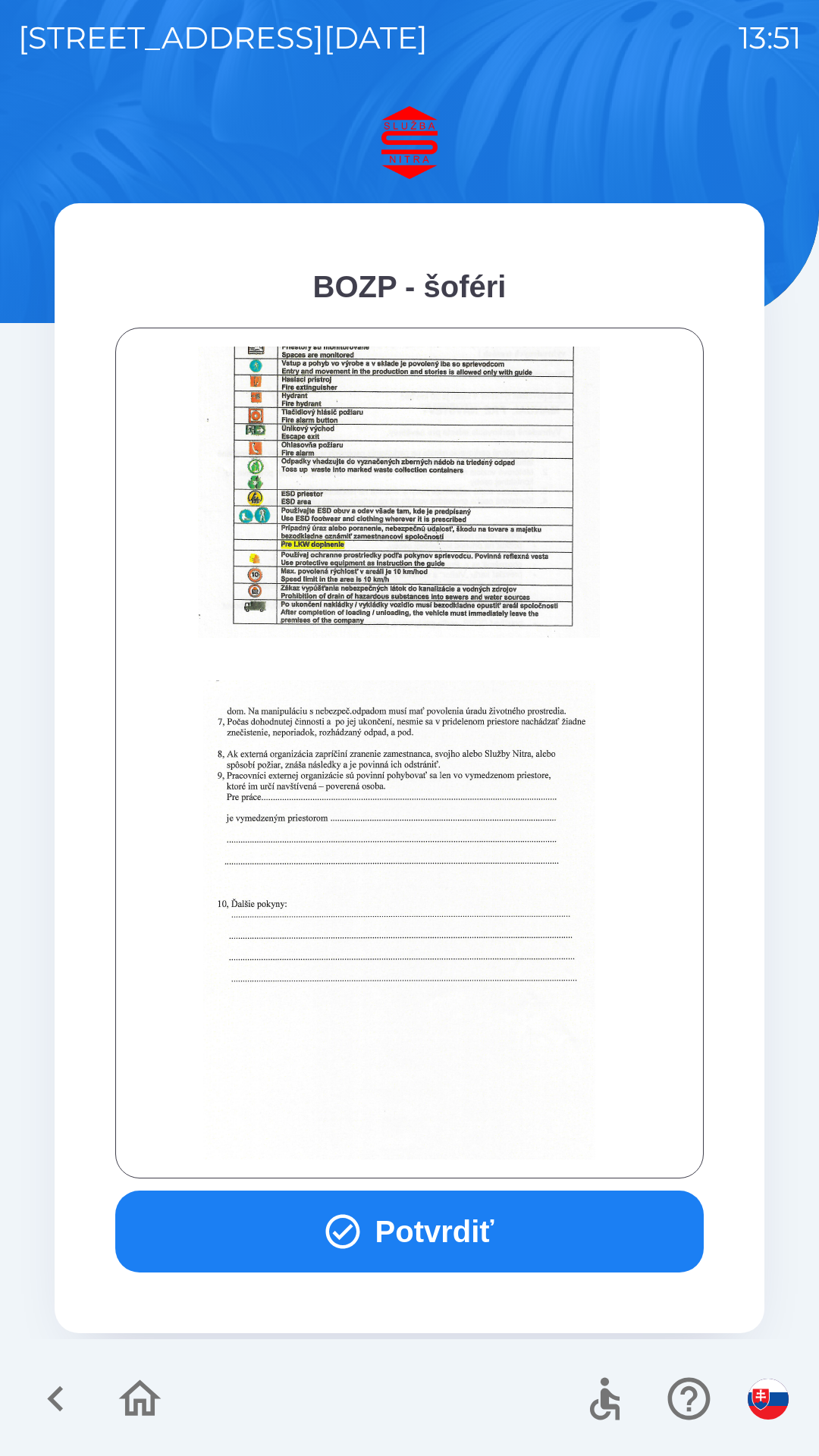
scroll to position [1700, 0]
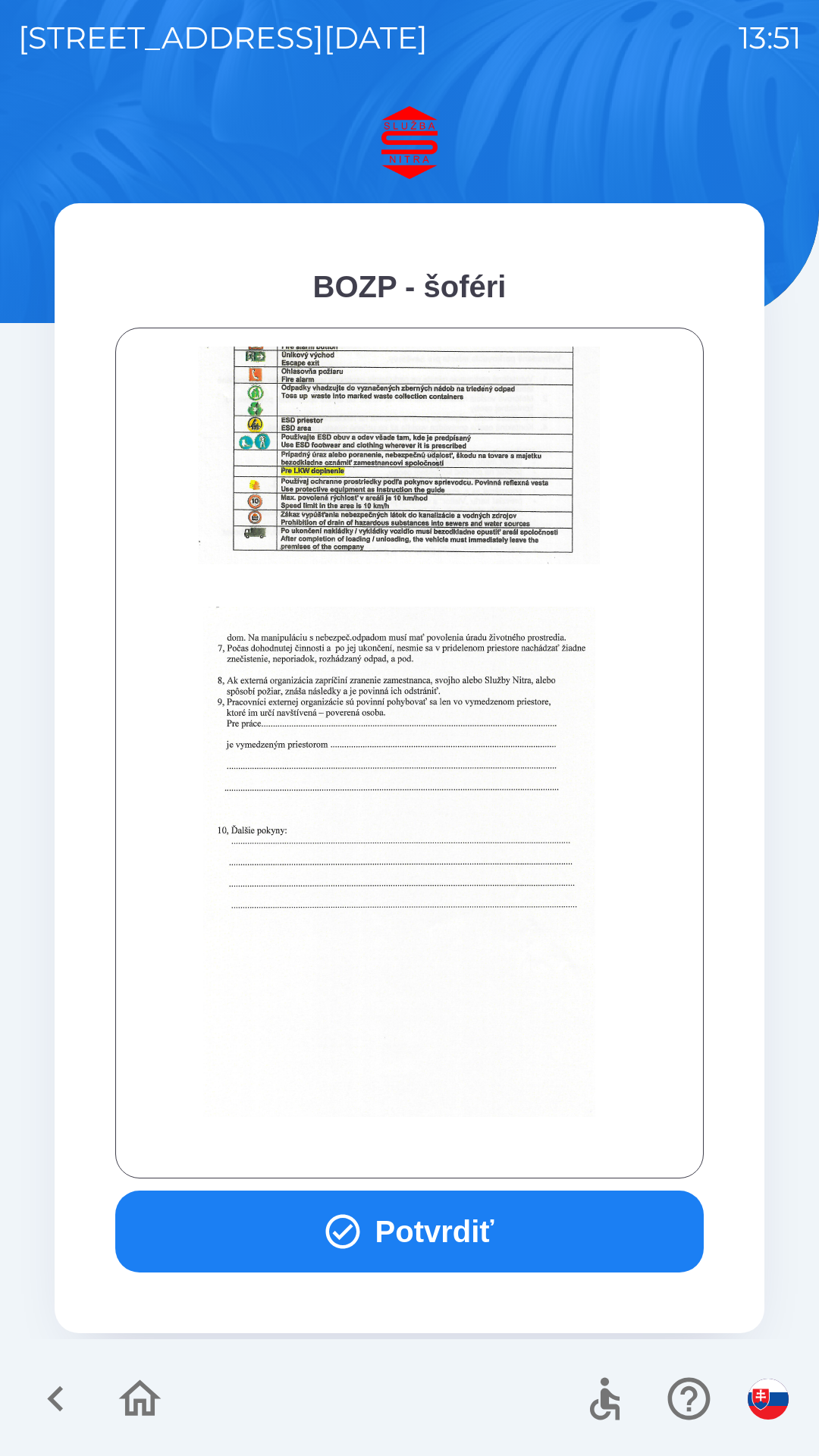
click at [414, 1246] on button "Potvrdiť" at bounding box center [409, 1231] width 588 height 82
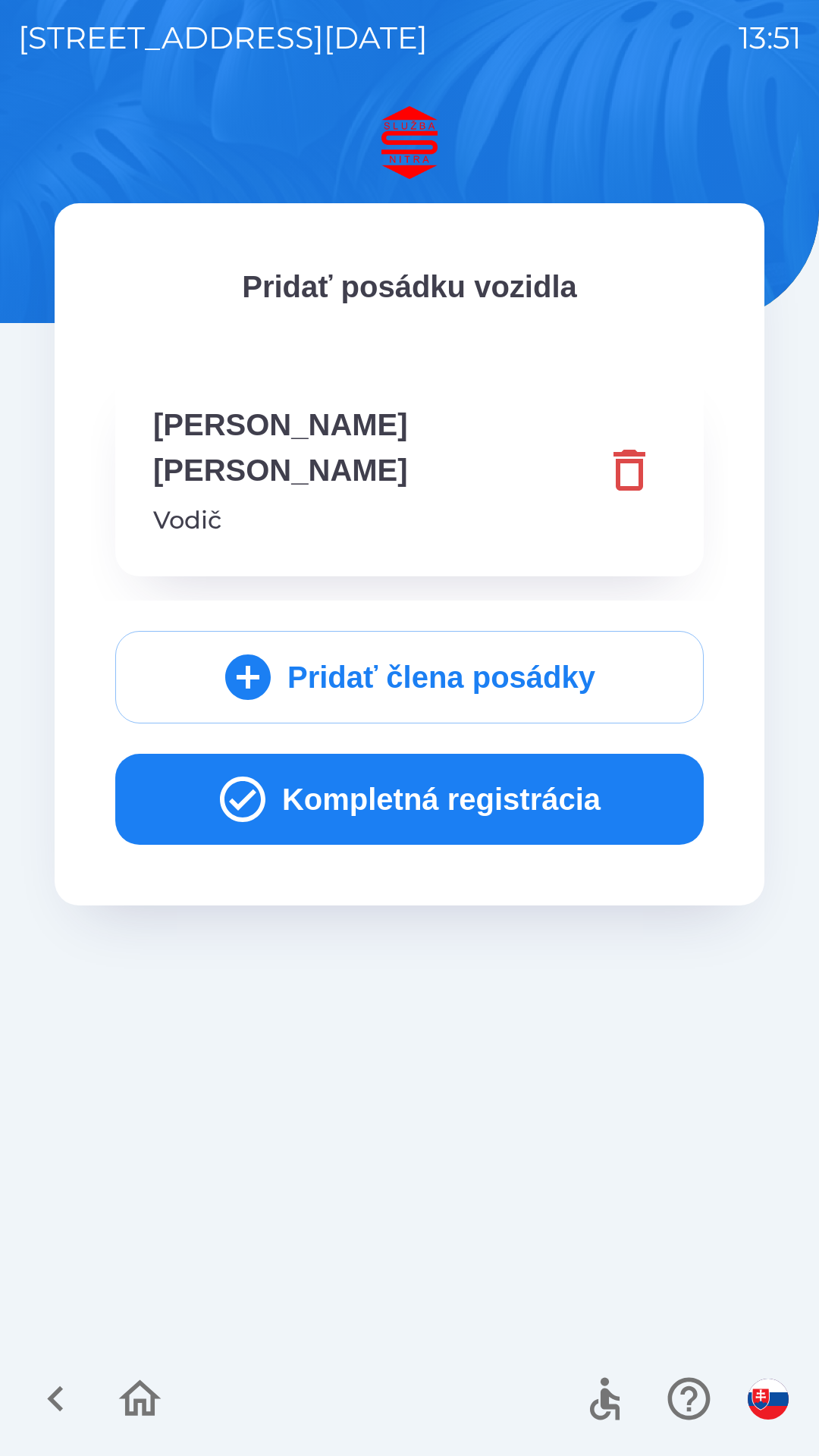
click at [439, 754] on button "Kompletná registrácia" at bounding box center [409, 800] width 588 height 91
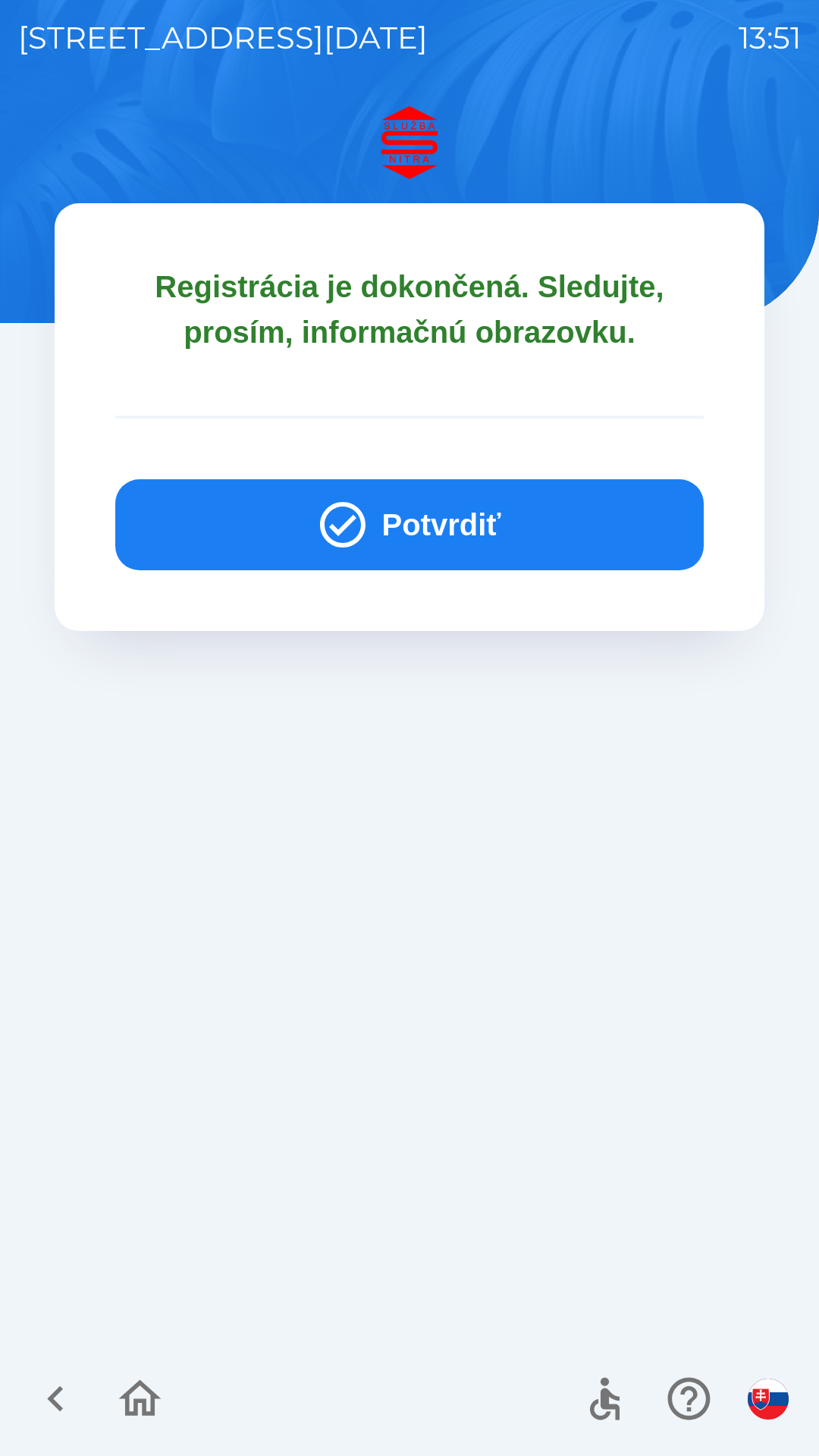
click at [428, 515] on button "Potvrdiť" at bounding box center [409, 525] width 588 height 91
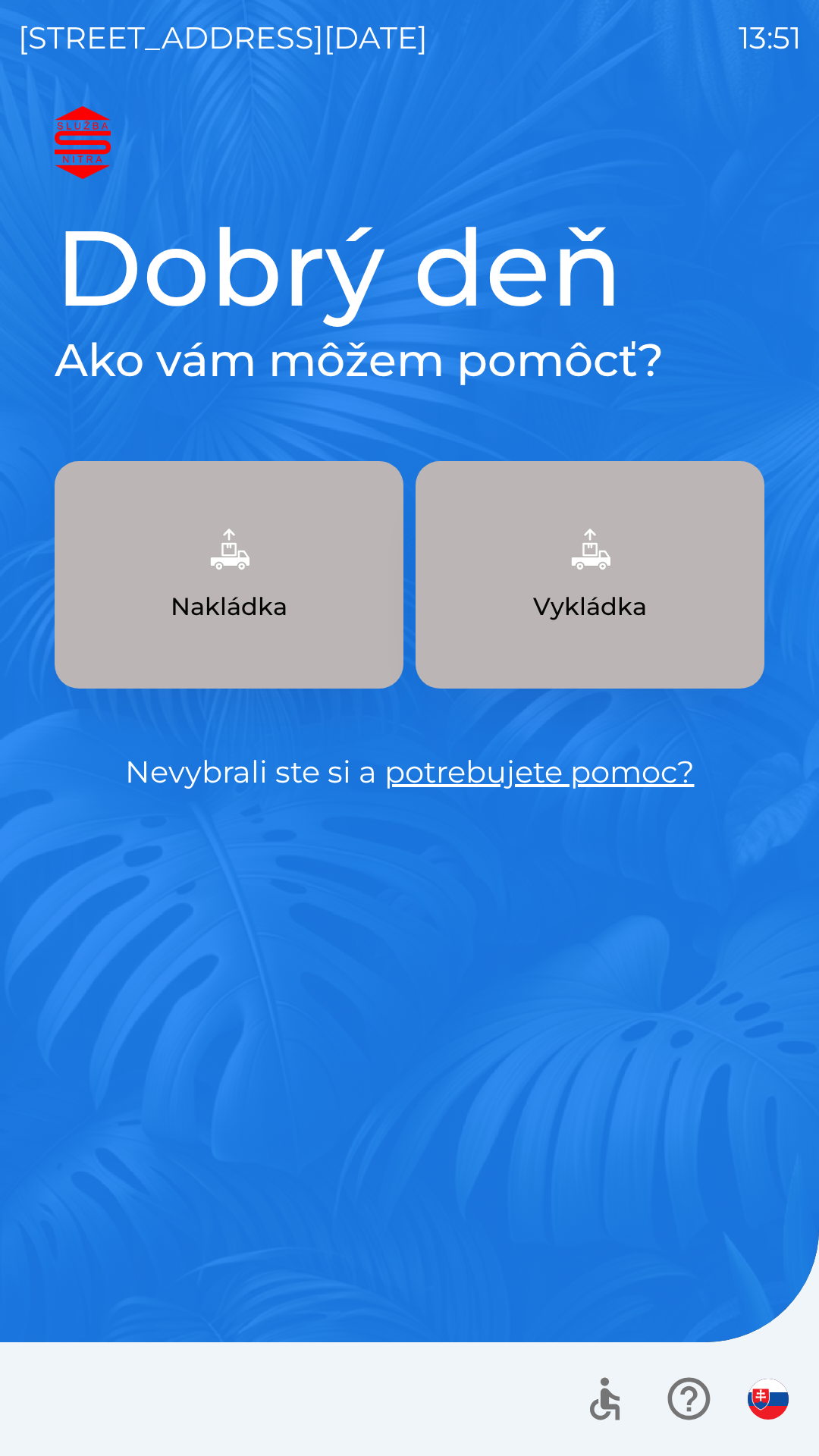
click at [638, 557] on button "Vykládka" at bounding box center [590, 575] width 349 height 228
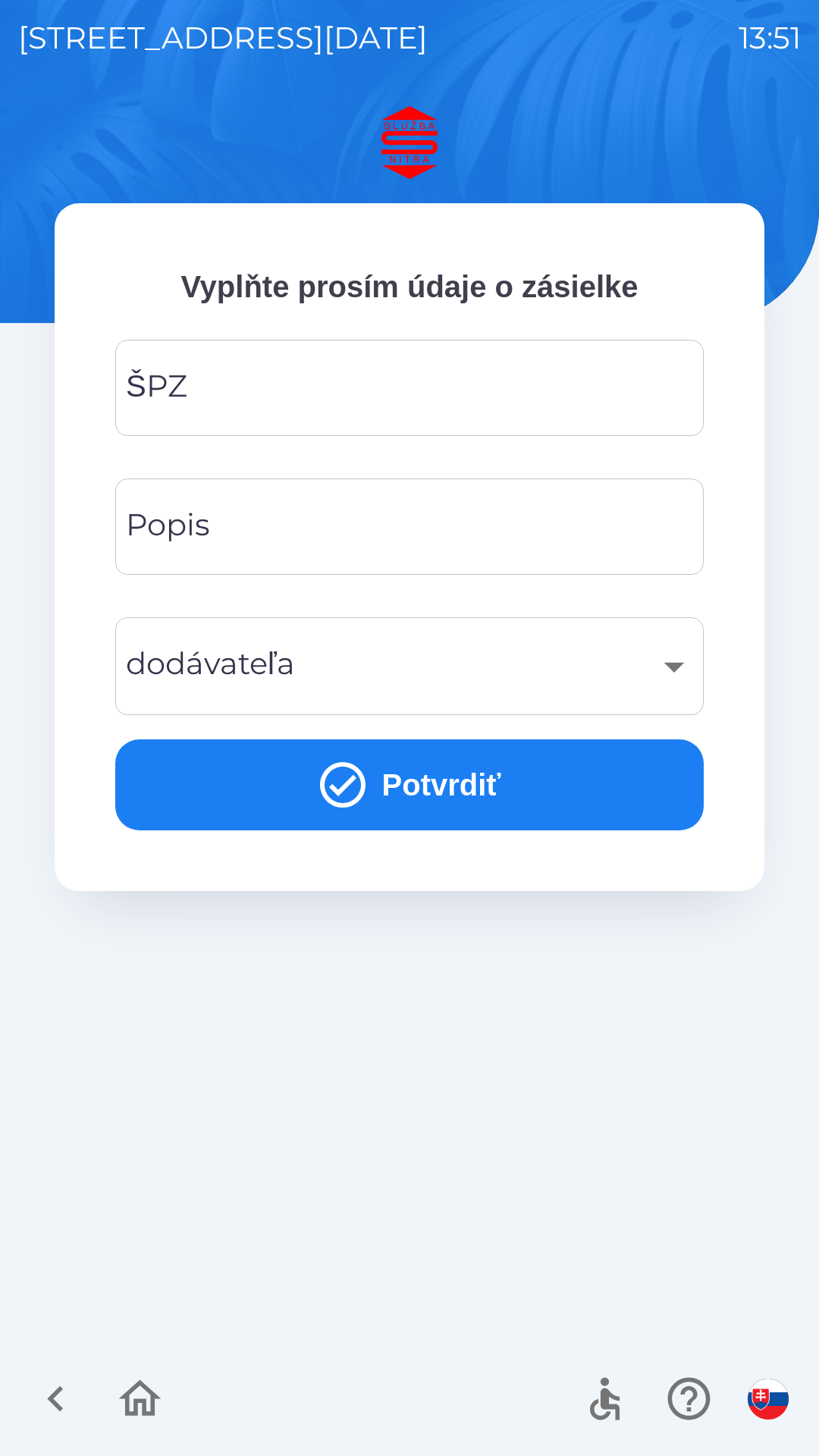
click at [381, 369] on input "ŠPZ" at bounding box center [409, 388] width 552 height 60
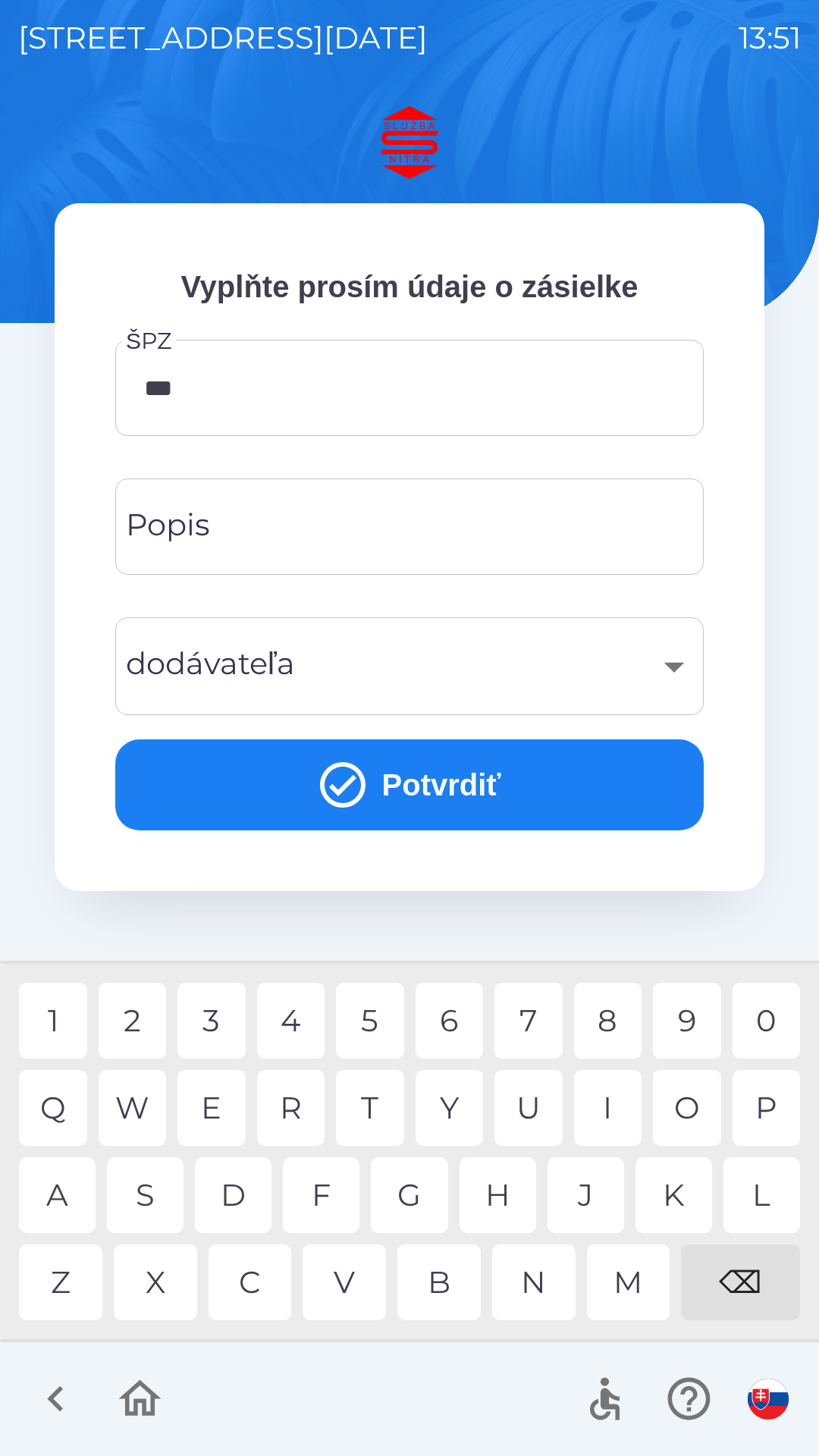
click at [526, 1016] on div "7" at bounding box center [528, 1020] width 68 height 76
type input "*******"
click at [411, 1189] on div "G" at bounding box center [409, 1195] width 76 height 76
click at [410, 518] on input "Popis" at bounding box center [409, 527] width 552 height 60
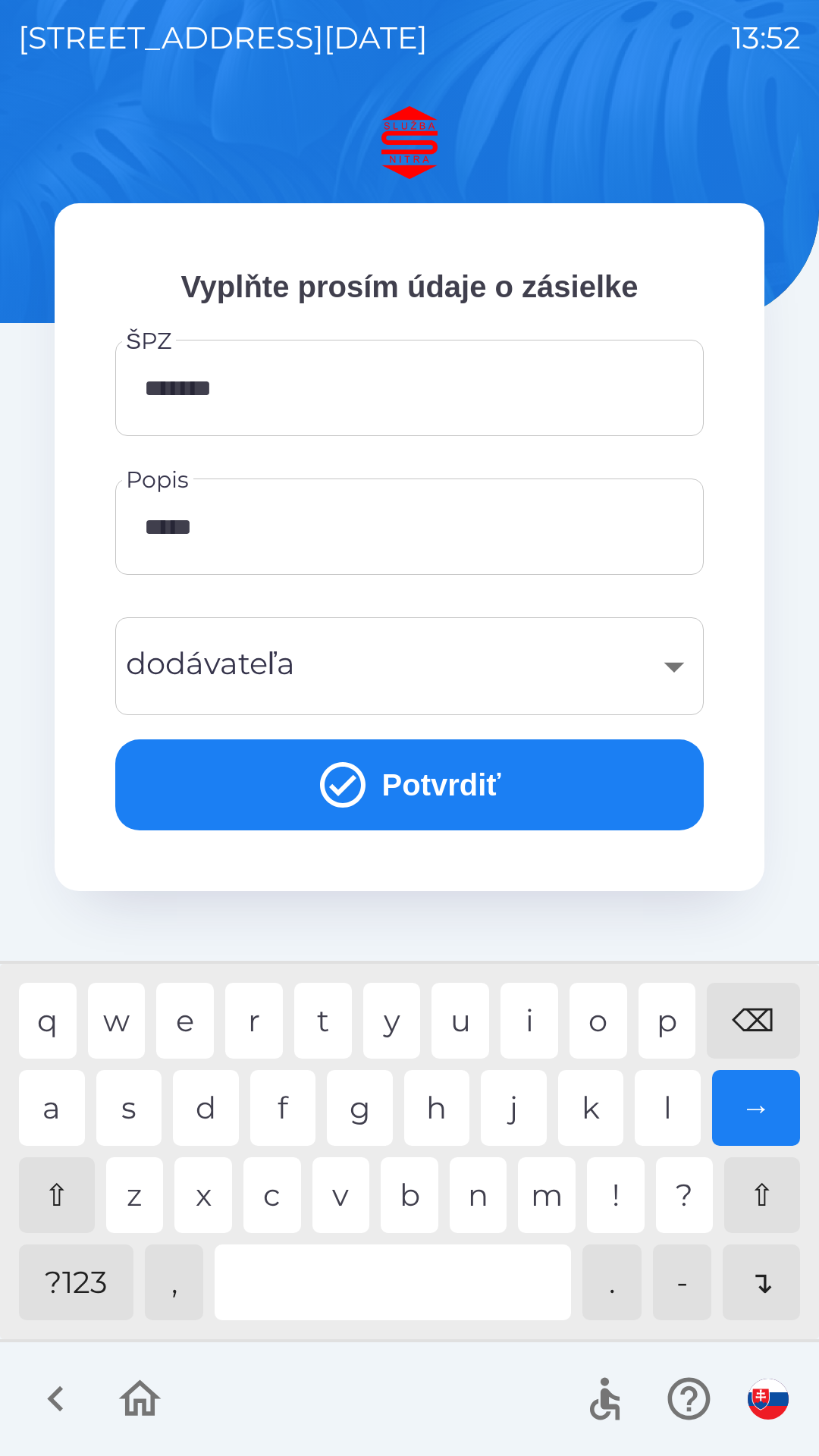
type input "******"
click at [512, 659] on div "​" at bounding box center [409, 667] width 552 height 62
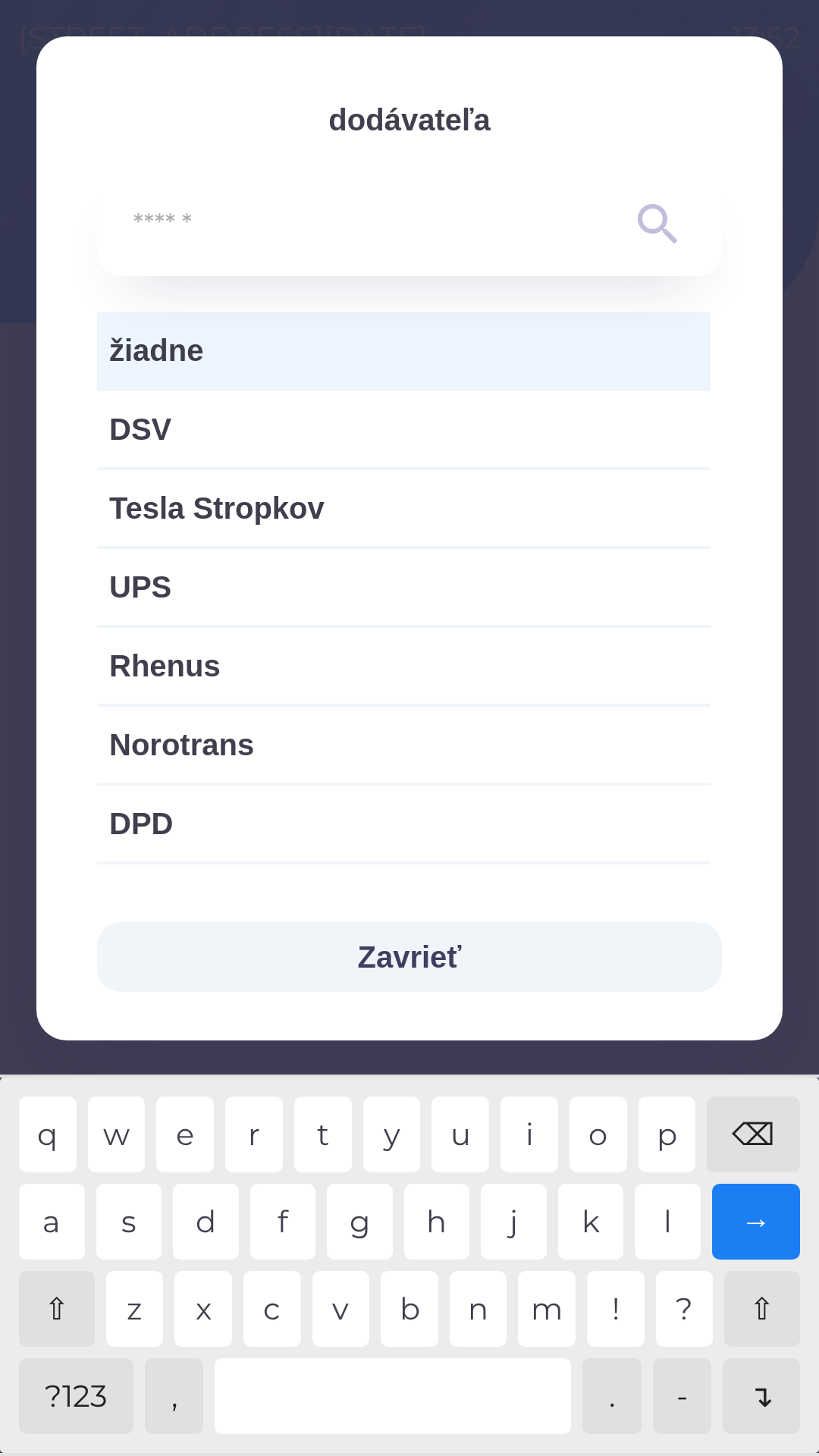
click at [428, 969] on button "Zavrieť" at bounding box center [410, 957] width 625 height 70
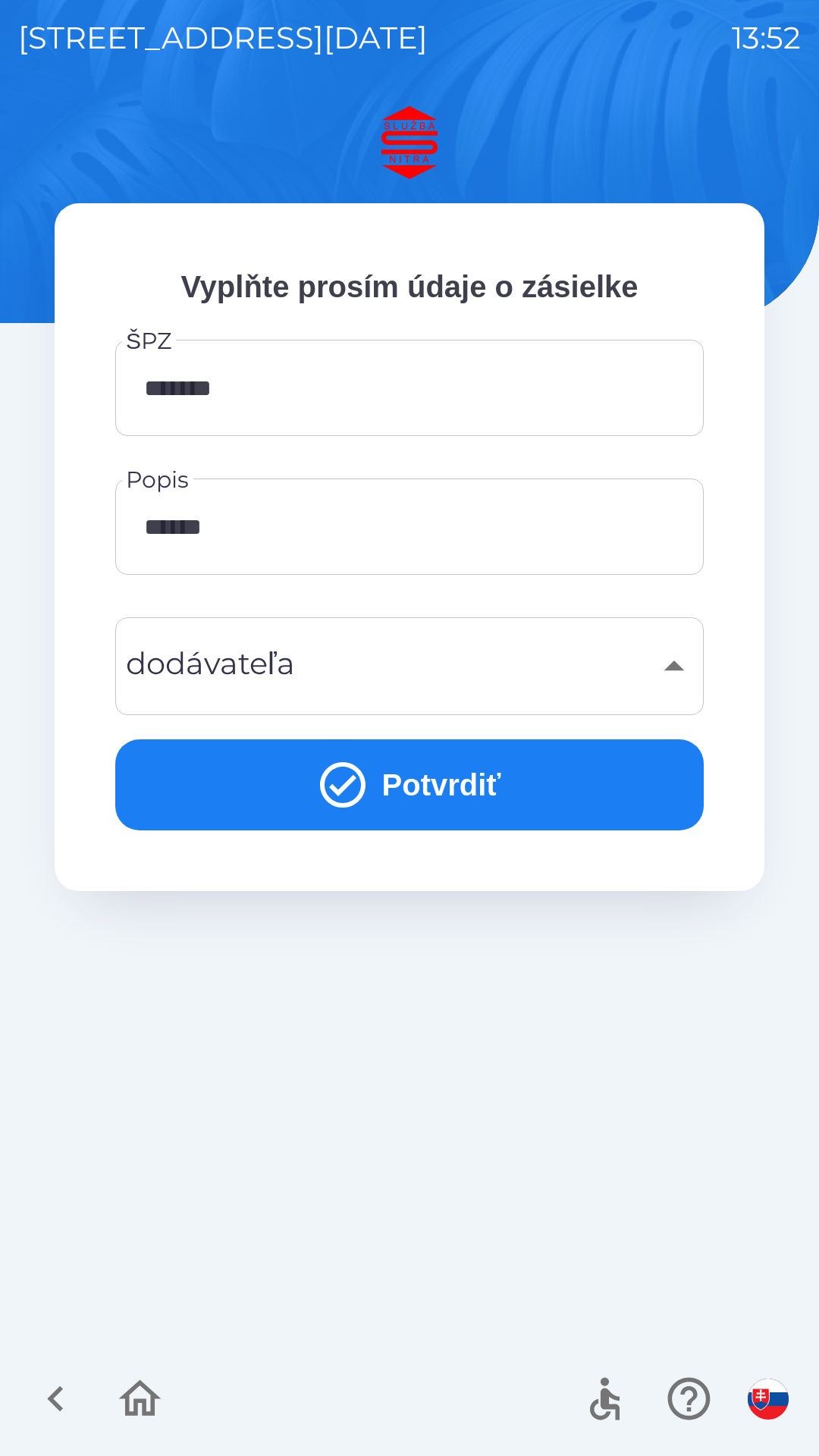
click at [467, 778] on button "Potvrdiť" at bounding box center [409, 785] width 588 height 91
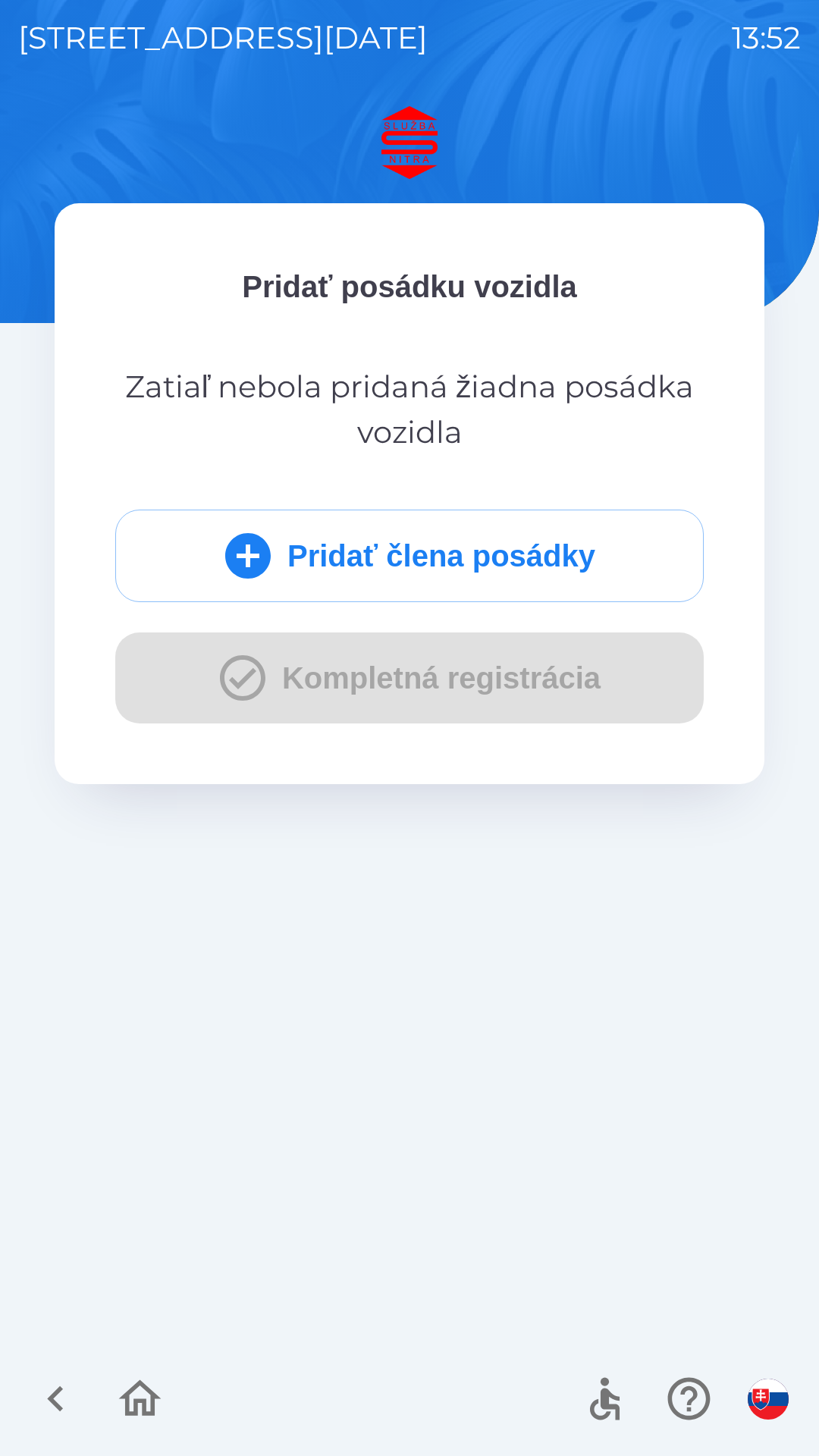
click at [531, 533] on button "Pridať člena posádky" at bounding box center [409, 556] width 588 height 93
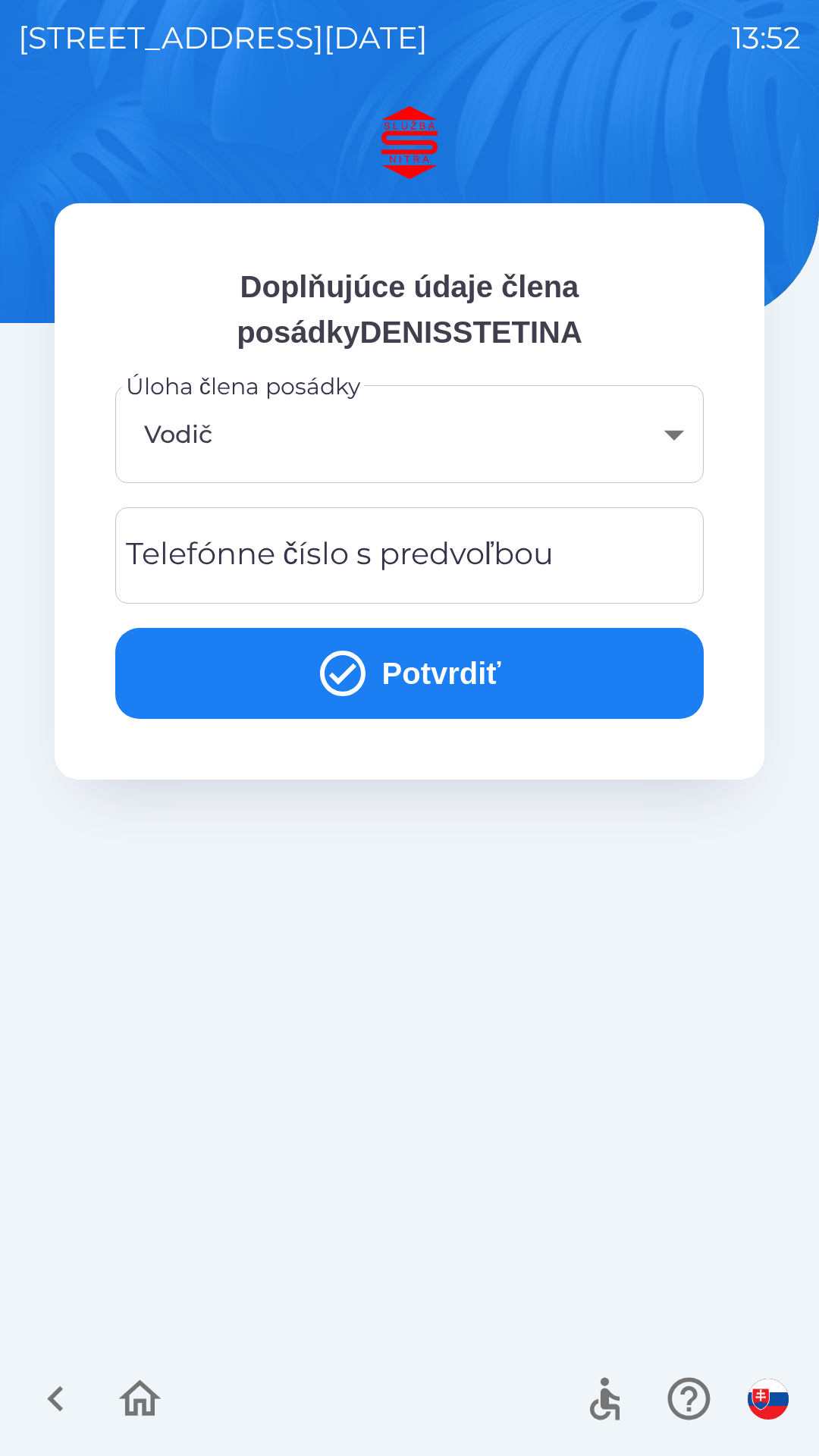
click at [455, 542] on div "Telefónne číslo s predvoľbou Telefónne číslo s predvoľbou" at bounding box center [409, 556] width 588 height 96
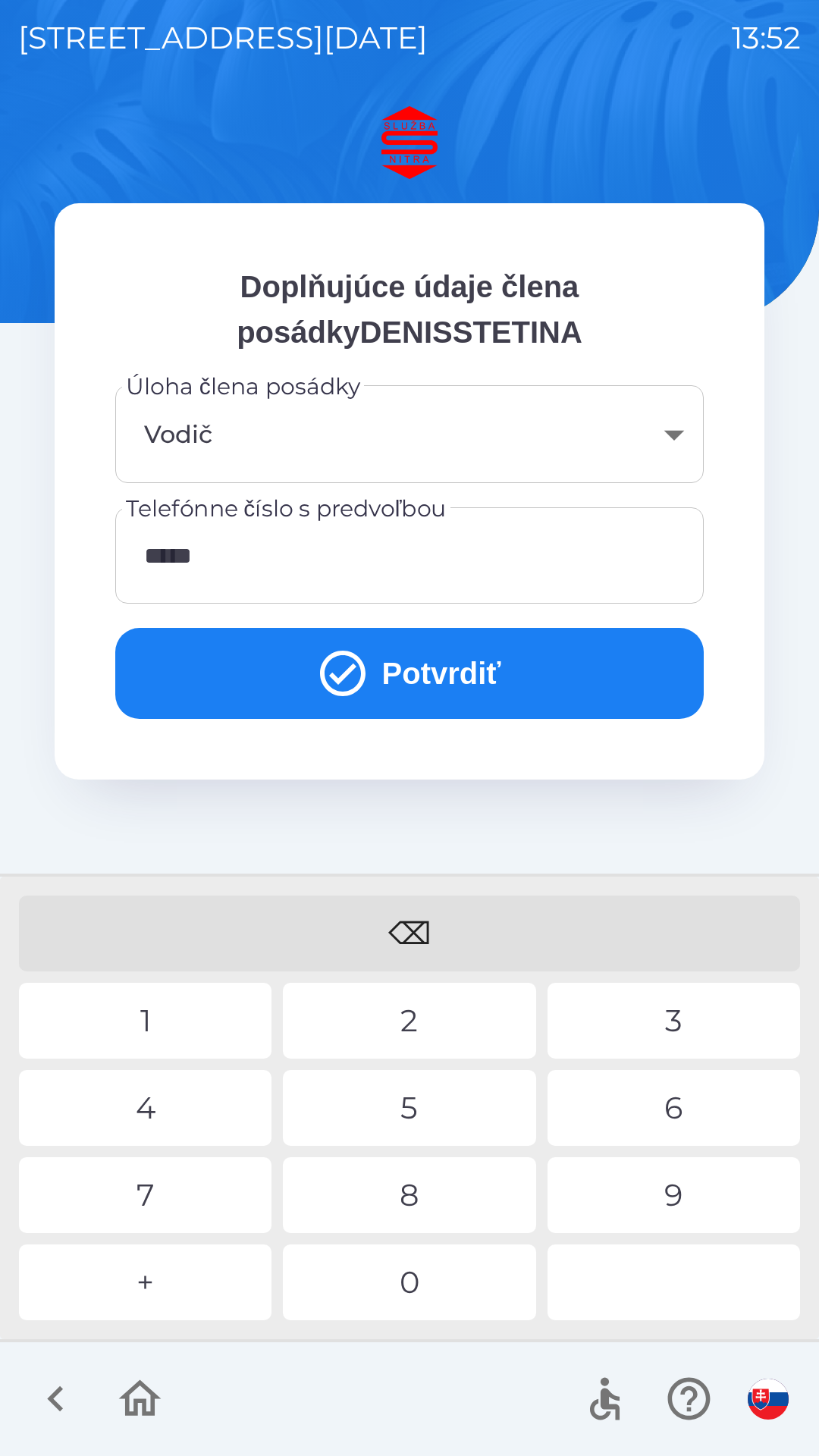
click at [695, 1183] on div "9" at bounding box center [674, 1195] width 252 height 76
click at [449, 1270] on div "0" at bounding box center [409, 1282] width 252 height 76
click at [676, 1195] on div "9" at bounding box center [674, 1195] width 252 height 76
type input "**********"
click at [482, 672] on button "Potvrdiť" at bounding box center [409, 673] width 588 height 91
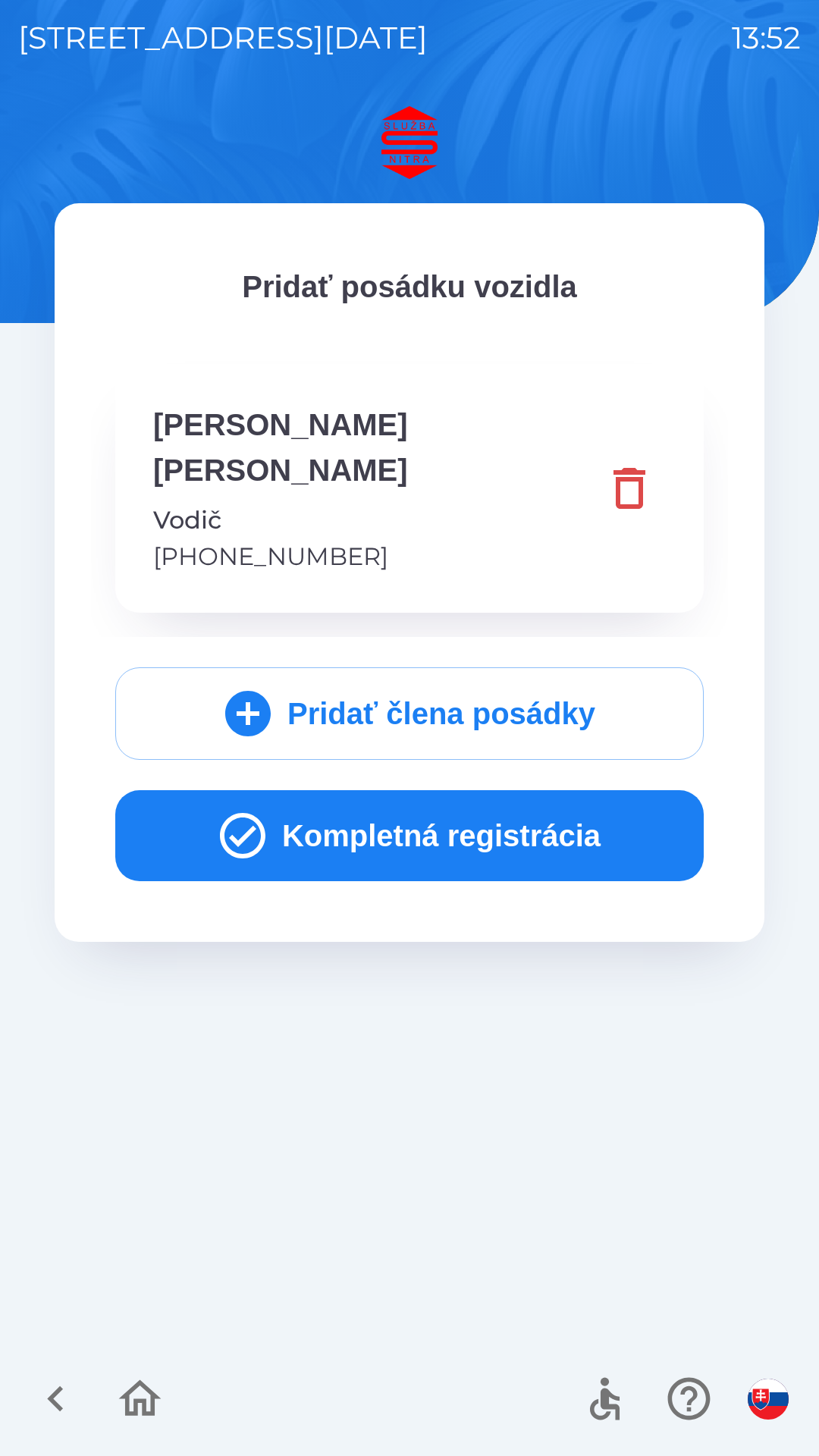
click at [507, 790] on button "Kompletná registrácia" at bounding box center [409, 836] width 588 height 91
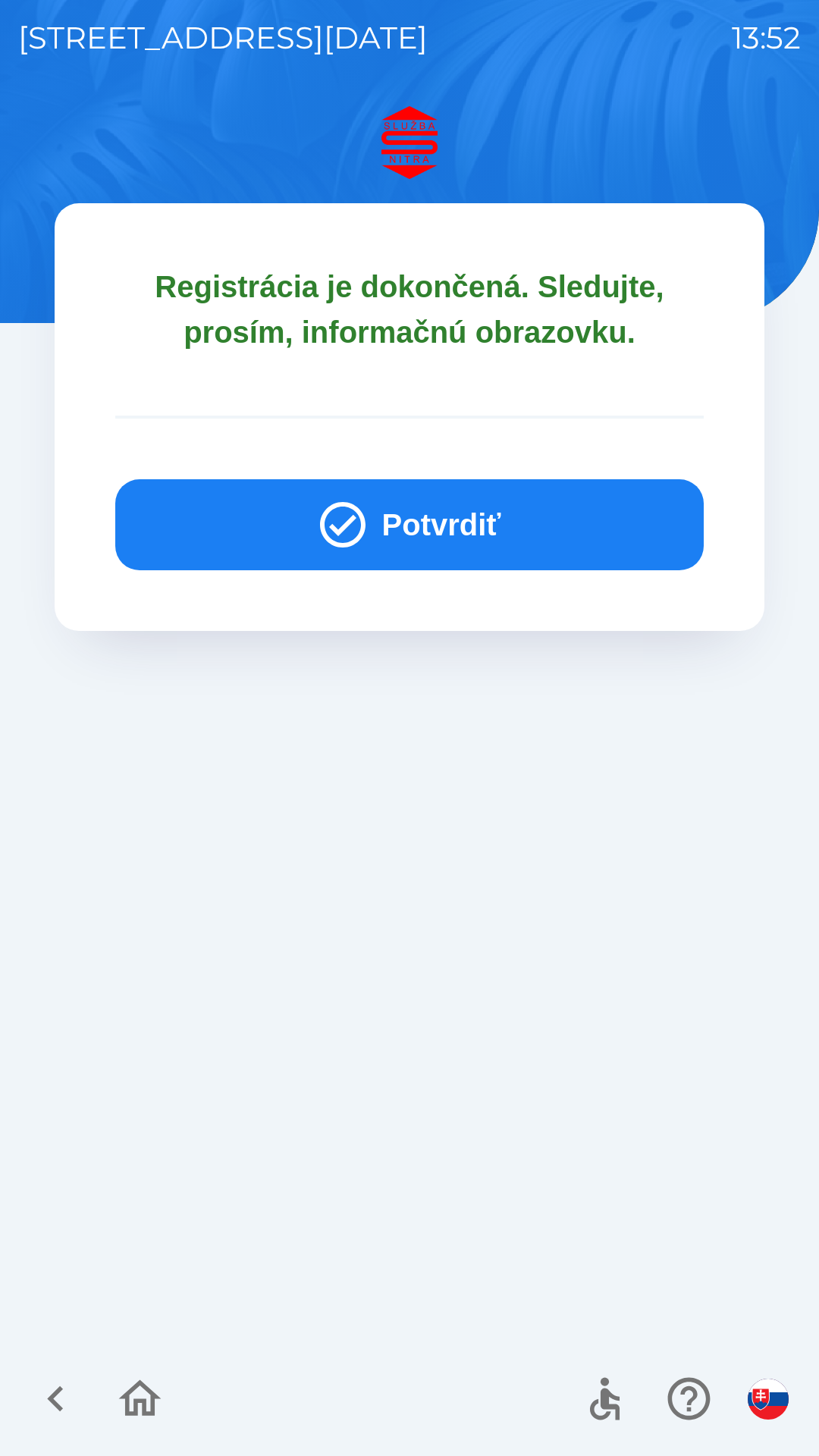
click at [507, 490] on button "Potvrdiť" at bounding box center [409, 525] width 588 height 91
